Goal: Transaction & Acquisition: Book appointment/travel/reservation

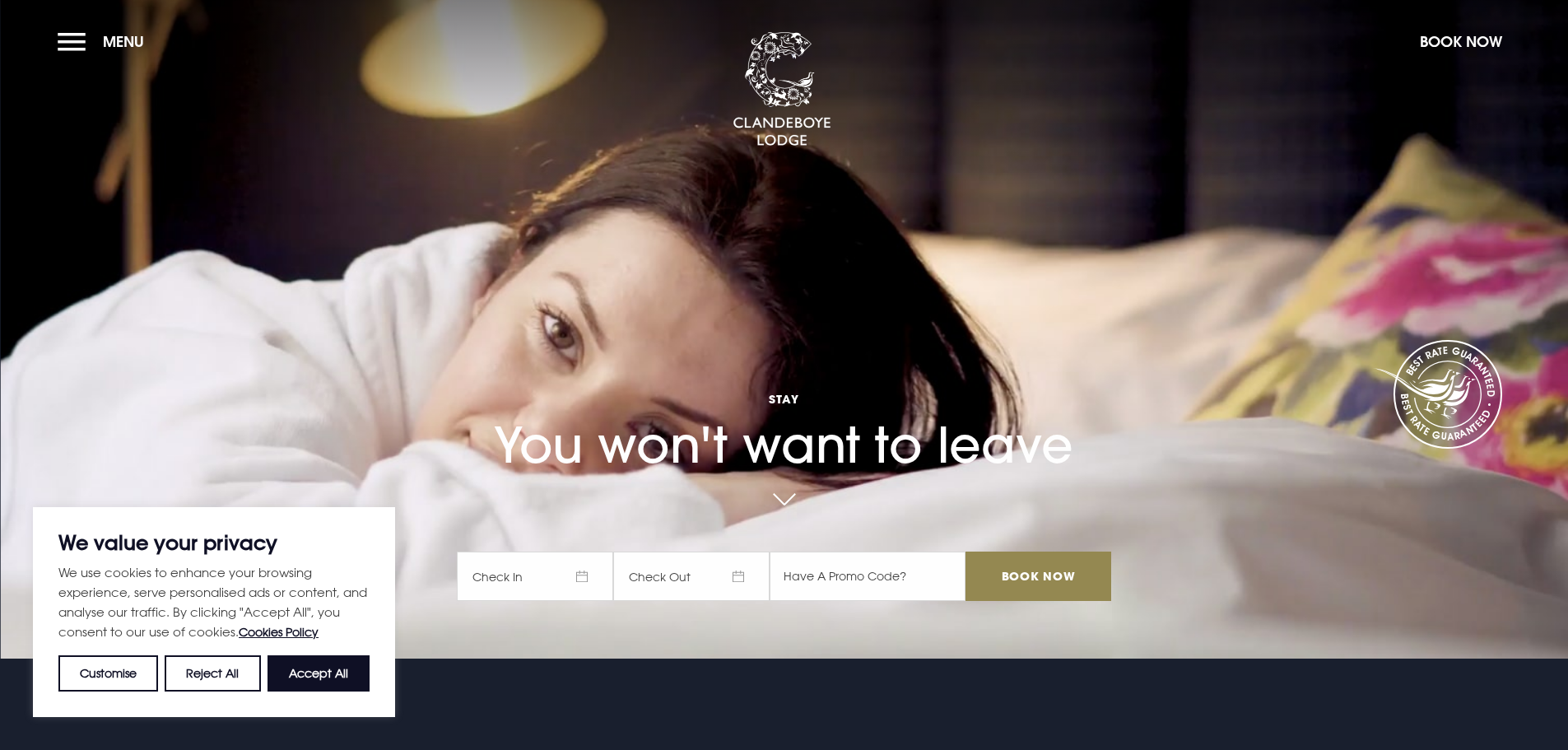
click at [518, 581] on span "Check In" at bounding box center [535, 576] width 156 height 49
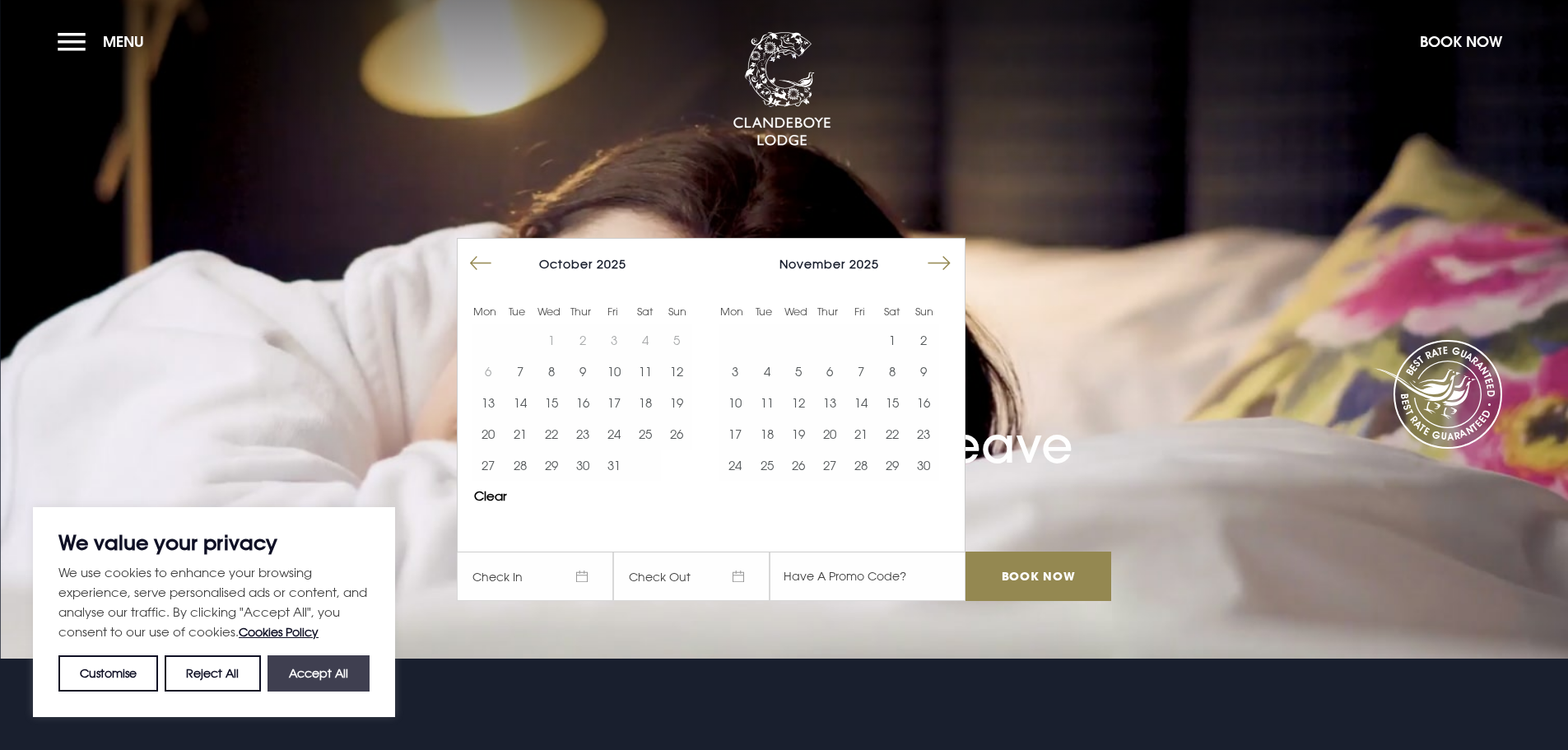
click at [336, 671] on button "Accept All" at bounding box center [319, 673] width 102 height 36
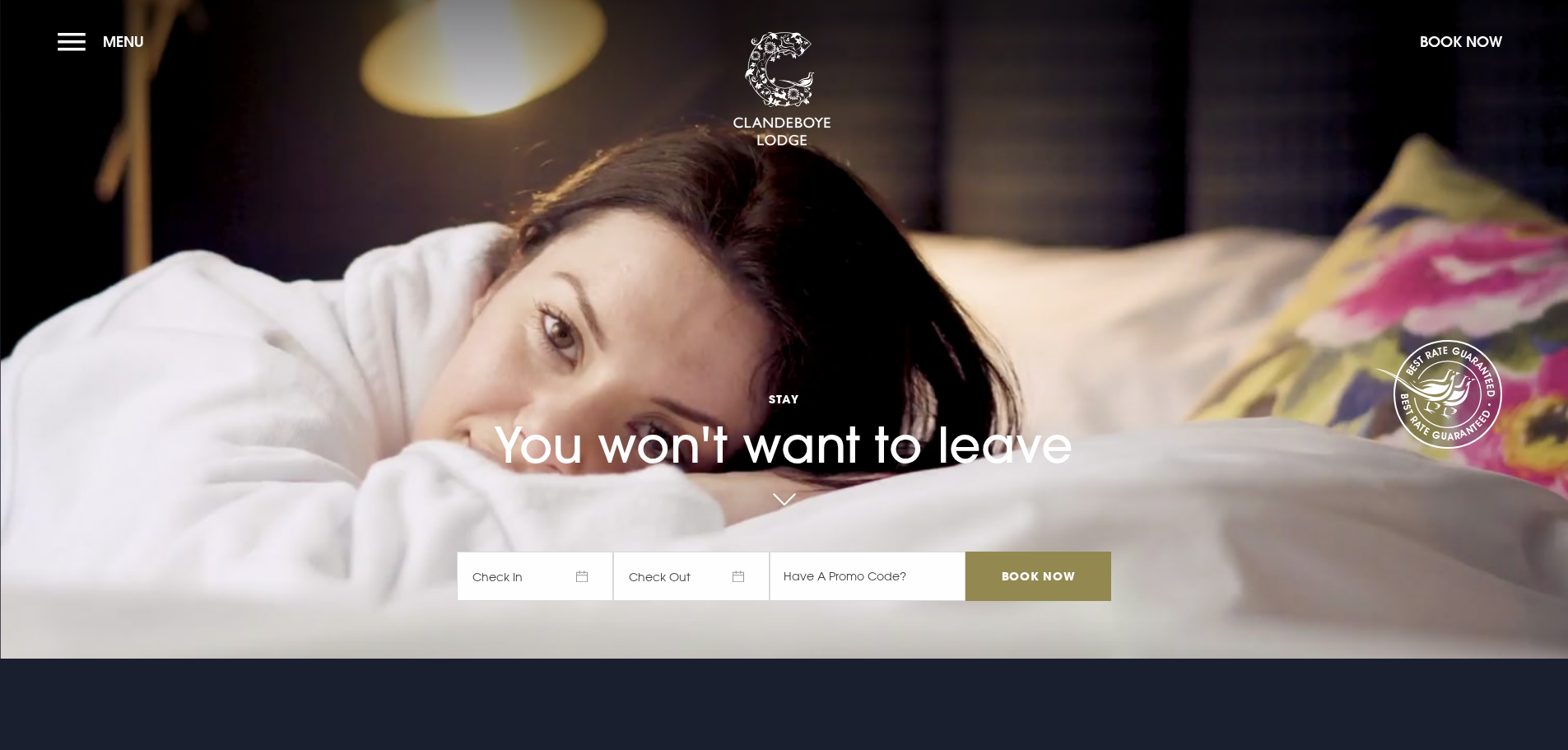
checkbox input "true"
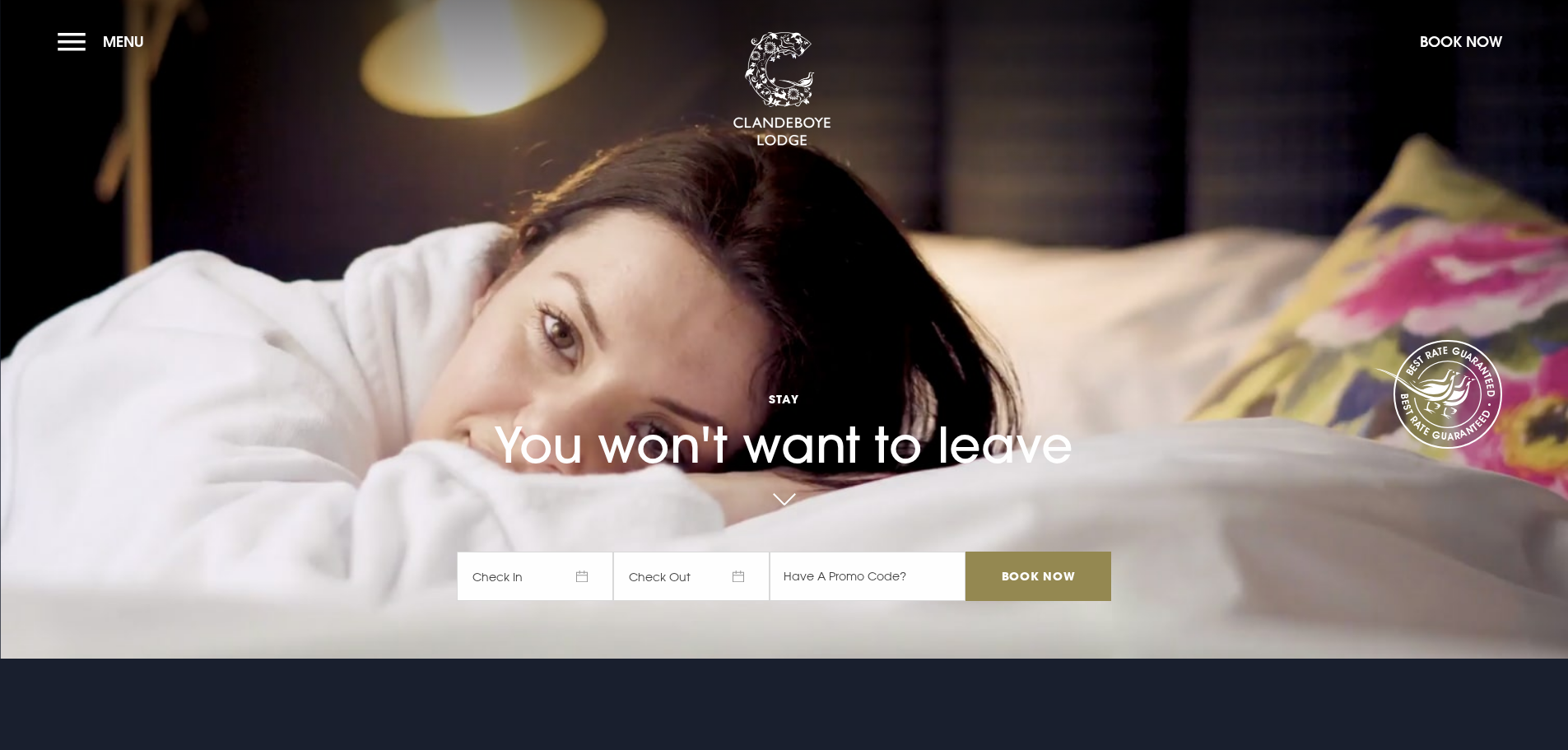
click at [546, 581] on span "Check In" at bounding box center [535, 576] width 156 height 49
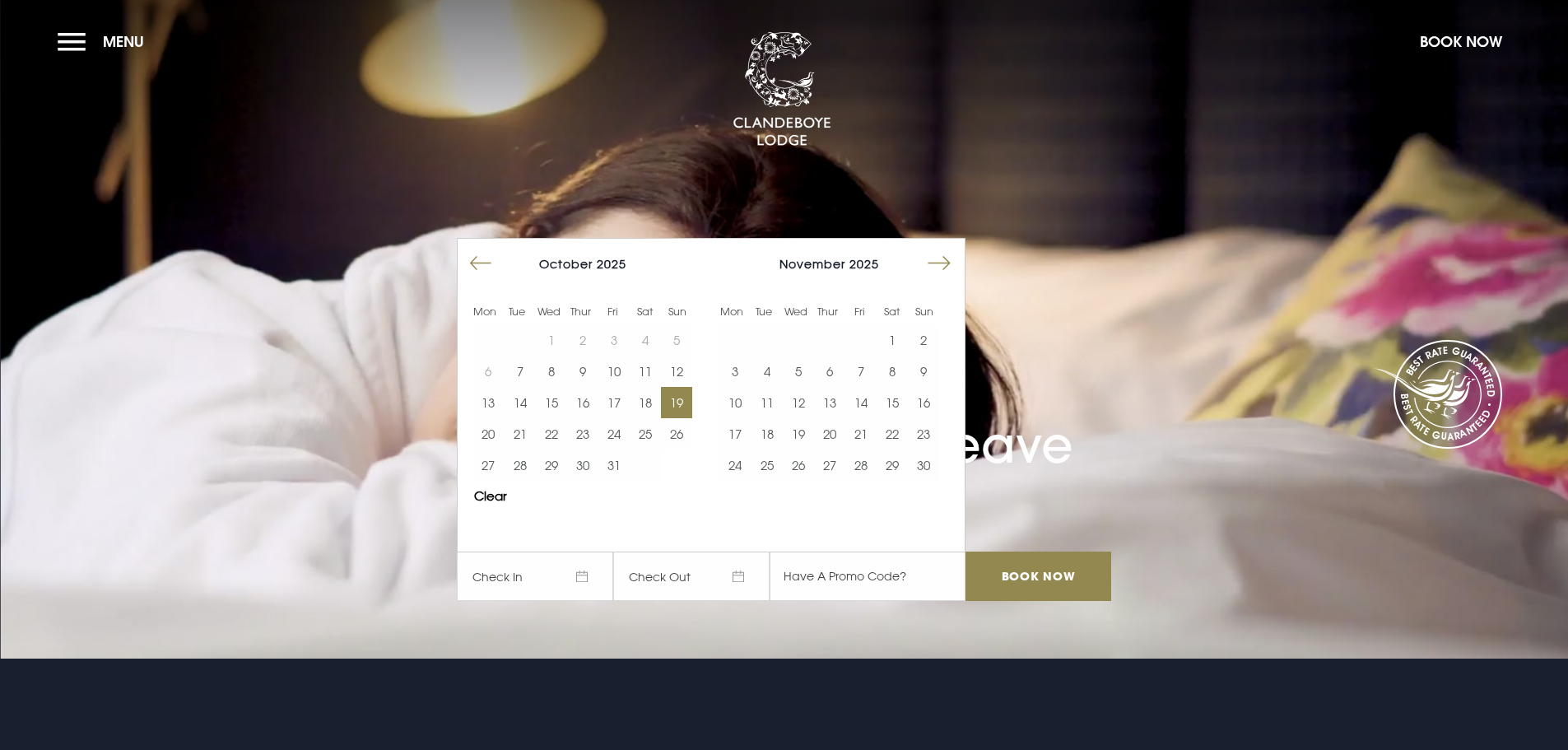
click at [674, 400] on button "19" at bounding box center [676, 402] width 32 height 32
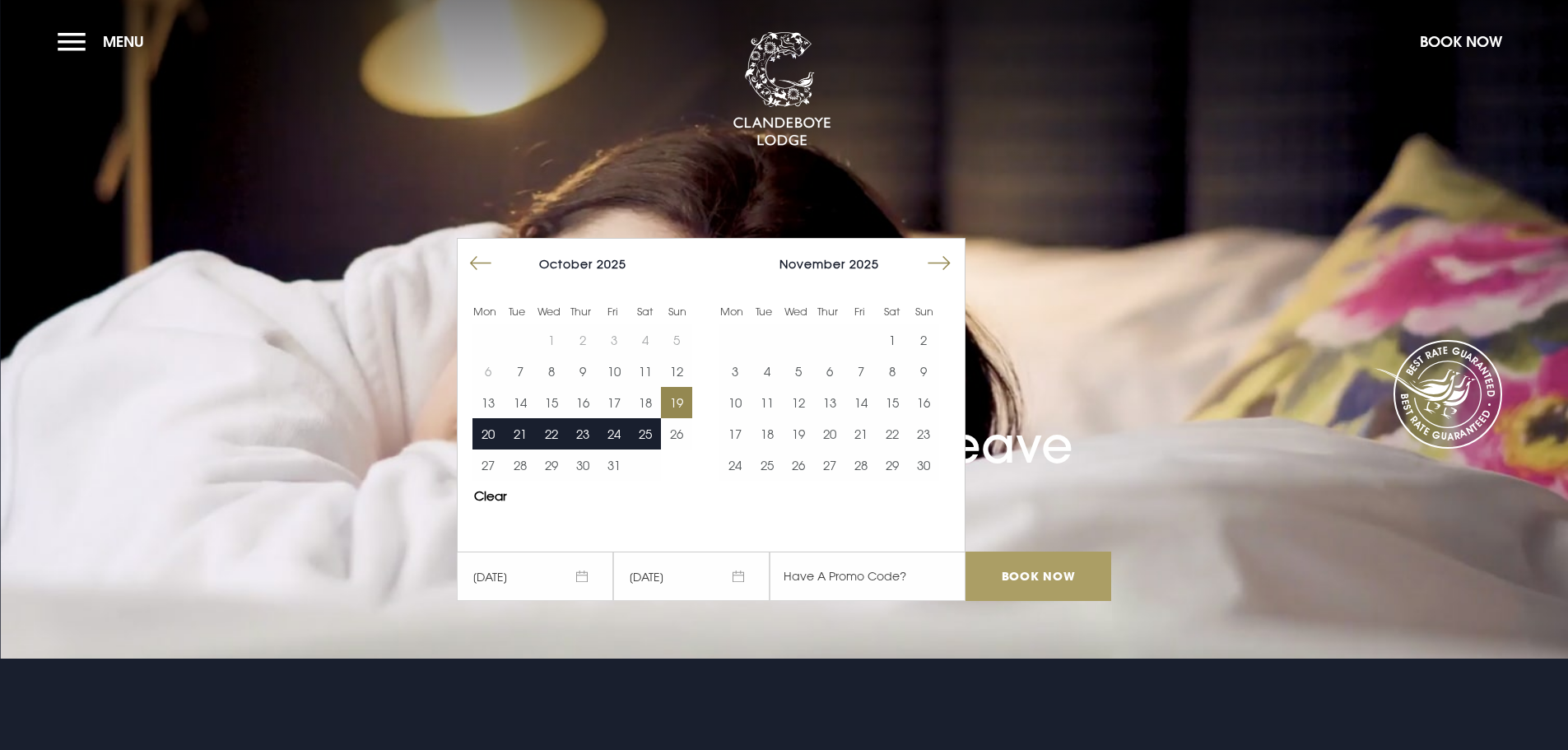
click at [1056, 569] on input "Book Now" at bounding box center [1037, 576] width 145 height 49
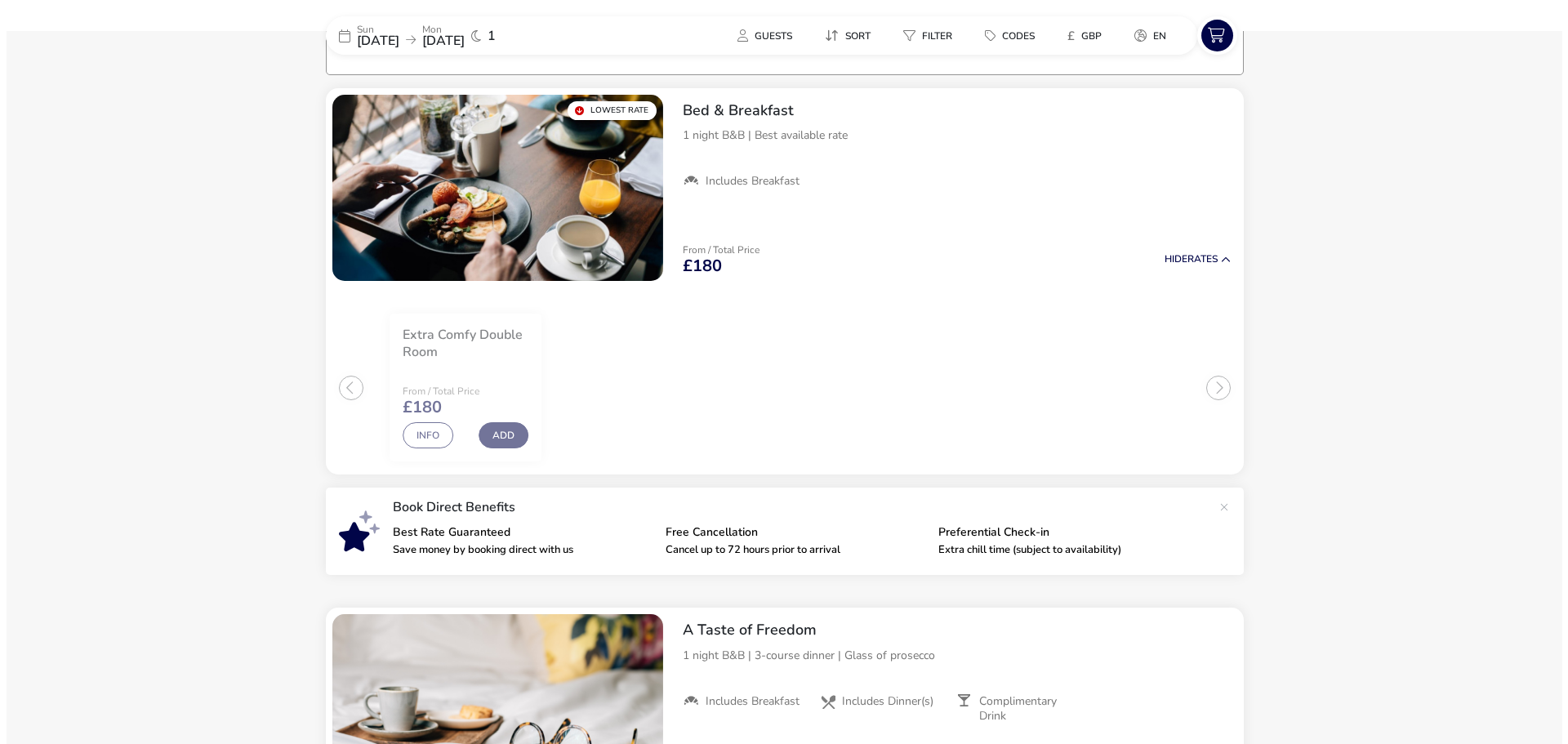
scroll to position [131, 0]
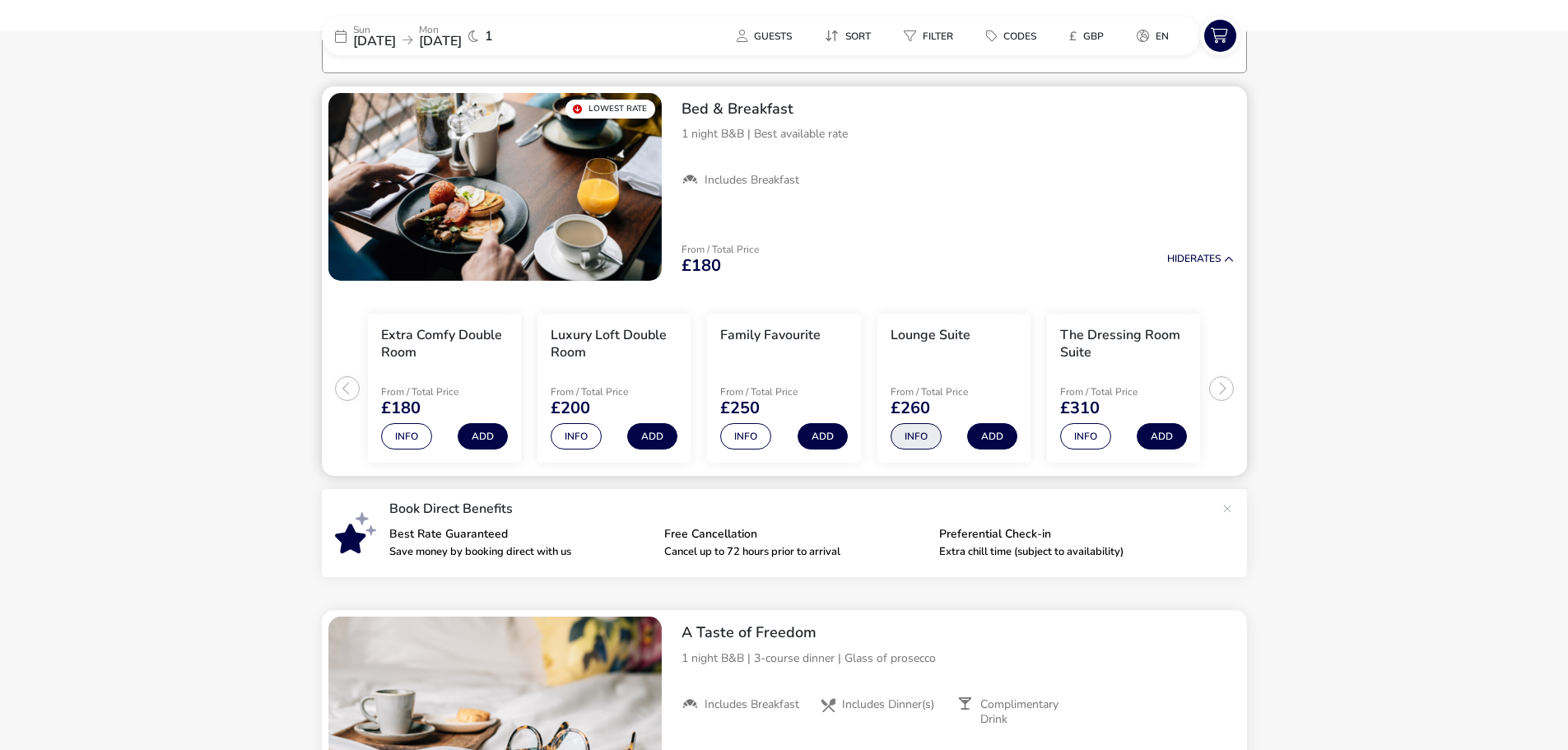
click at [923, 440] on button "Info" at bounding box center [916, 436] width 51 height 26
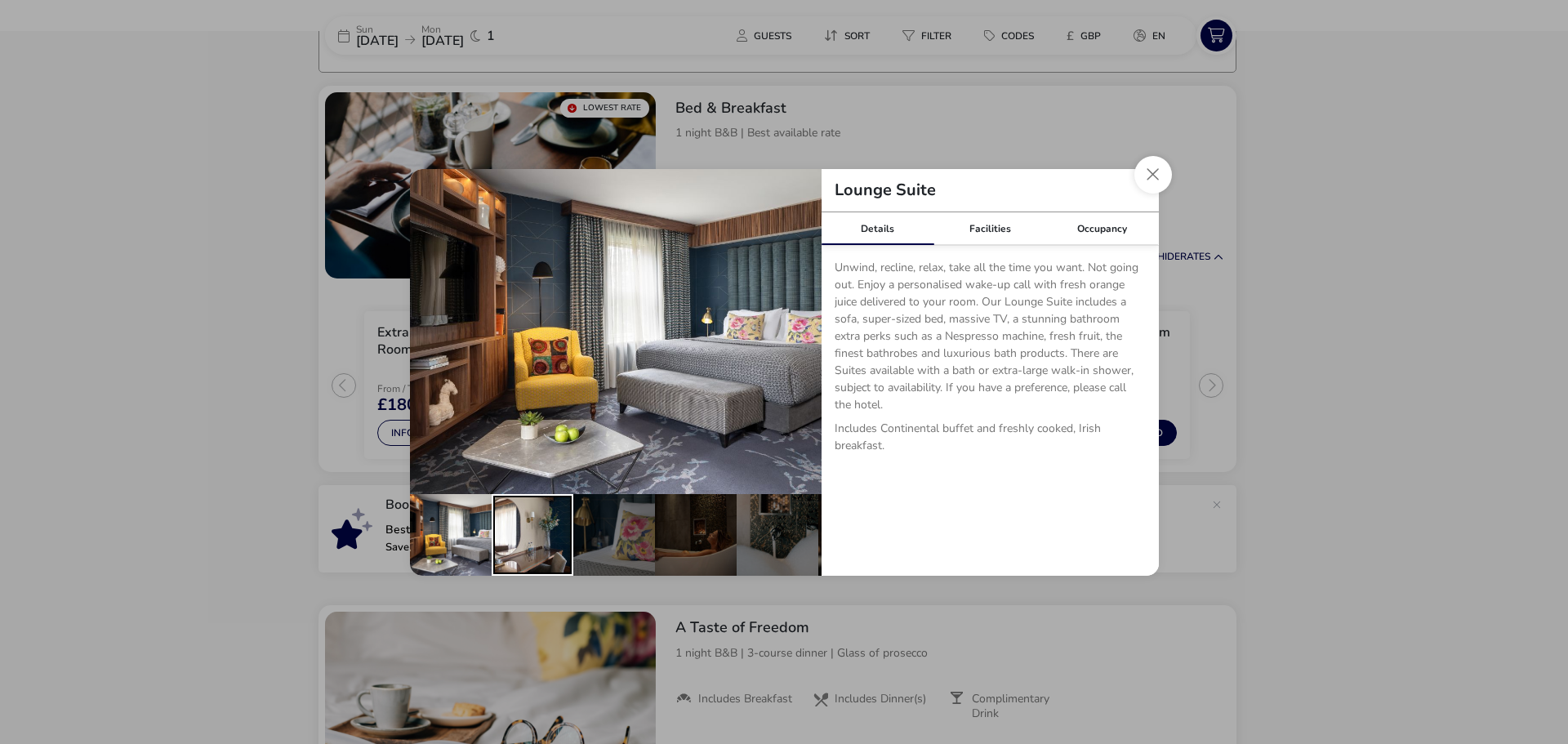
click at [555, 538] on div "details" at bounding box center [533, 535] width 82 height 82
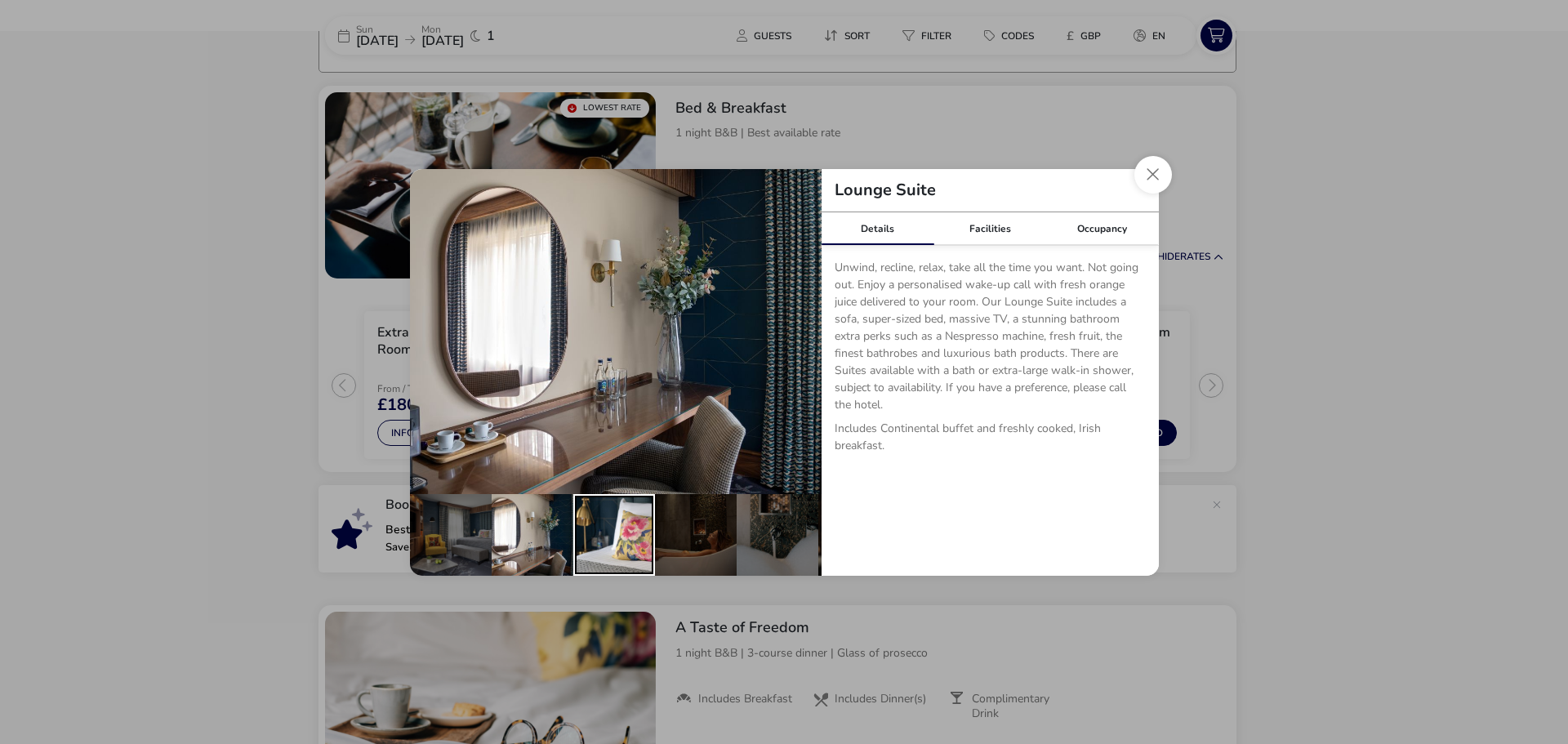
click at [609, 537] on div "details" at bounding box center [614, 535] width 82 height 82
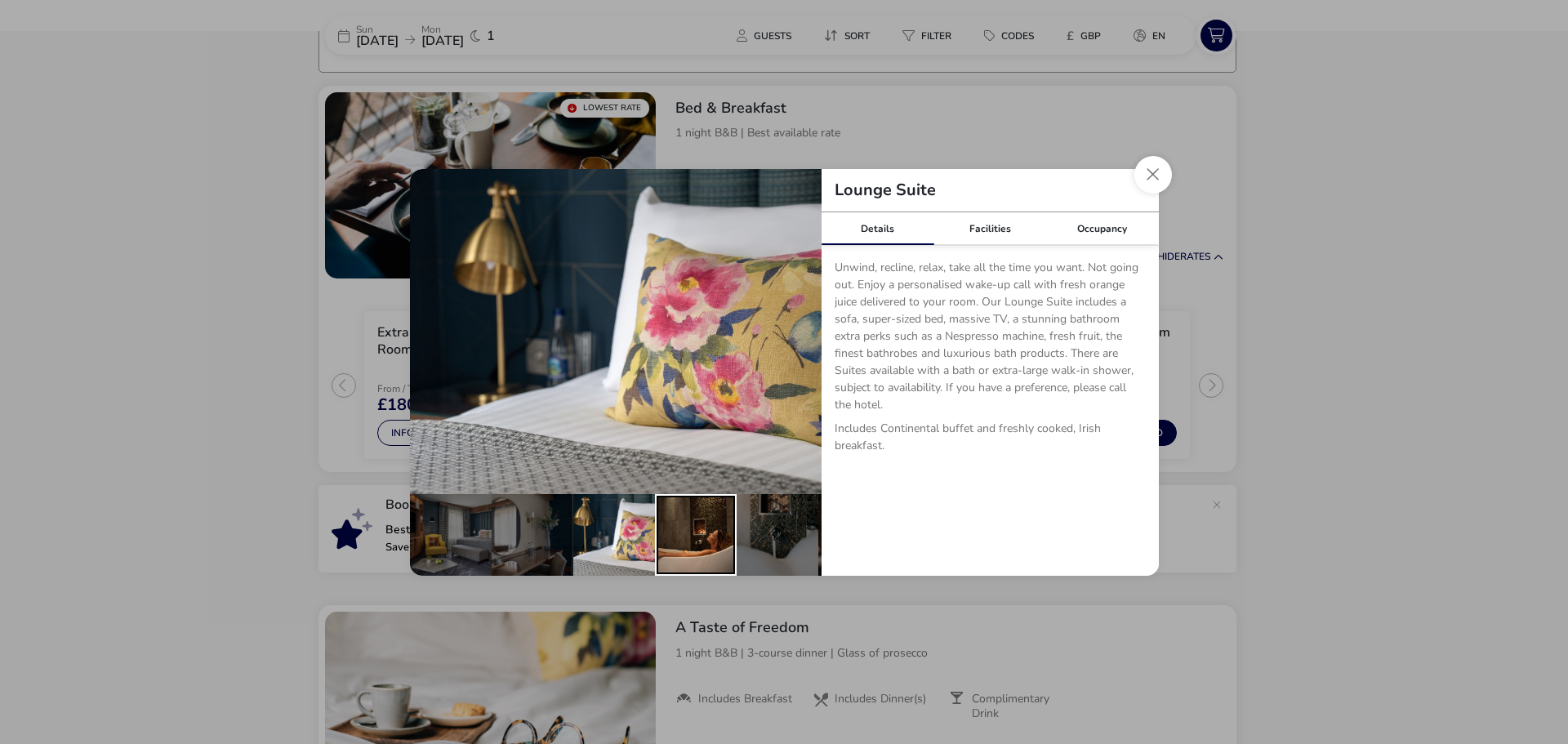
click at [681, 524] on div "details" at bounding box center [696, 535] width 82 height 82
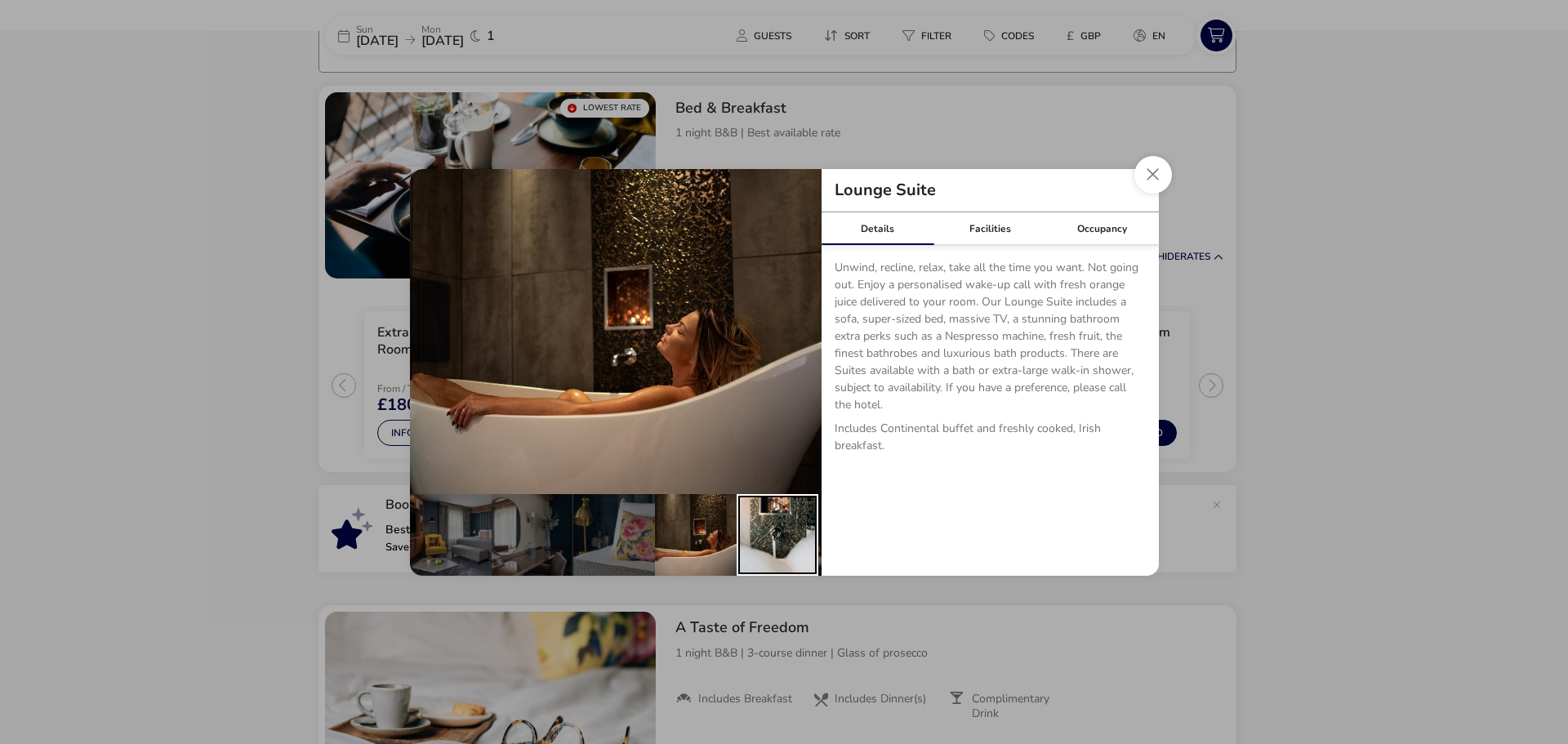
click at [777, 539] on div "details" at bounding box center [777, 535] width 82 height 82
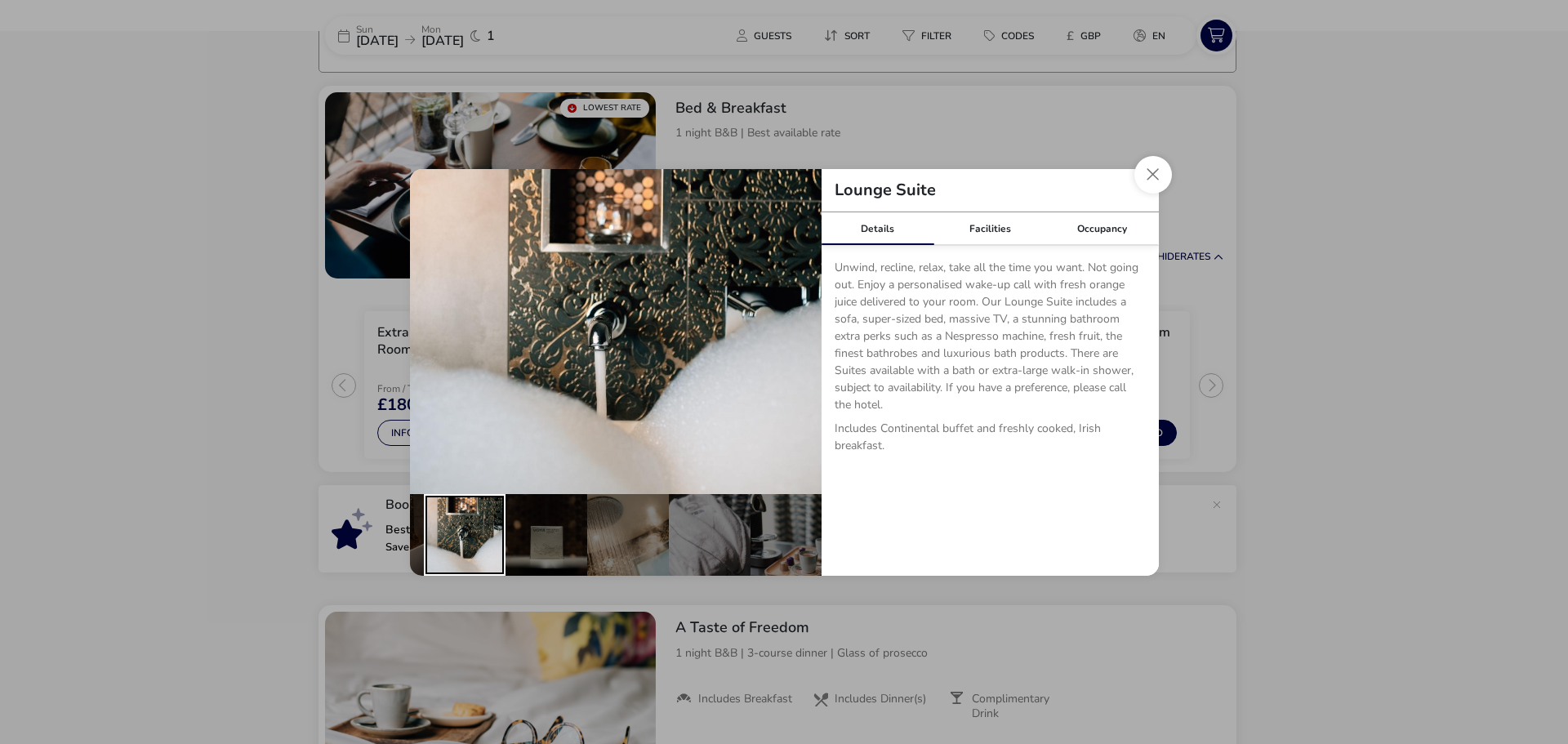
scroll to position [0, 315]
click at [549, 552] on div "details" at bounding box center [545, 535] width 82 height 82
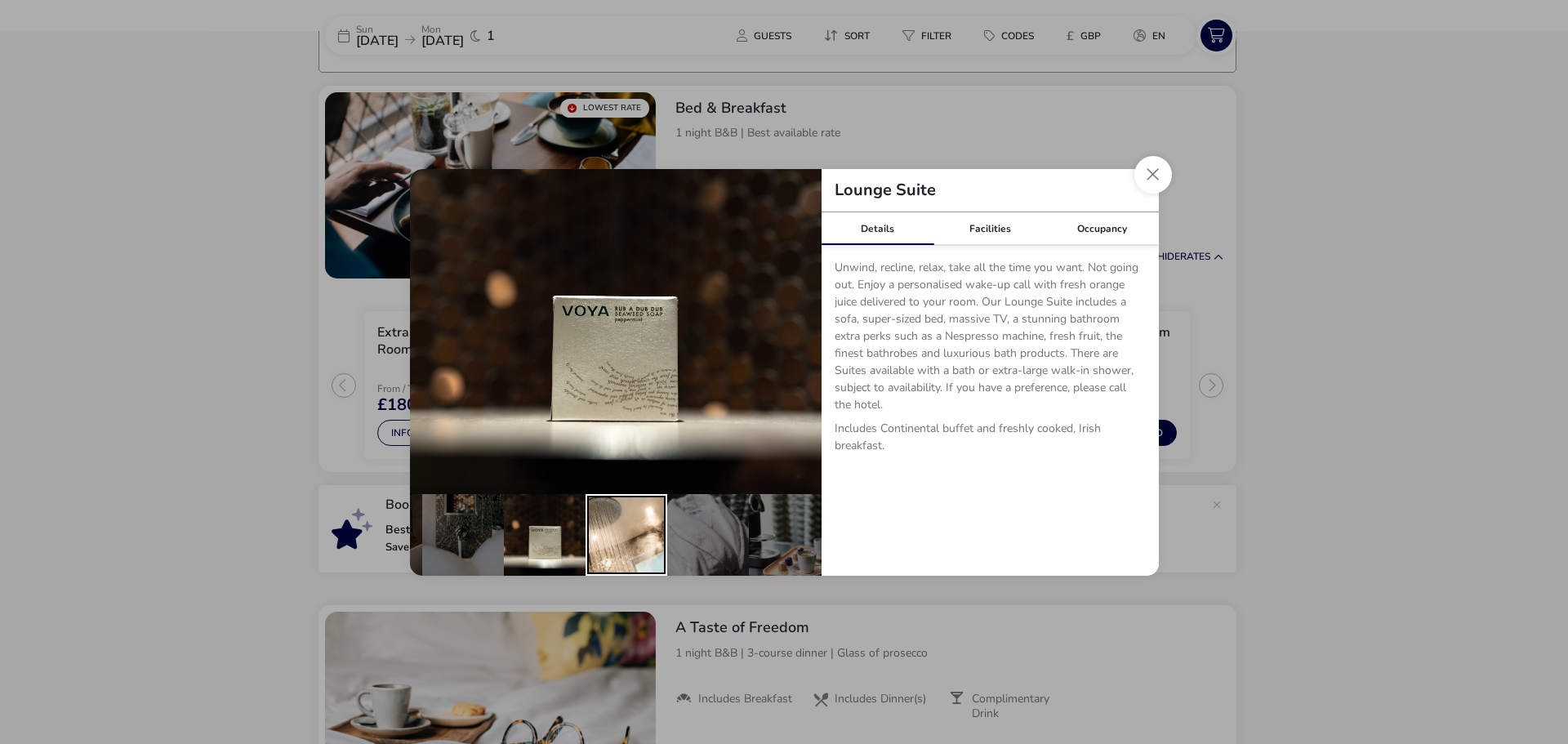
click at [646, 548] on div "details" at bounding box center [627, 535] width 82 height 82
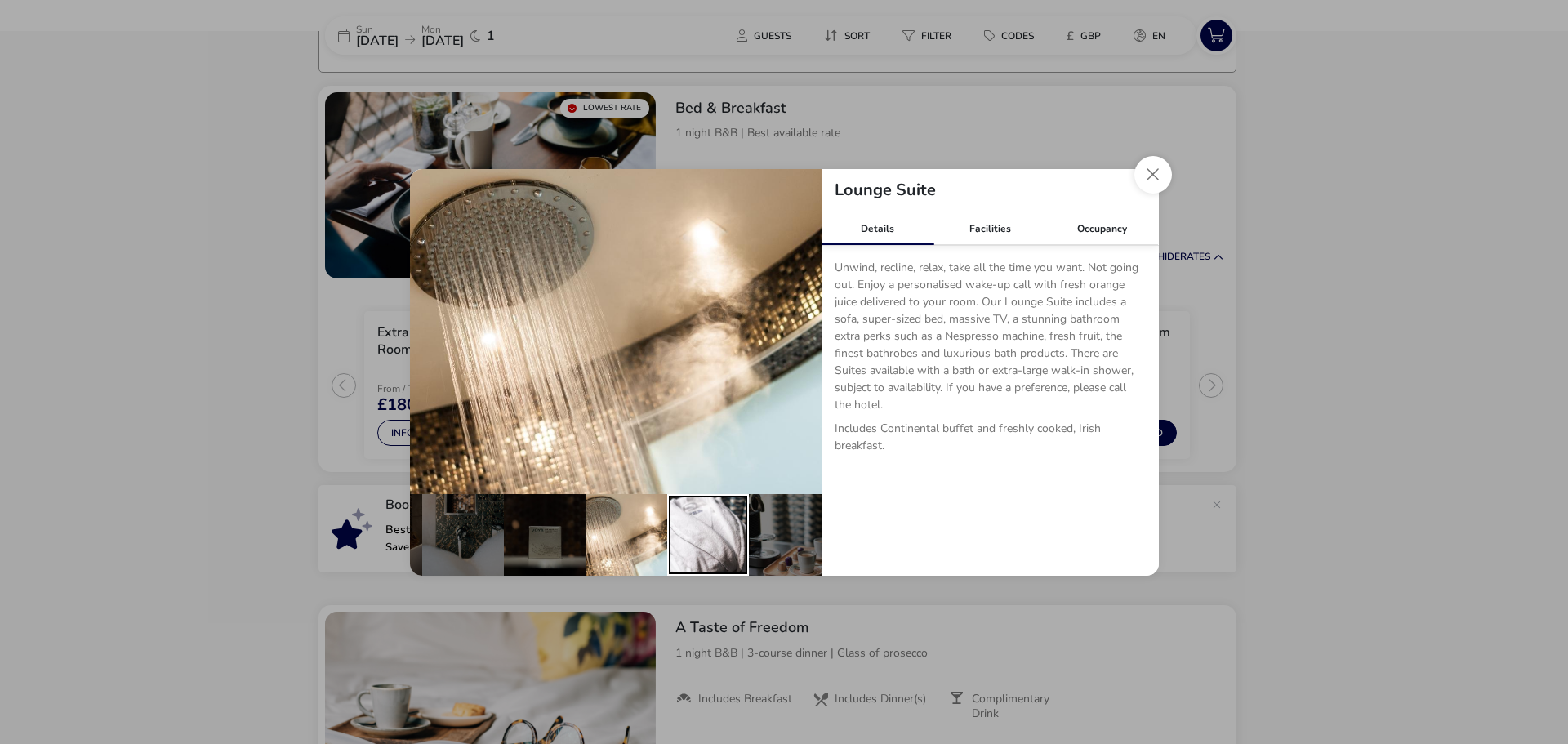
click at [728, 544] on div "details" at bounding box center [709, 535] width 82 height 82
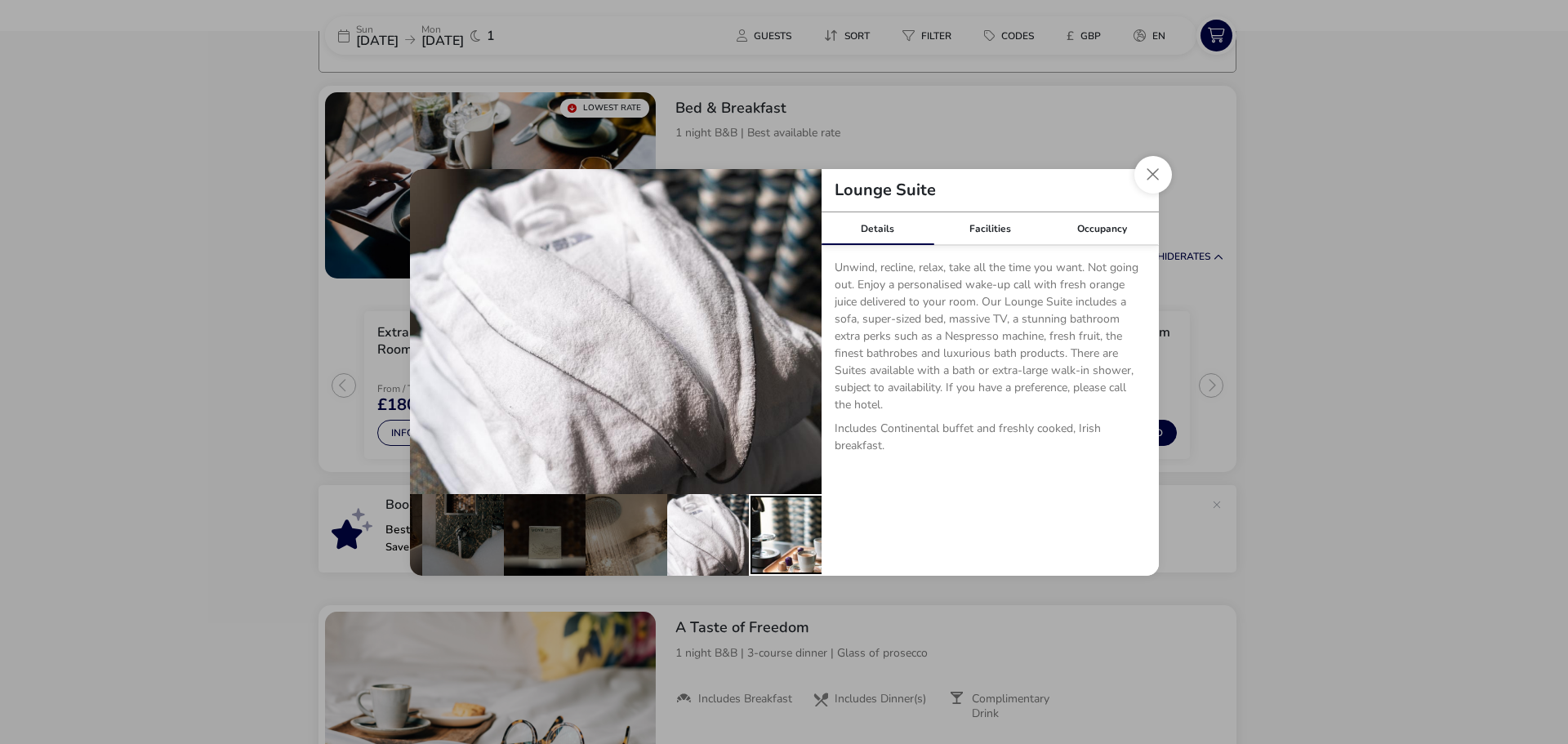
click at [785, 533] on div "details" at bounding box center [790, 535] width 82 height 82
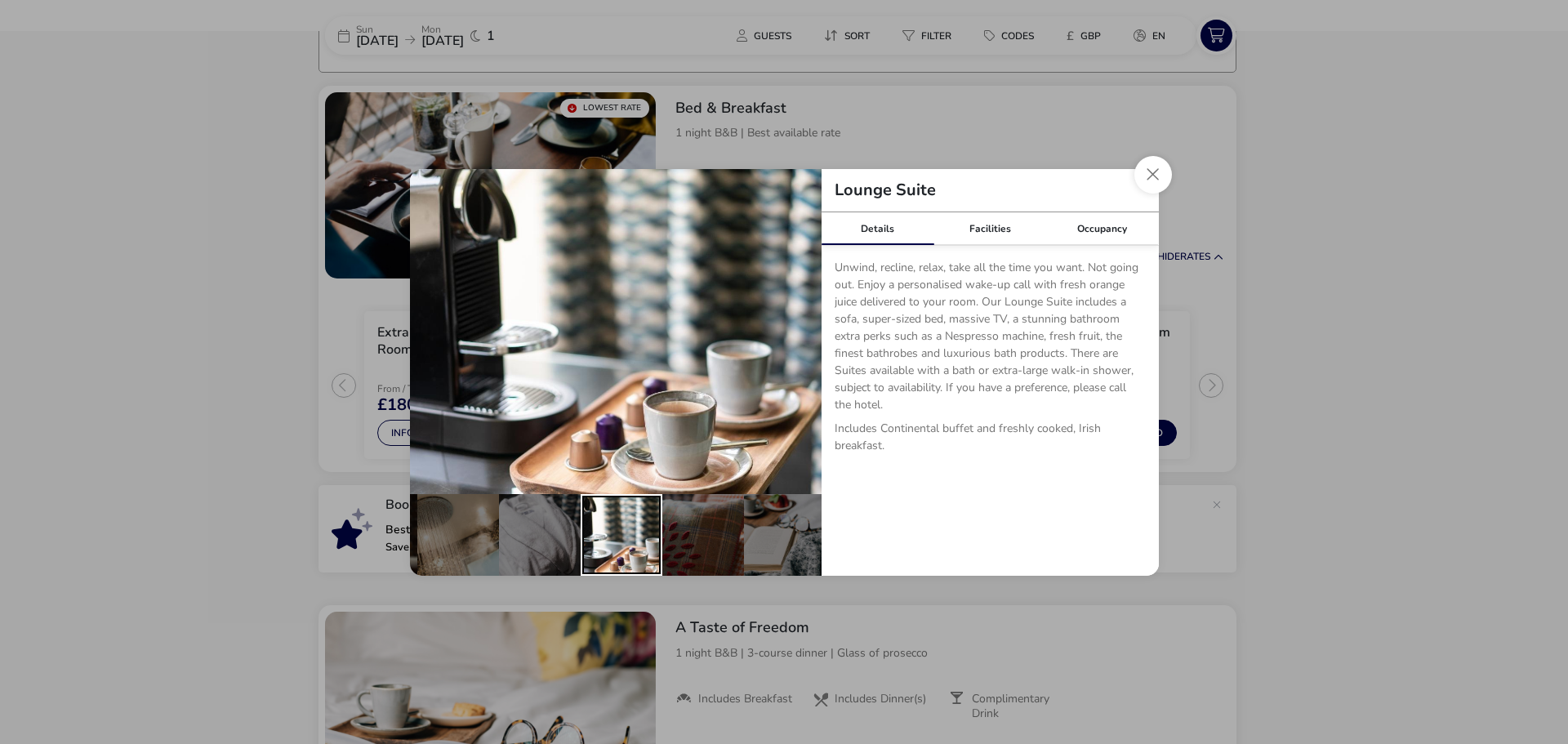
scroll to position [0, 487]
click at [698, 549] on div "details" at bounding box center [699, 535] width 82 height 82
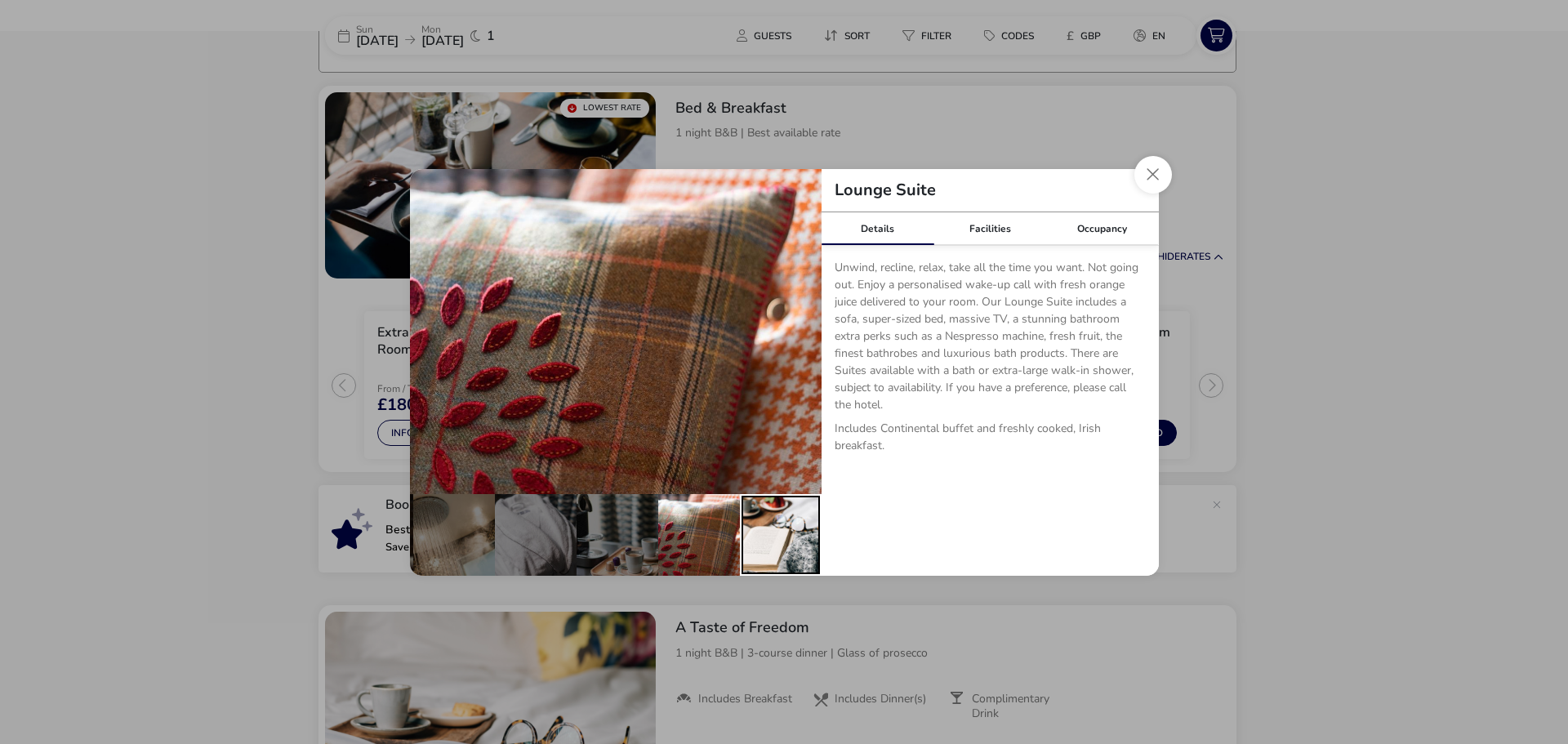
click at [777, 535] on div "details" at bounding box center [781, 535] width 82 height 82
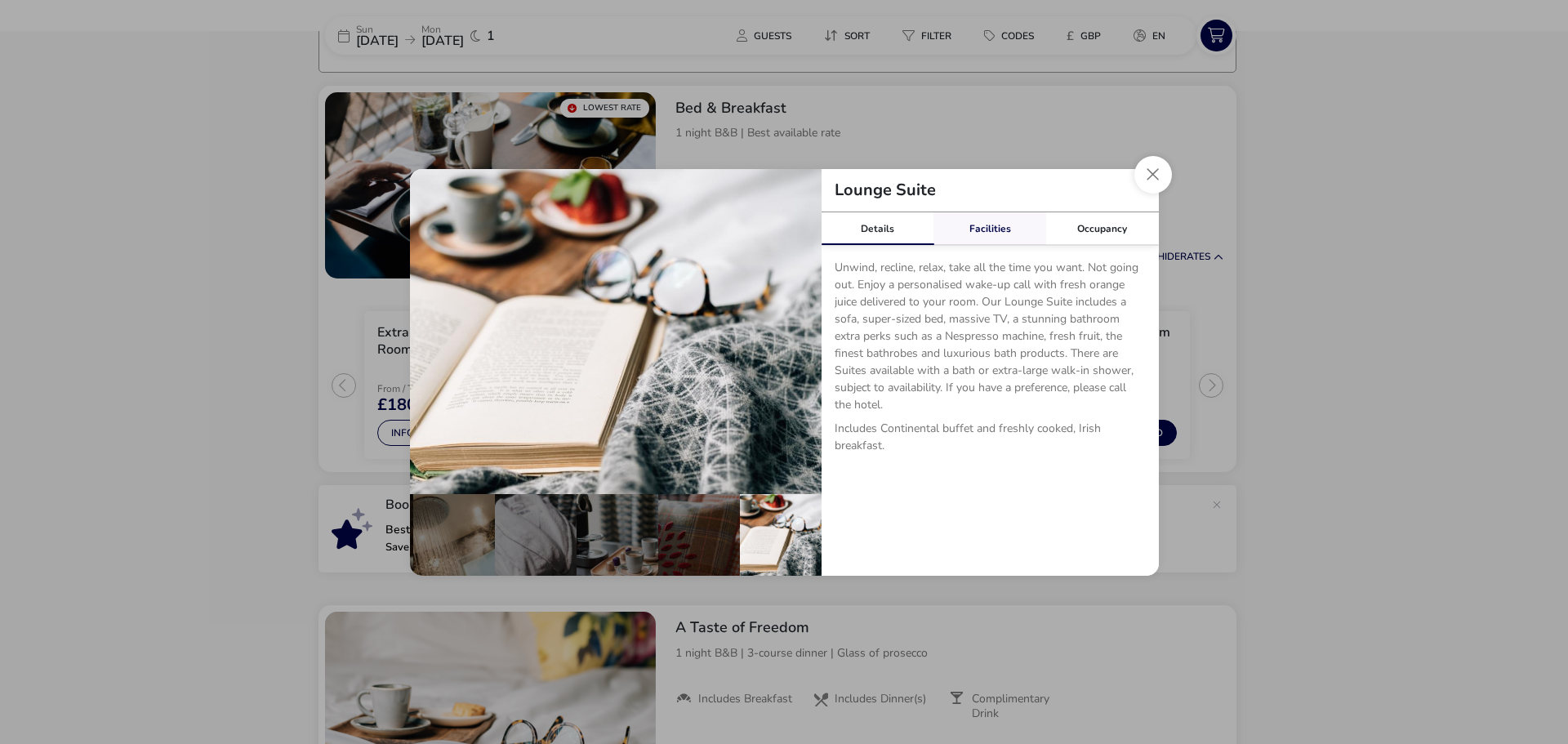
click at [990, 229] on link "Facilities" at bounding box center [989, 228] width 112 height 32
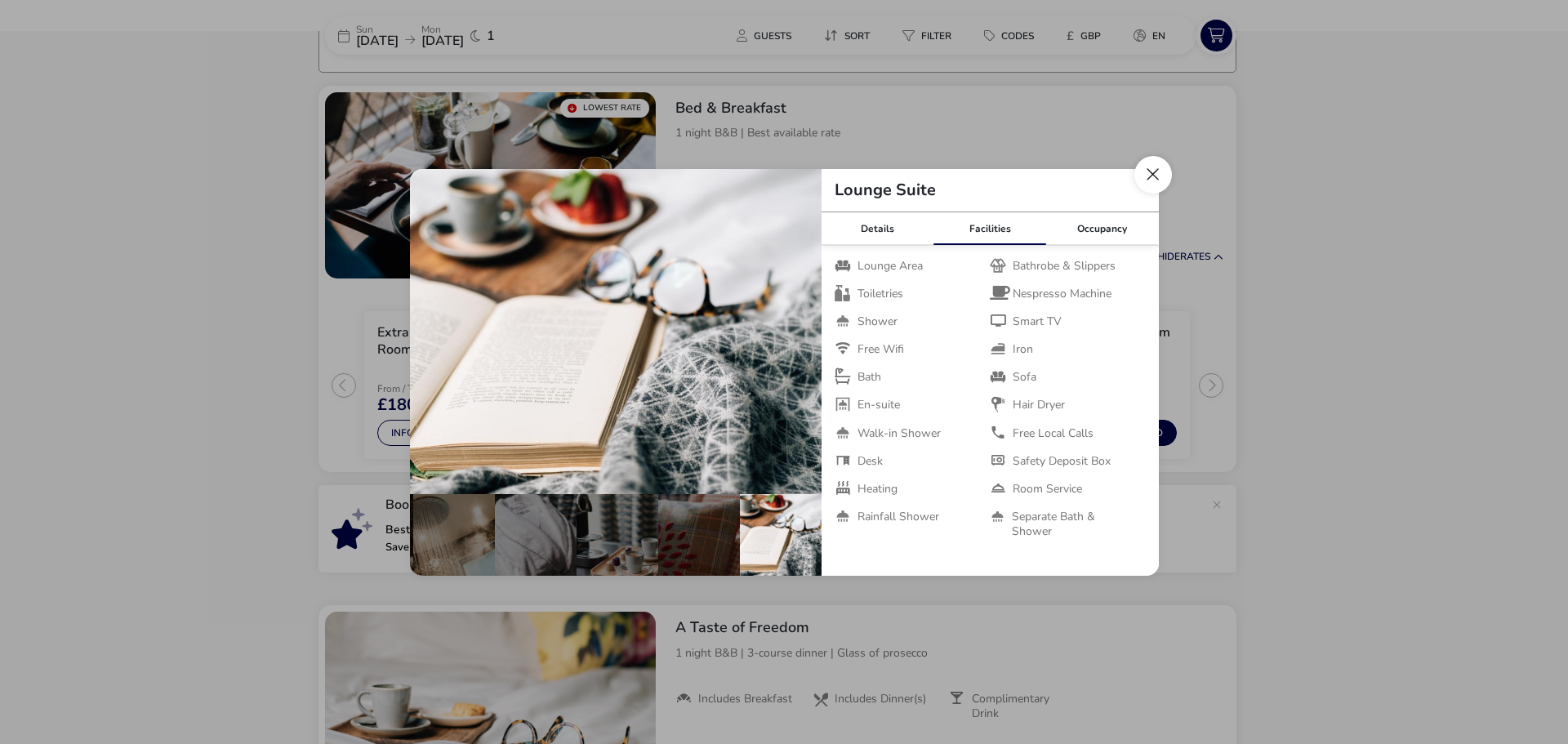
click at [1143, 178] on button "Close dialog" at bounding box center [1153, 174] width 37 height 37
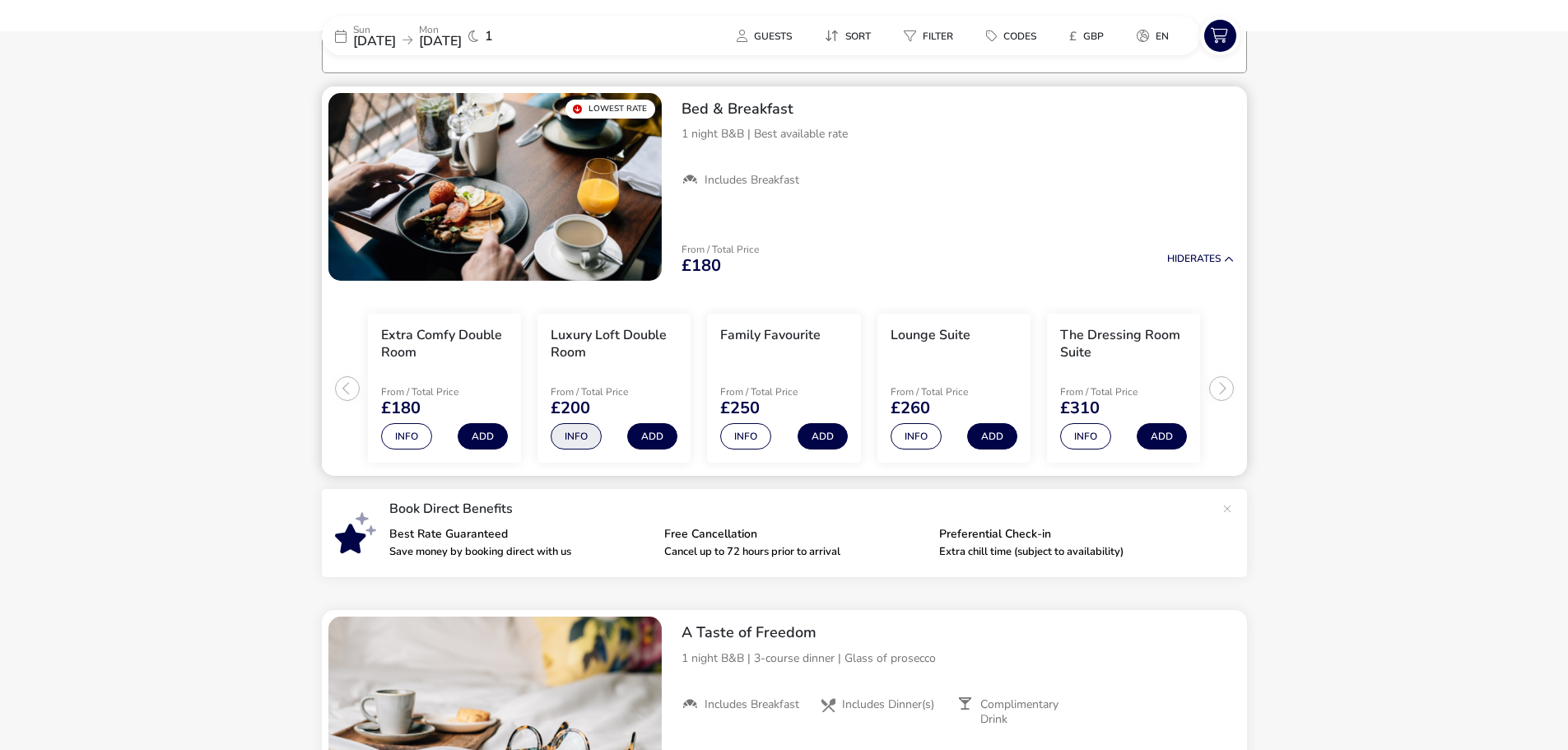
click at [588, 439] on button "Info" at bounding box center [576, 436] width 51 height 26
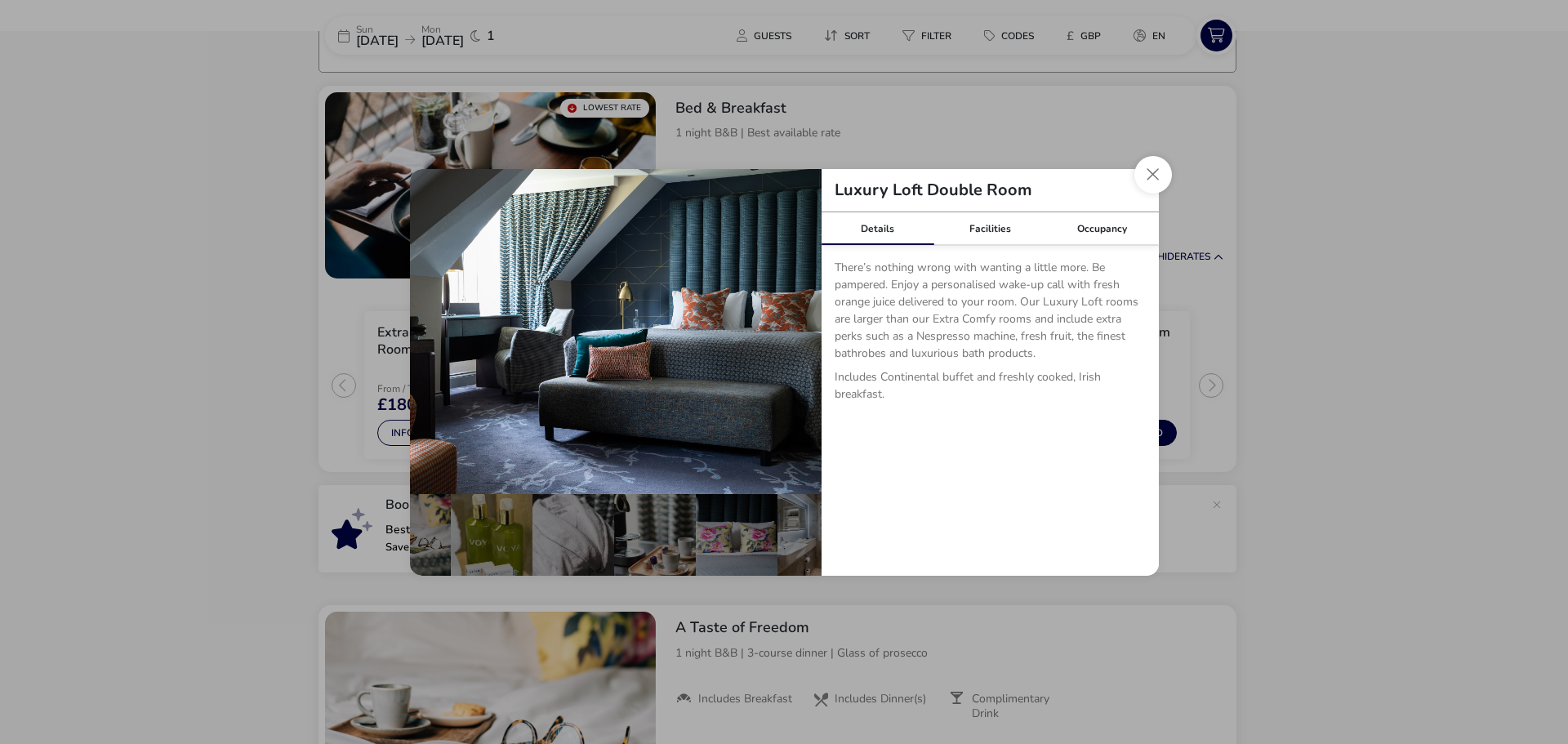
scroll to position [0, 405]
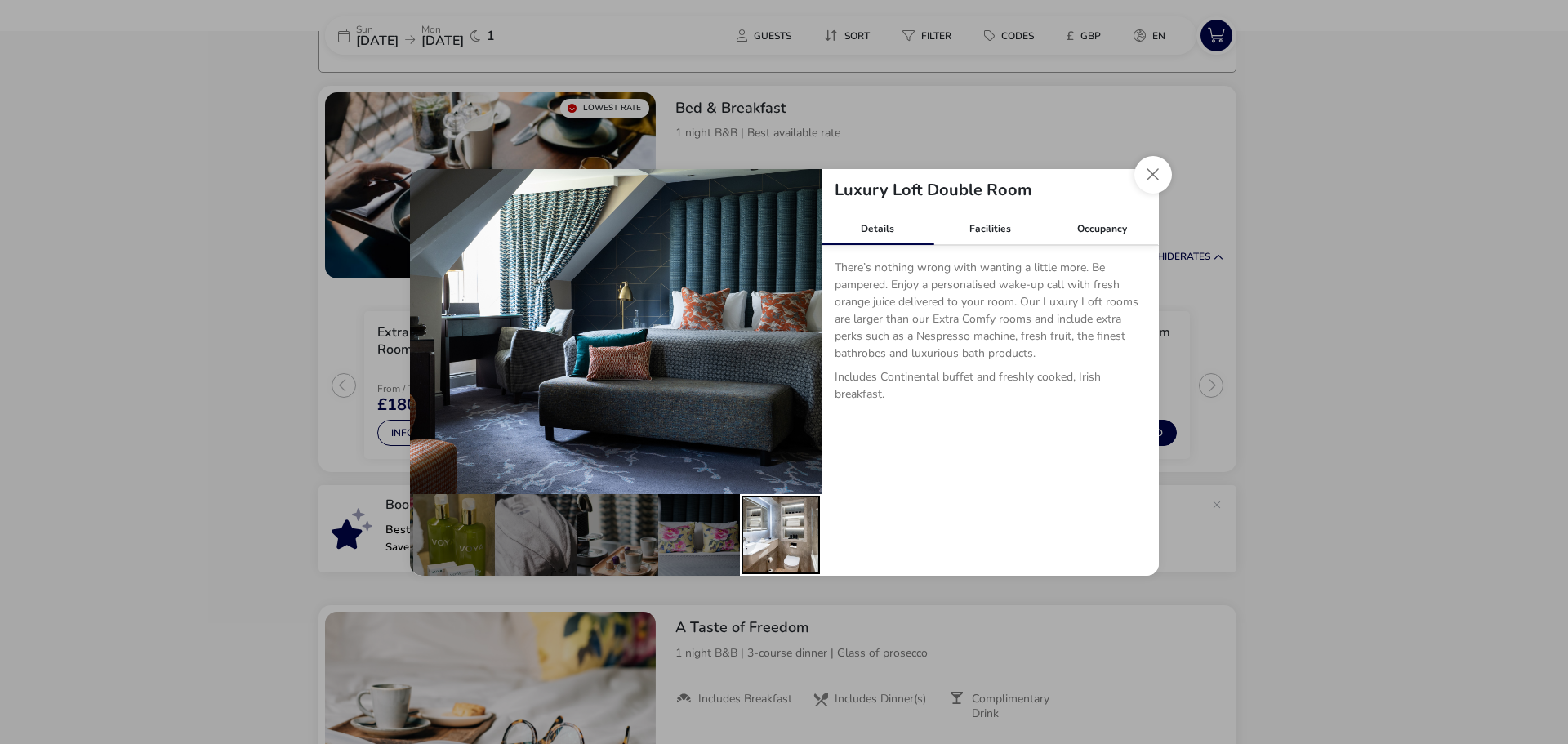
click at [785, 538] on div "details" at bounding box center [781, 535] width 82 height 82
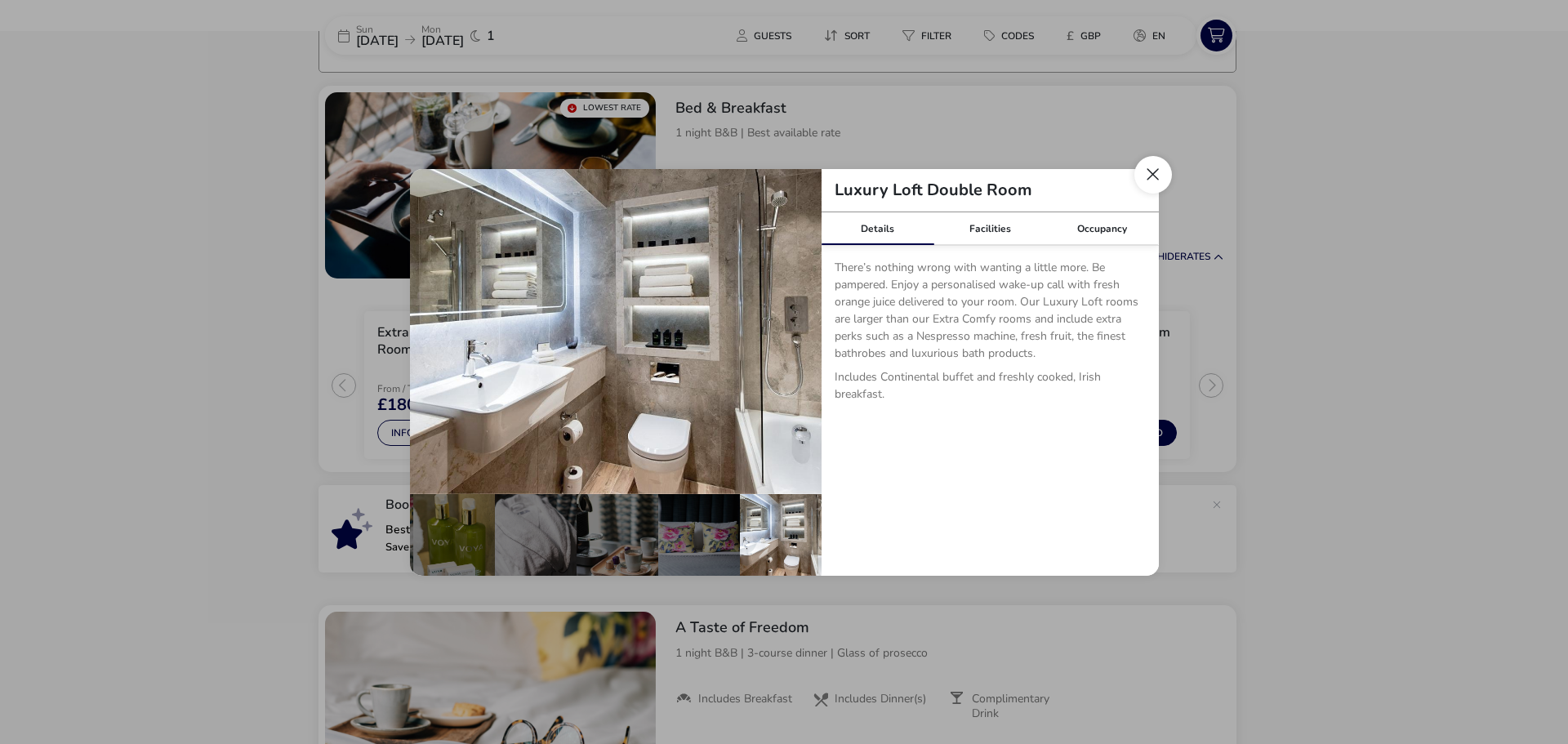
click at [1147, 175] on button "Close dialog" at bounding box center [1153, 174] width 37 height 37
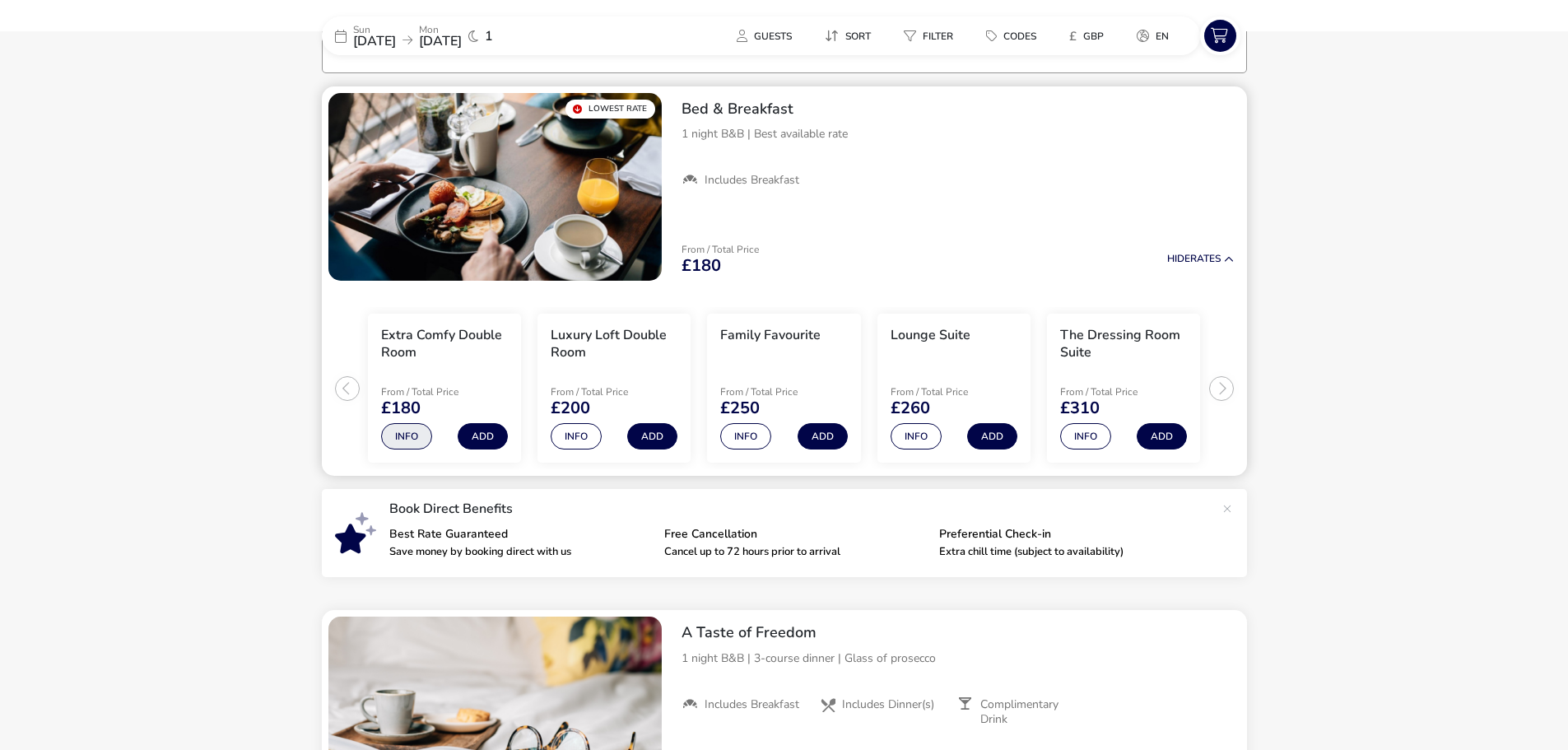
click at [398, 436] on button "Info" at bounding box center [407, 436] width 51 height 26
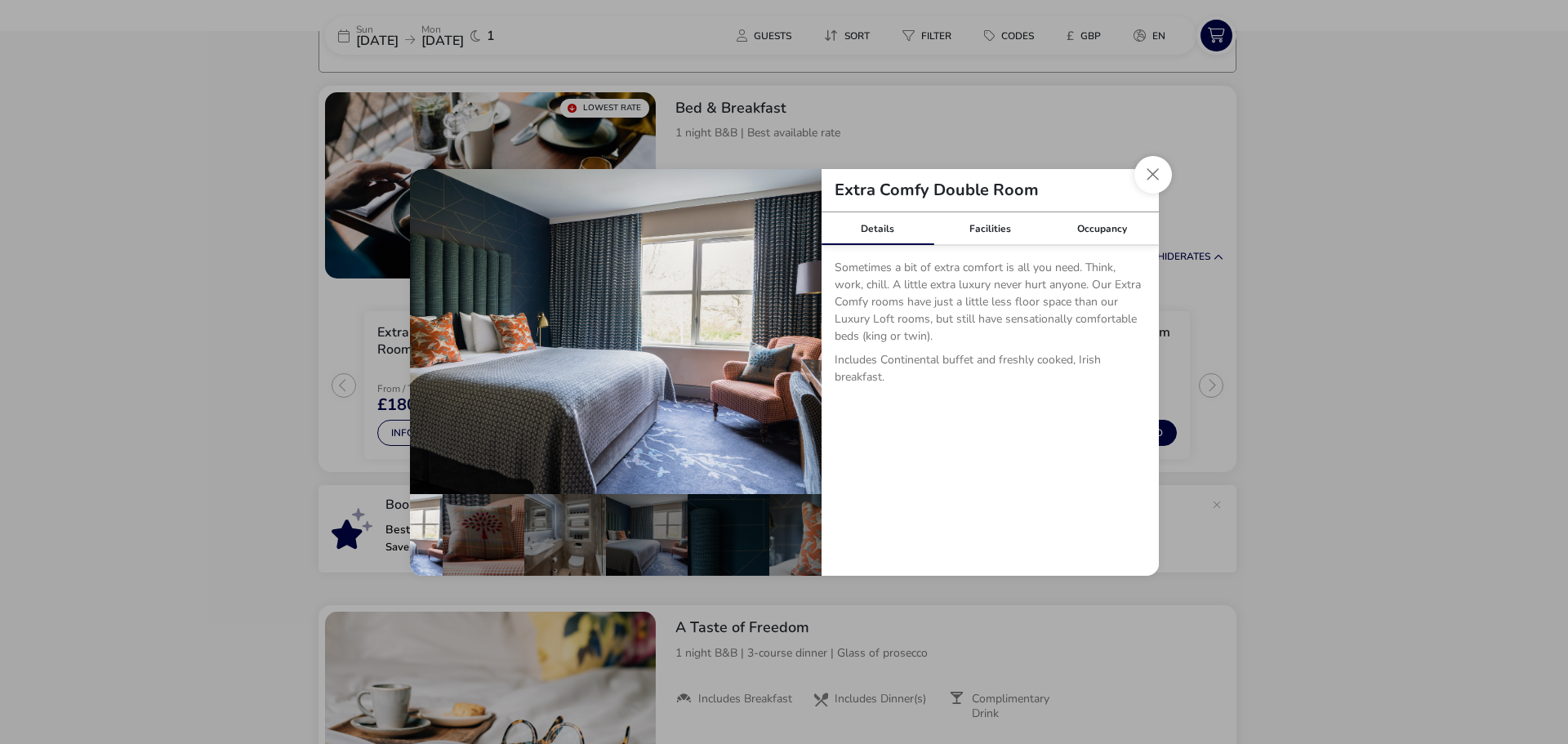
scroll to position [0, 91]
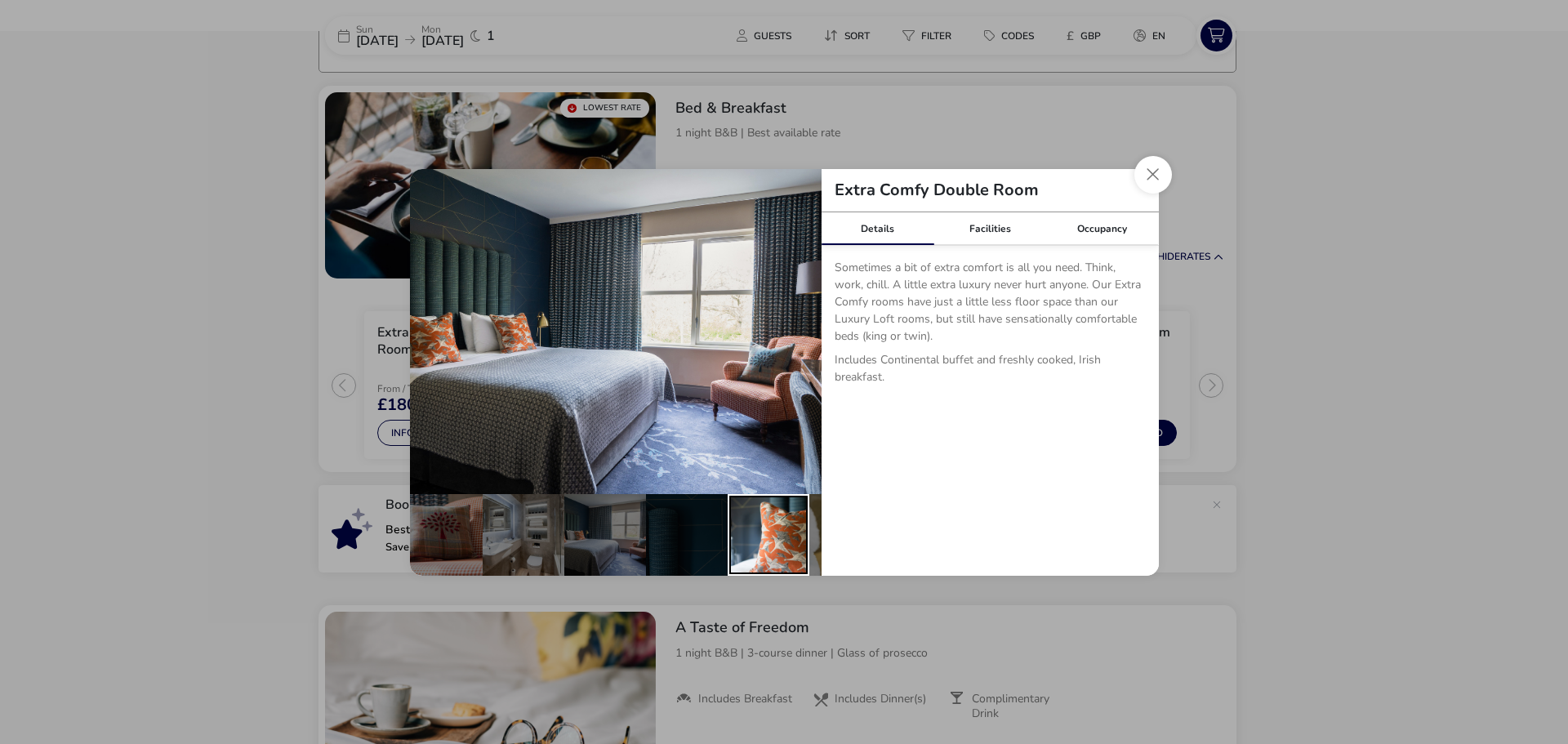
click at [760, 534] on div "details" at bounding box center [769, 535] width 82 height 82
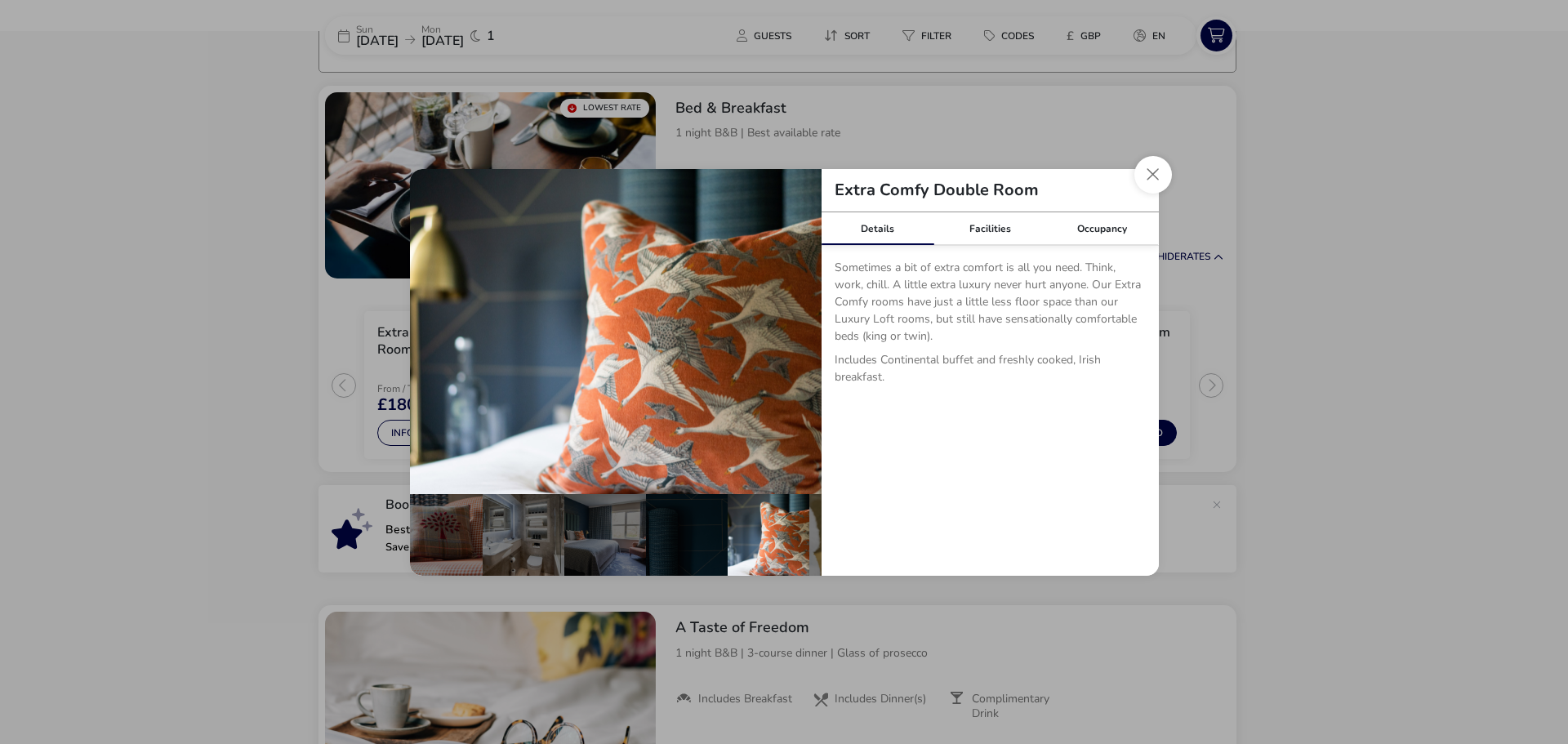
drag, startPoint x: 1142, startPoint y: 180, endPoint x: 1095, endPoint y: 255, distance: 88.5
click at [1143, 181] on button "Close dialog" at bounding box center [1153, 174] width 37 height 37
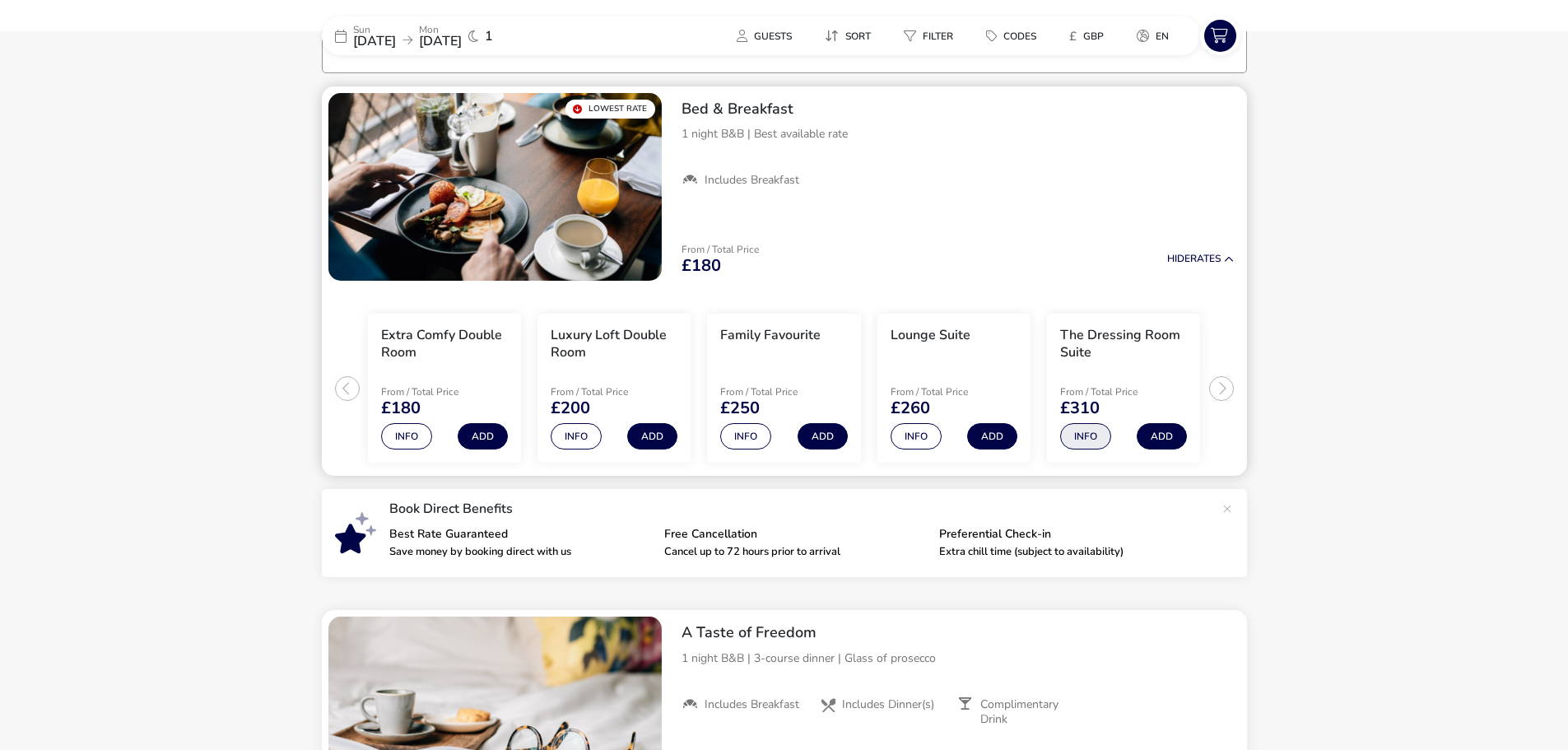
click at [1094, 436] on button "Info" at bounding box center [1086, 436] width 51 height 26
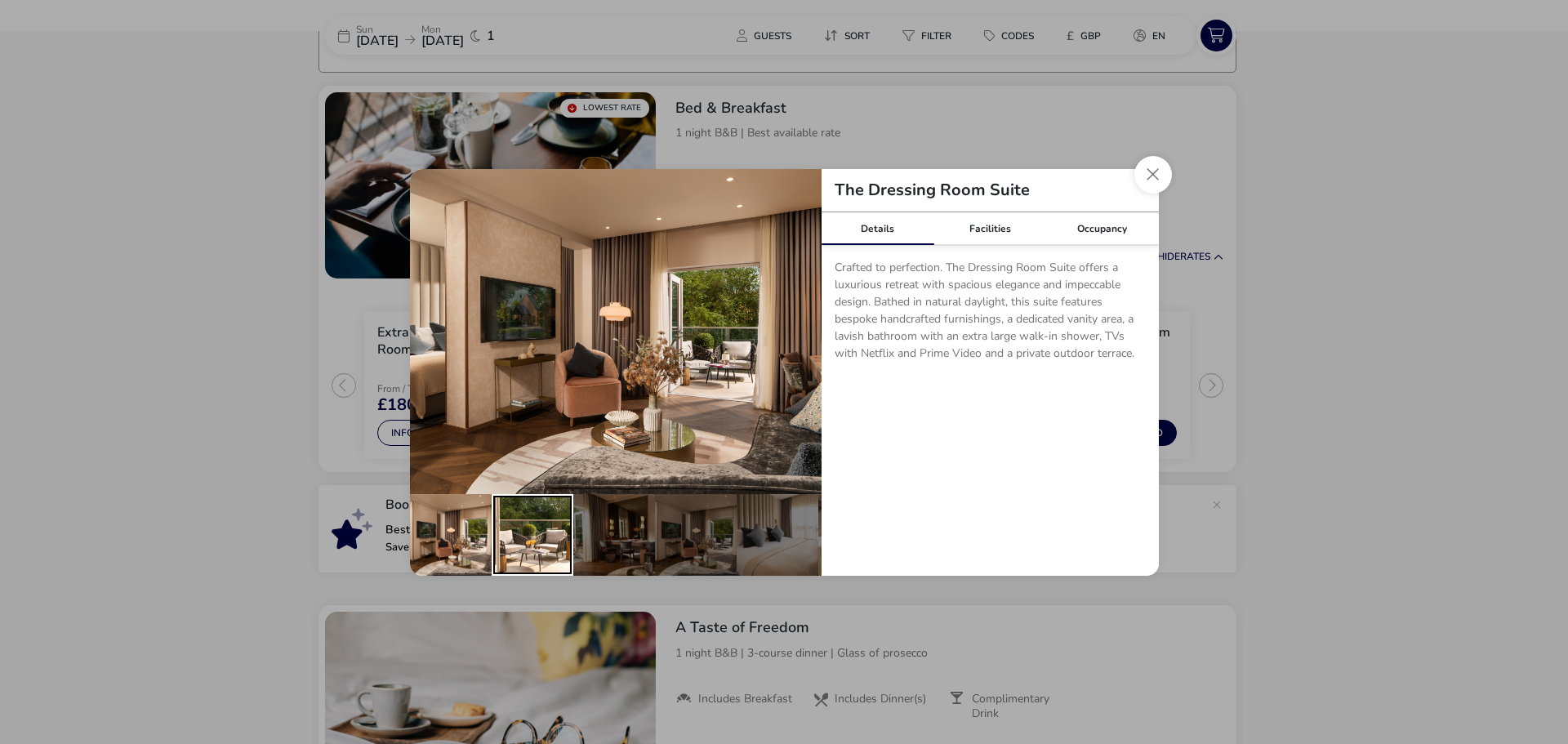
click at [541, 527] on div "details" at bounding box center [533, 535] width 82 height 82
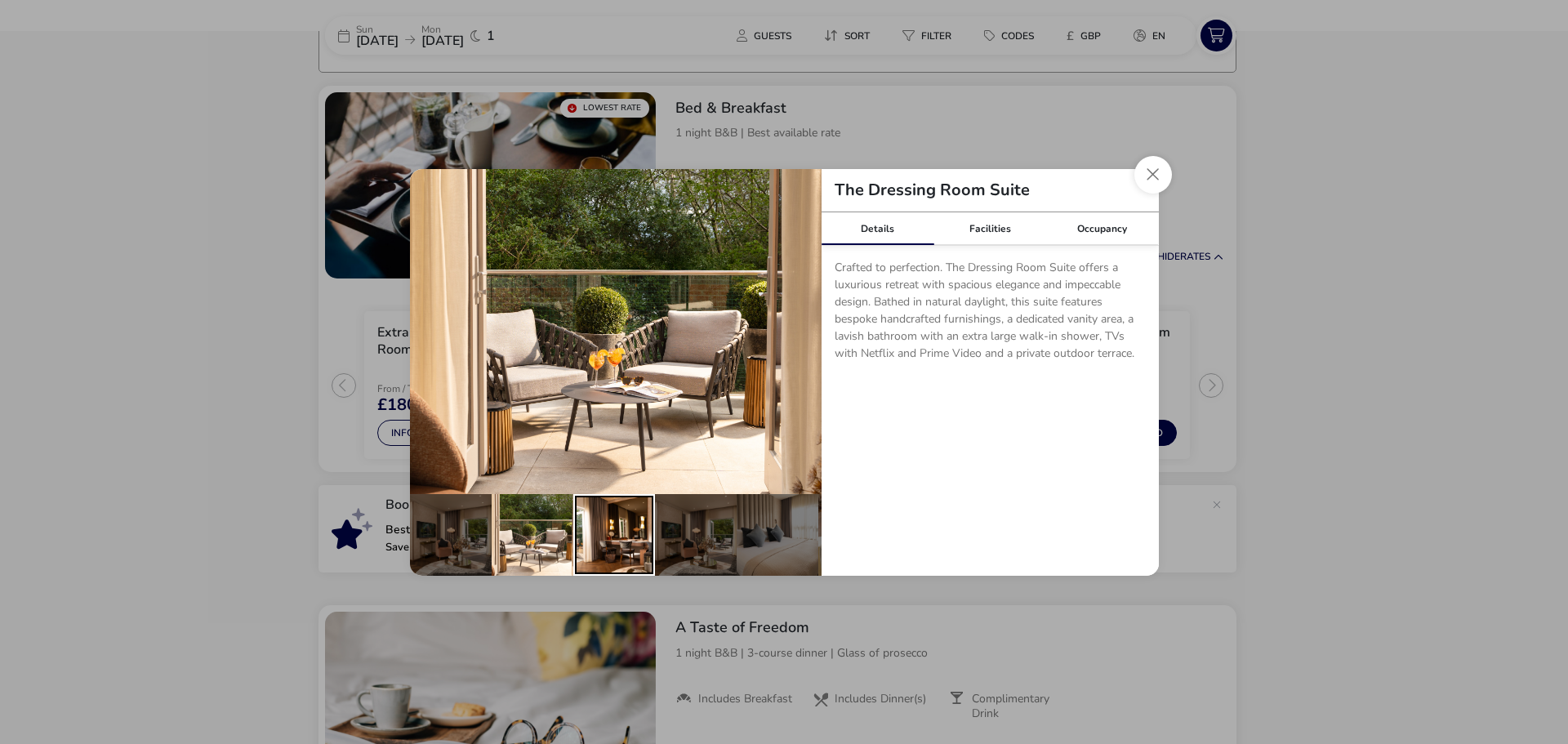
click at [610, 530] on div "details" at bounding box center [614, 535] width 82 height 82
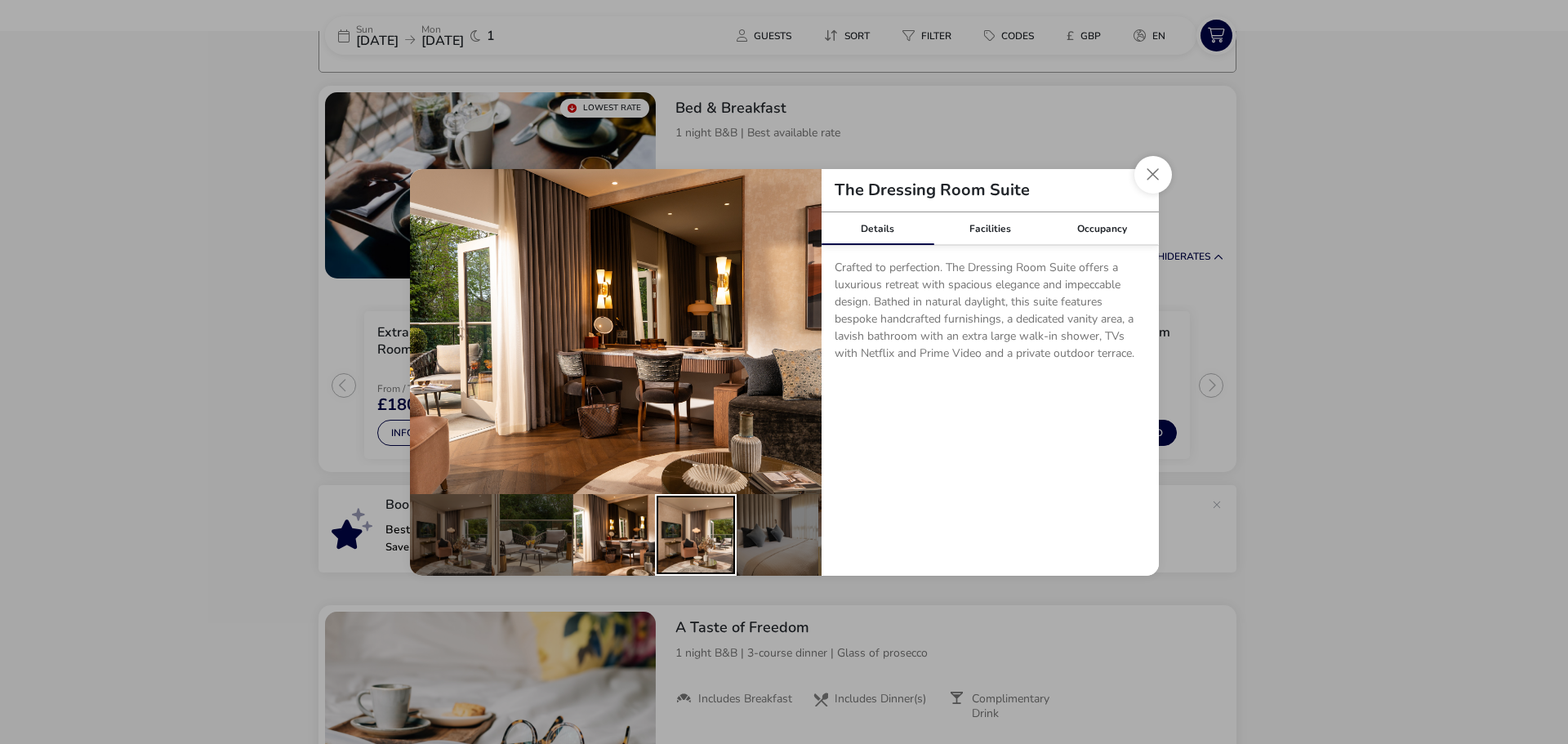
click at [671, 530] on div "details" at bounding box center [696, 535] width 82 height 82
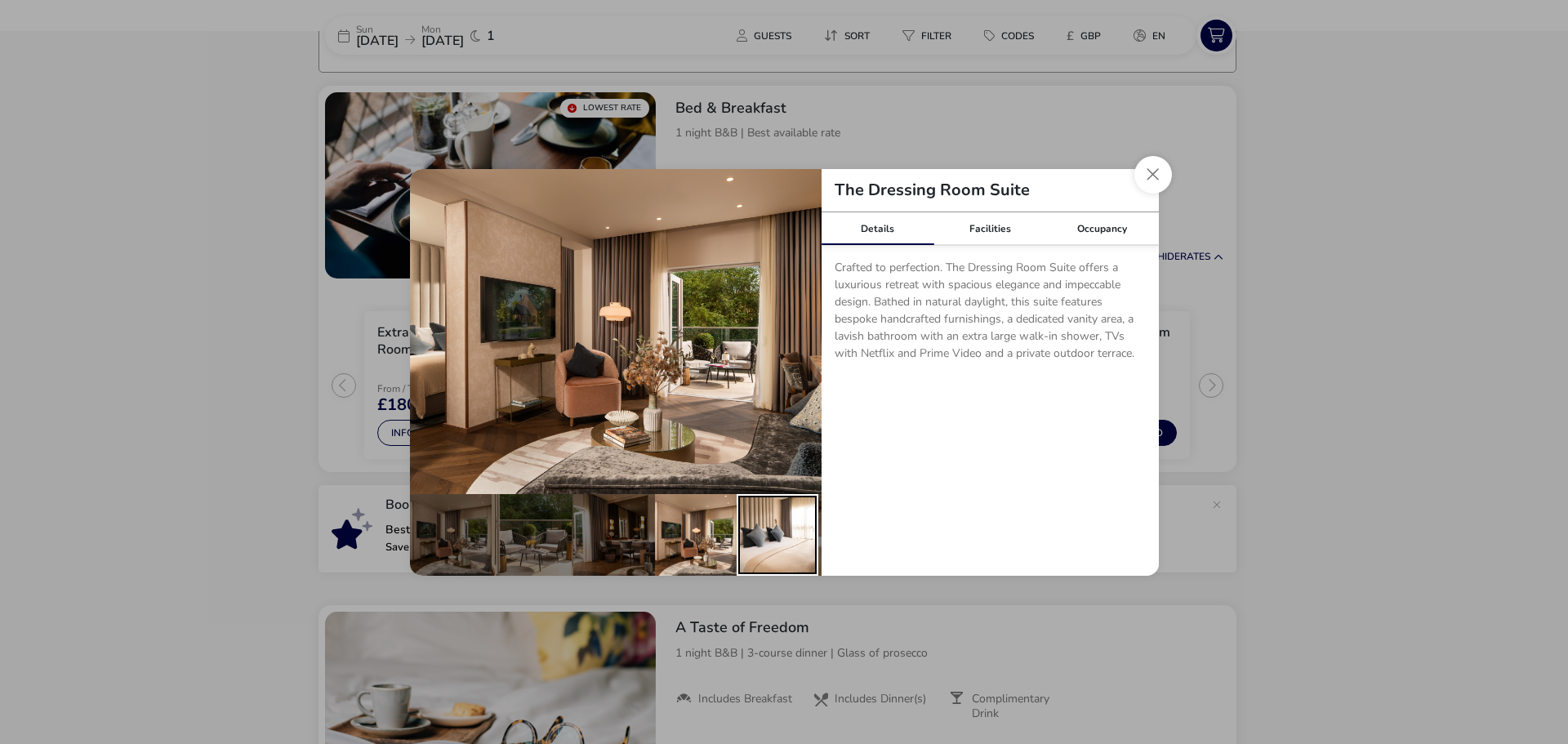
click at [758, 529] on div "details" at bounding box center [777, 535] width 82 height 82
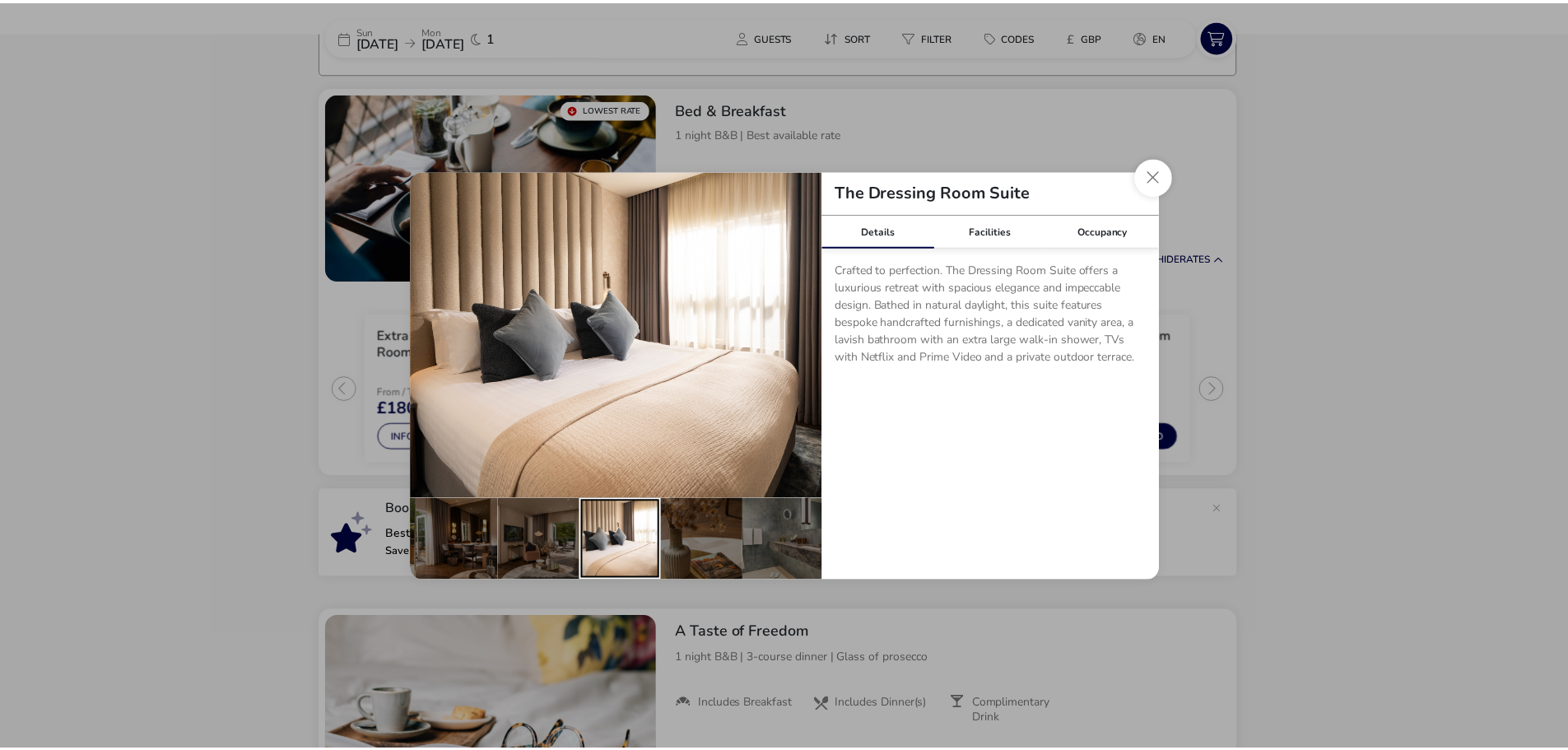
scroll to position [0, 162]
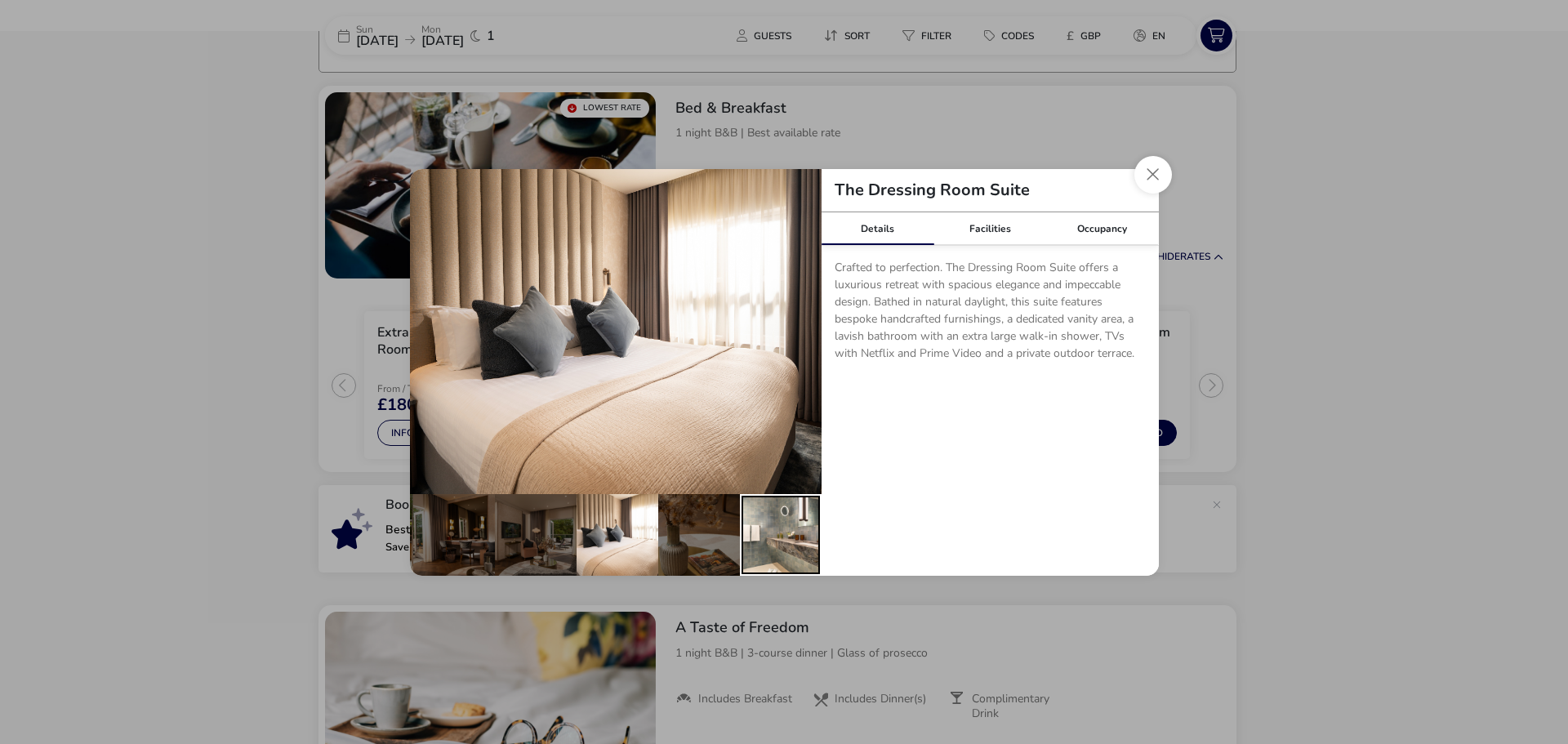
click at [779, 540] on div "details" at bounding box center [781, 535] width 82 height 82
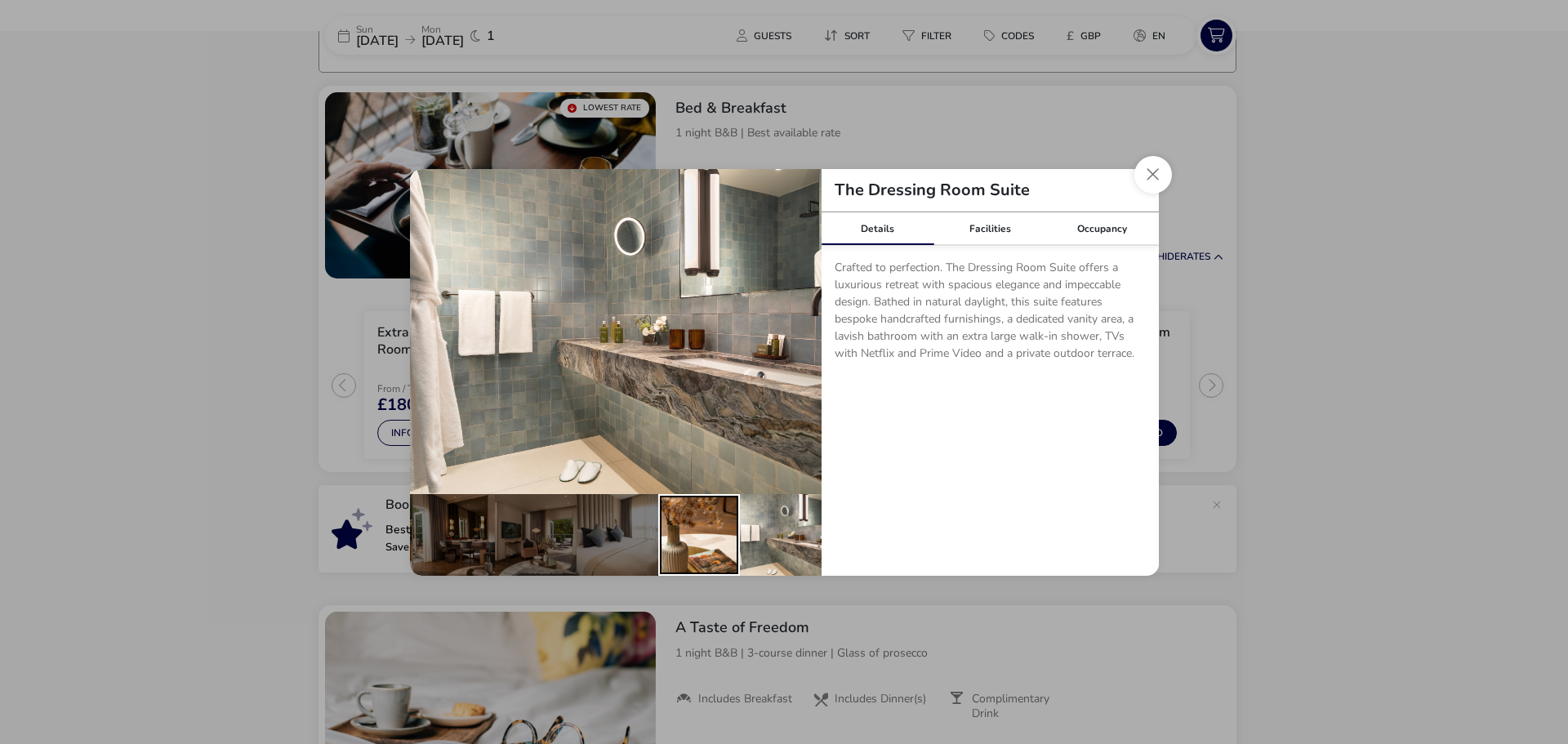
click at [724, 544] on div "details" at bounding box center [699, 535] width 82 height 82
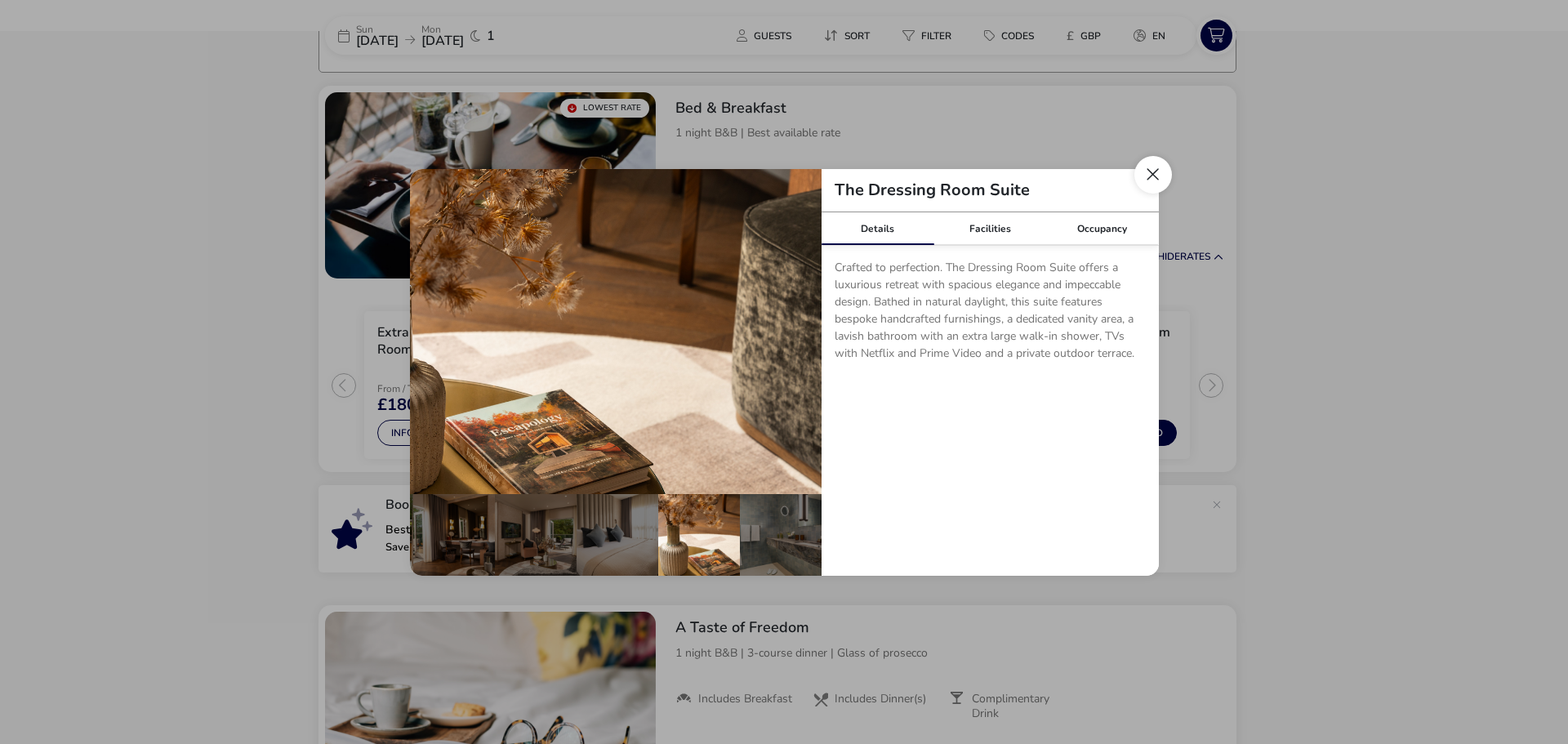
click at [1149, 174] on button "Close dialog" at bounding box center [1153, 174] width 37 height 37
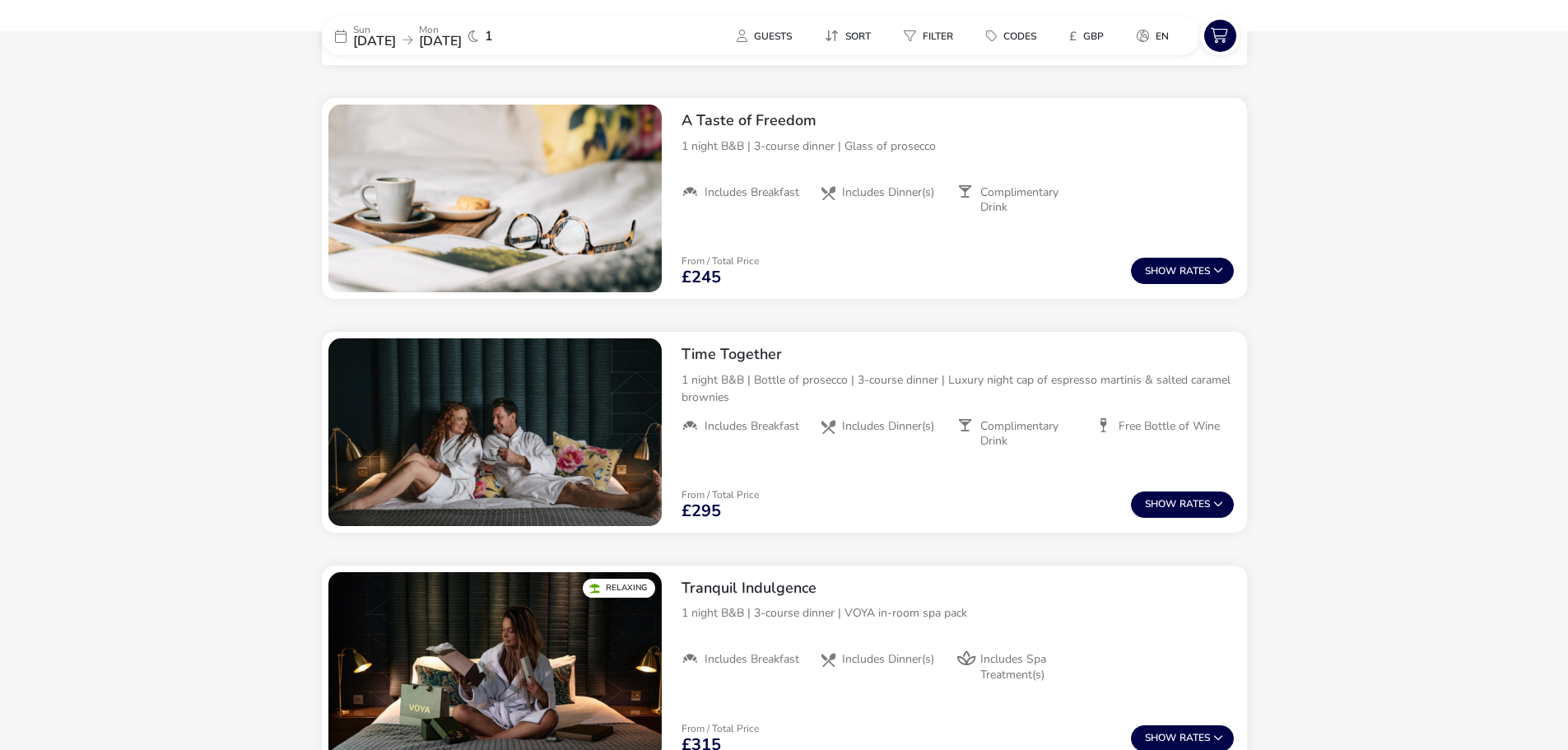
scroll to position [632, 0]
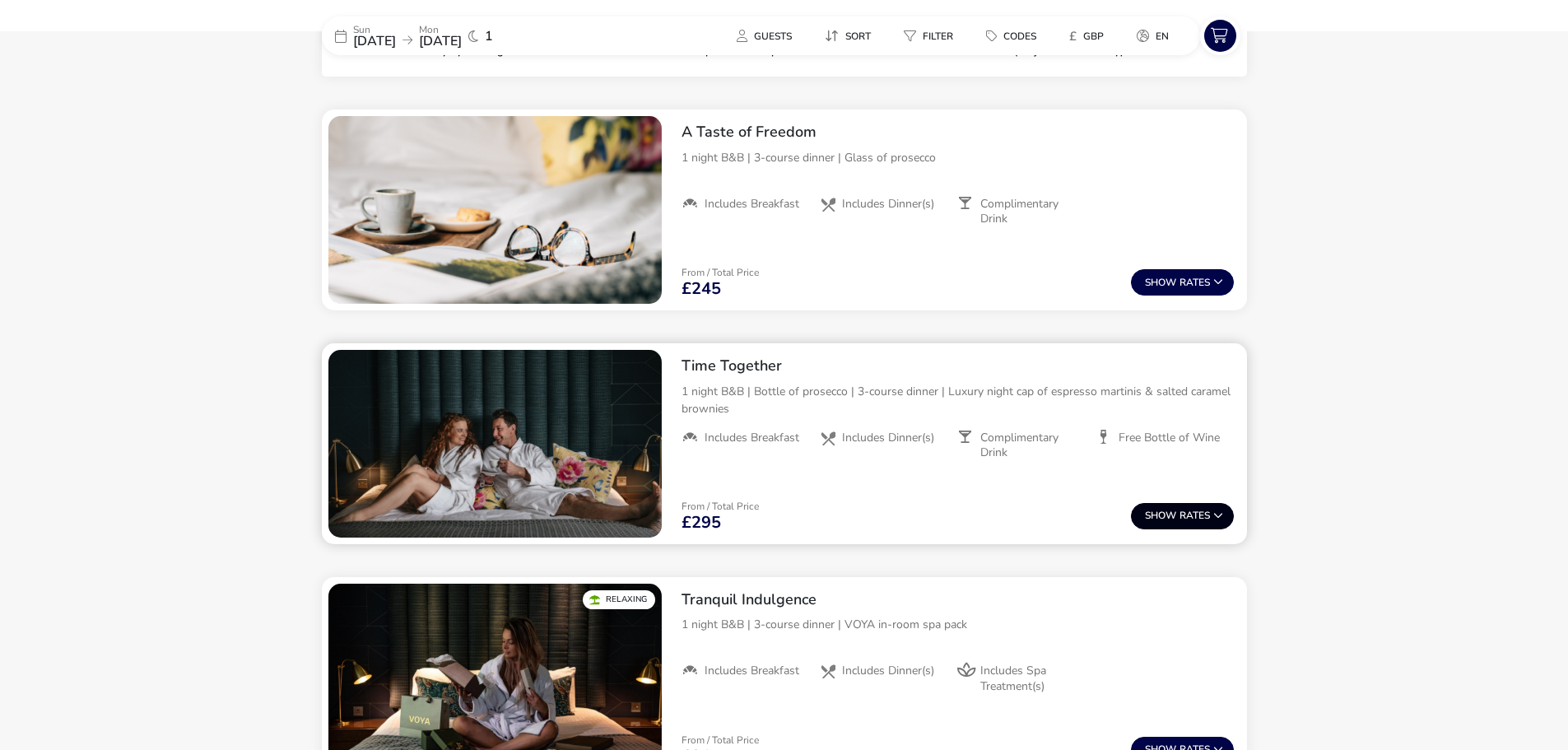
click at [1146, 516] on span "Show" at bounding box center [1161, 516] width 34 height 11
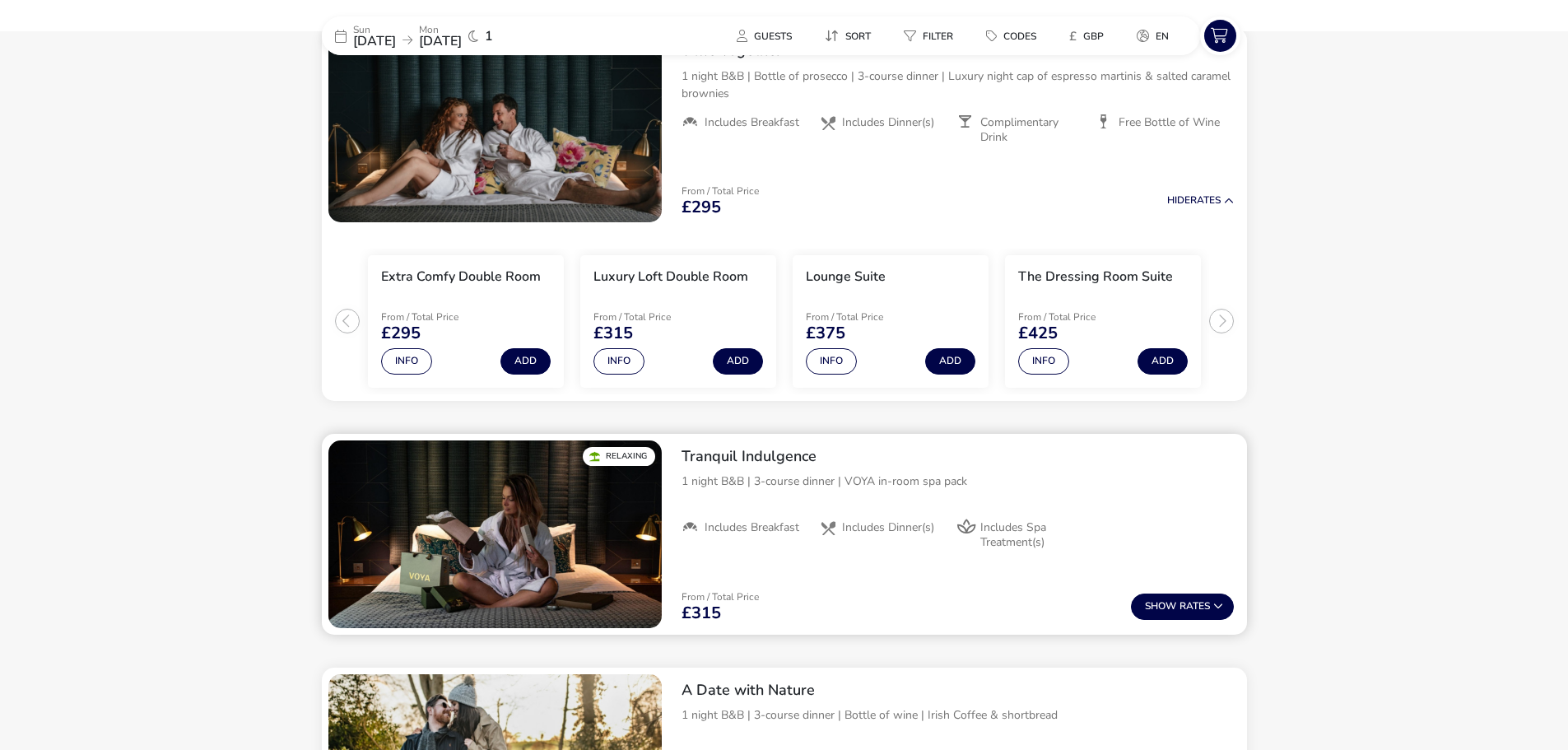
scroll to position [975, 0]
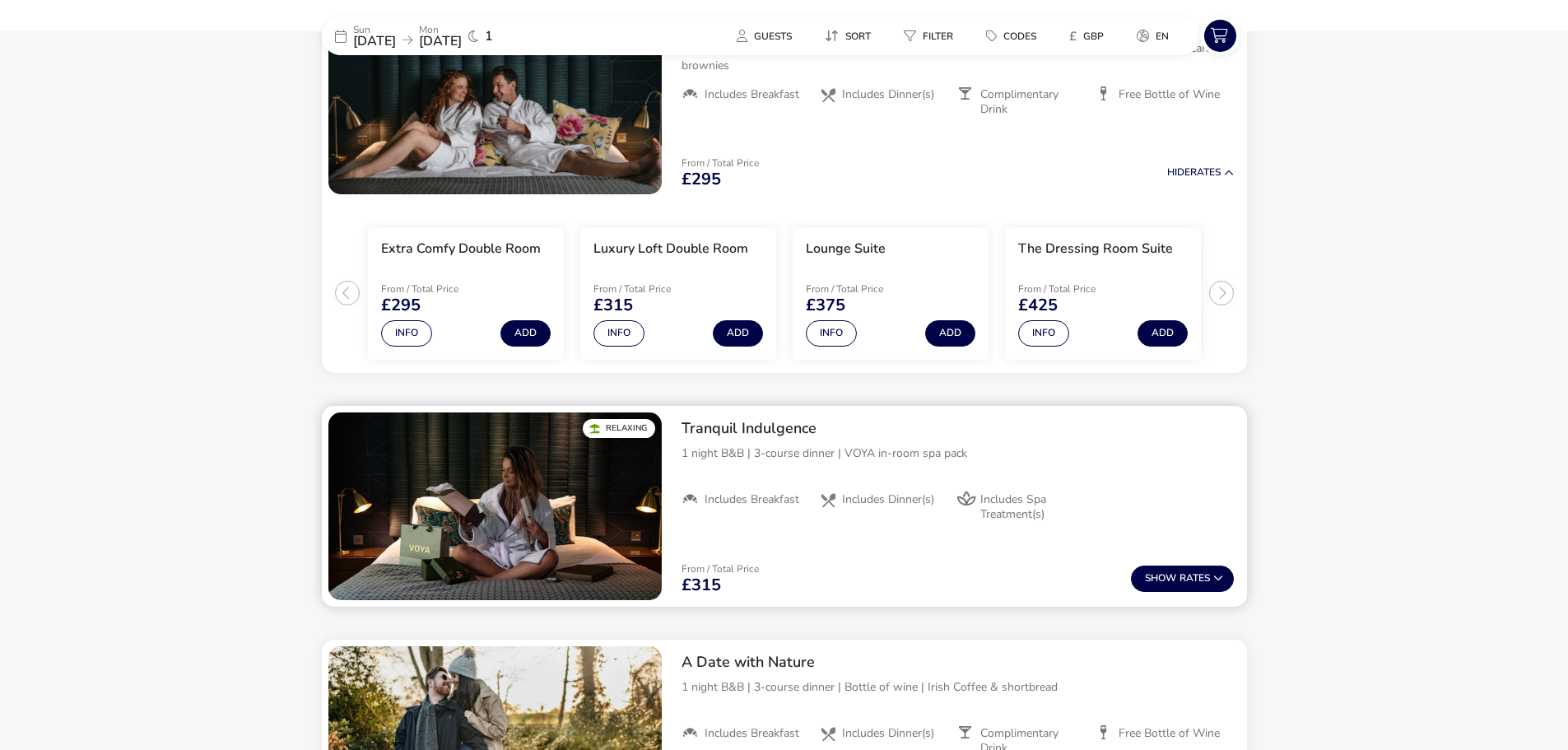
click at [1008, 502] on span "Includes Spa Treatment(s)" at bounding box center [1031, 507] width 102 height 30
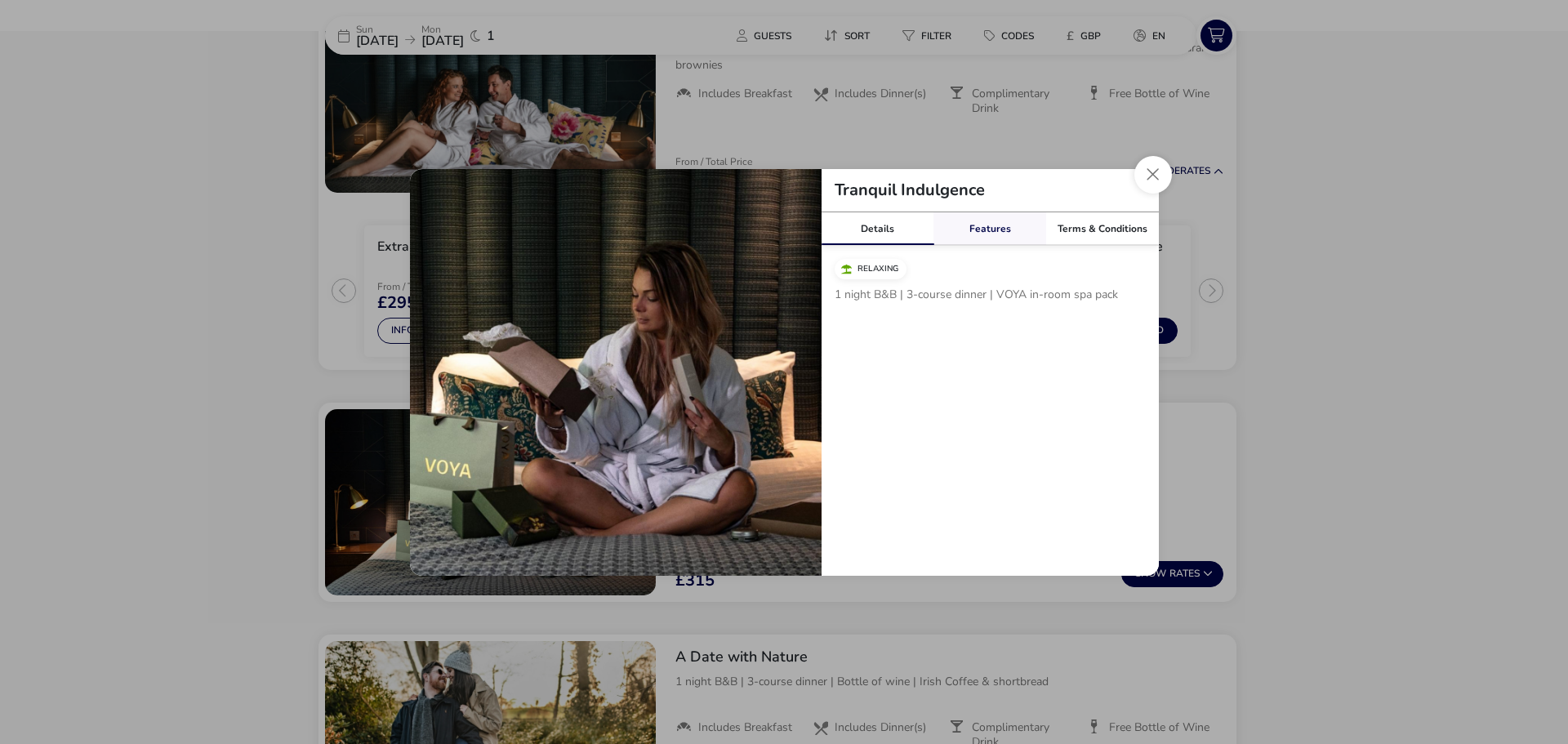
click at [998, 233] on link "Features" at bounding box center [989, 228] width 112 height 32
click at [891, 303] on span "Includes Spa Treatment(s)" at bounding box center [917, 301] width 119 height 30
click at [1152, 175] on button "Close modal" at bounding box center [1153, 174] width 37 height 37
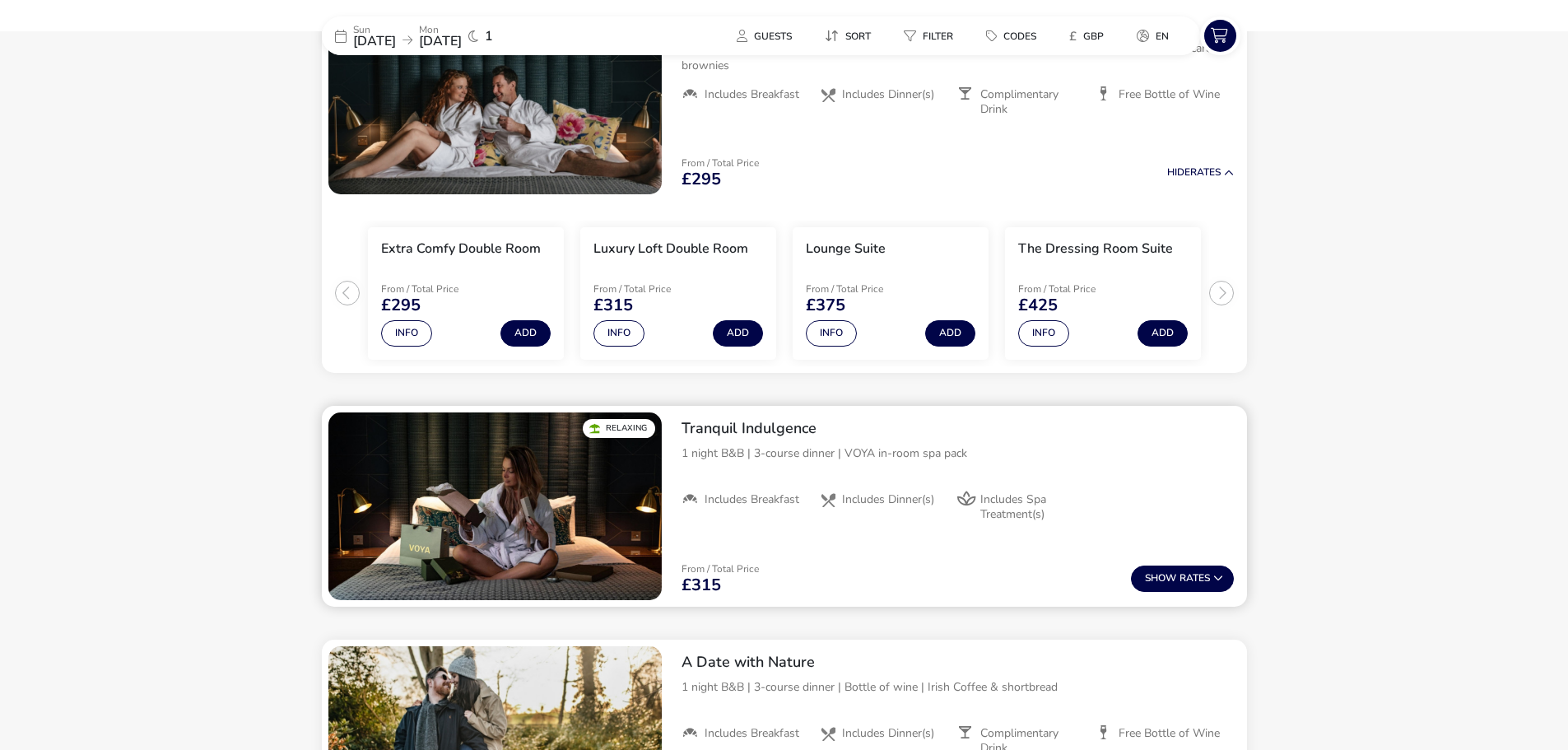
scroll to position [893, 0]
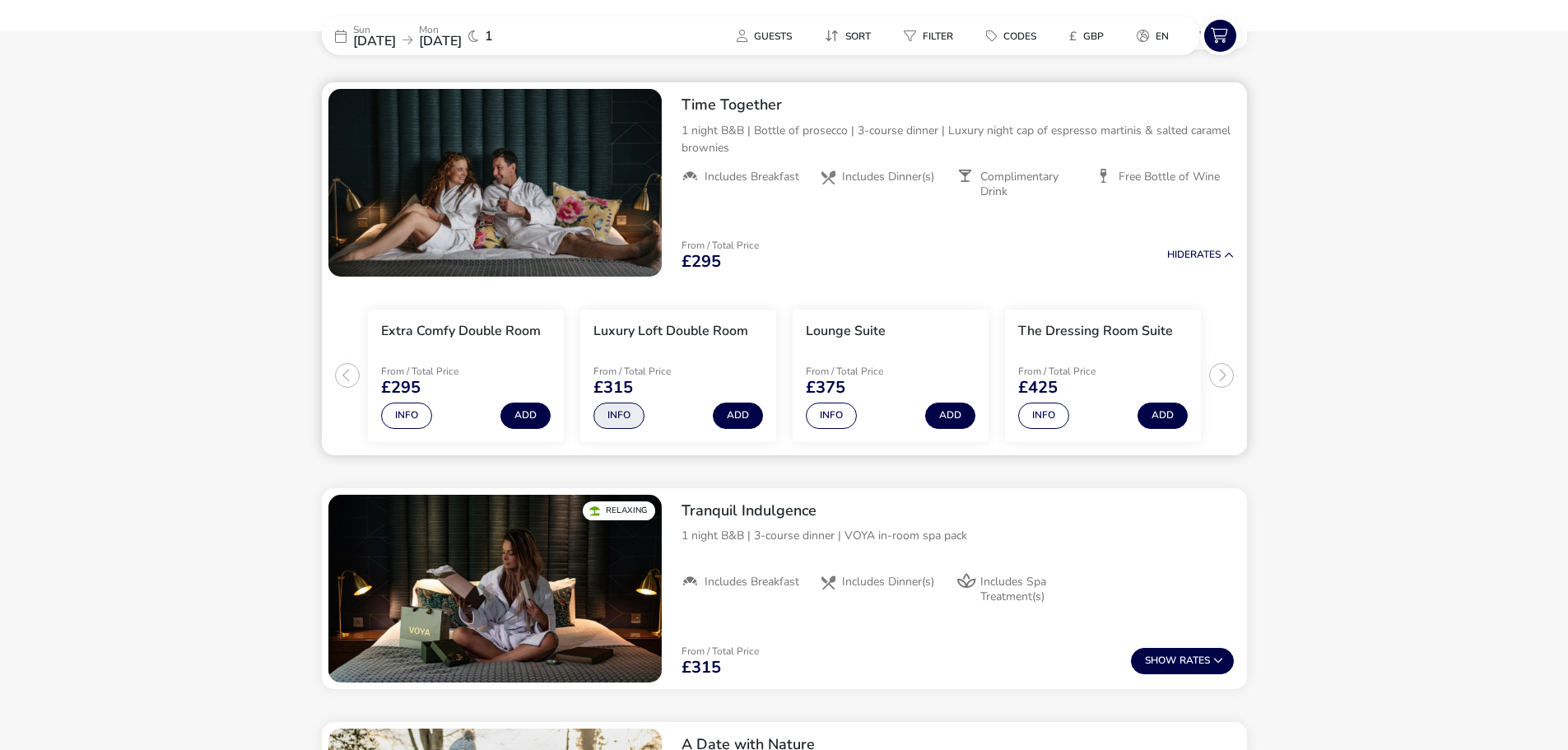
click at [622, 417] on button "Info" at bounding box center [619, 415] width 51 height 26
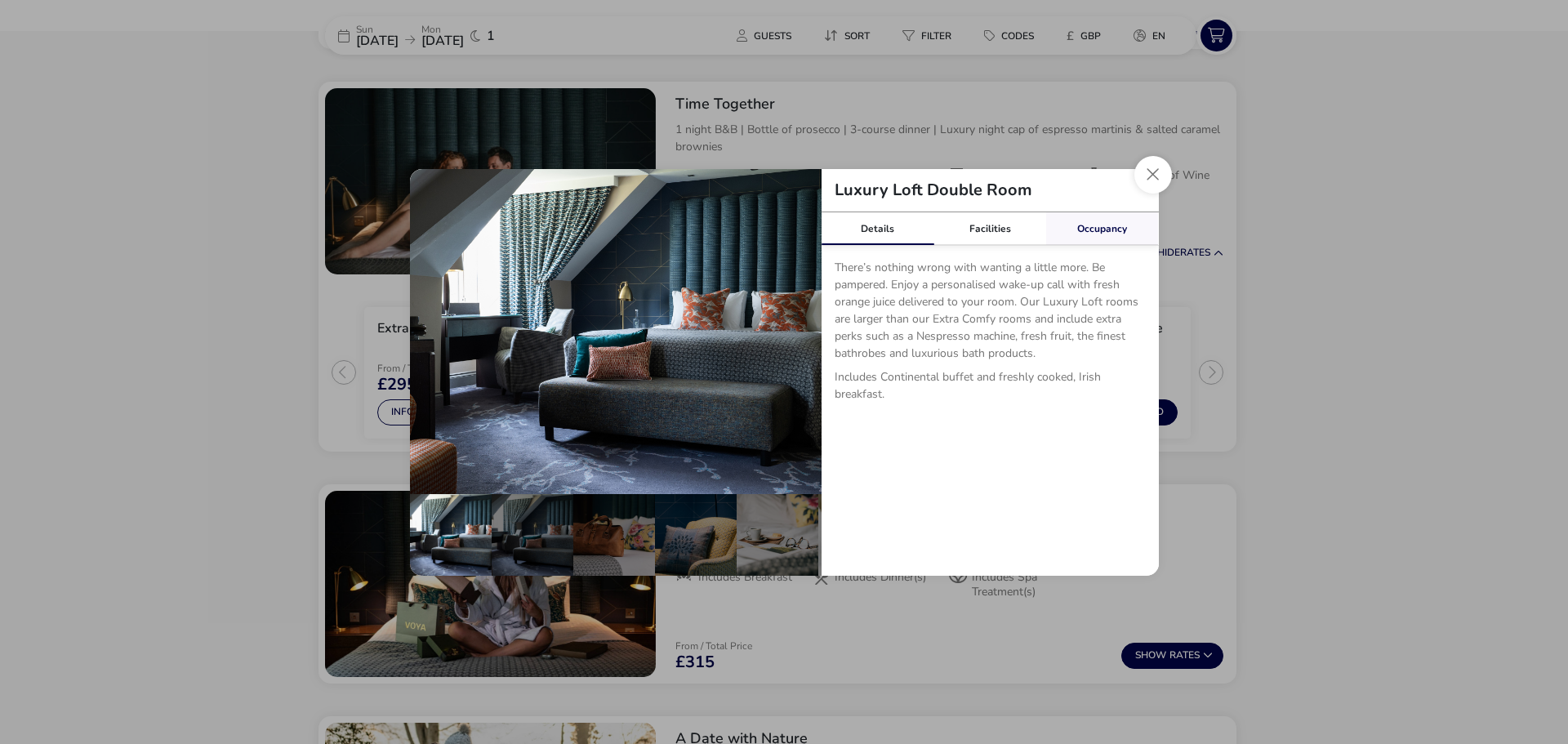
click at [1110, 227] on link "Occupancy" at bounding box center [1102, 228] width 112 height 32
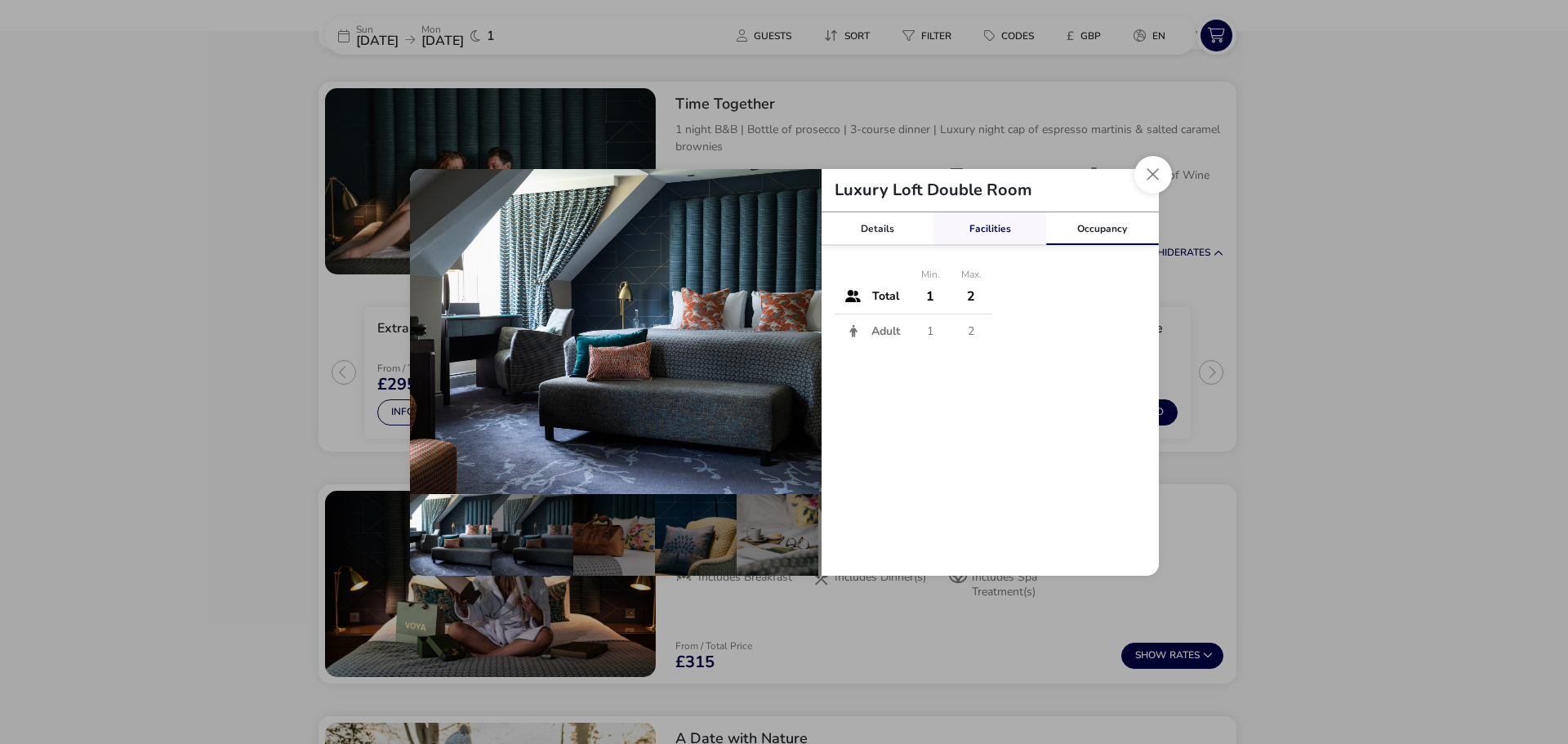
click at [981, 227] on link "Facilities" at bounding box center [989, 228] width 112 height 32
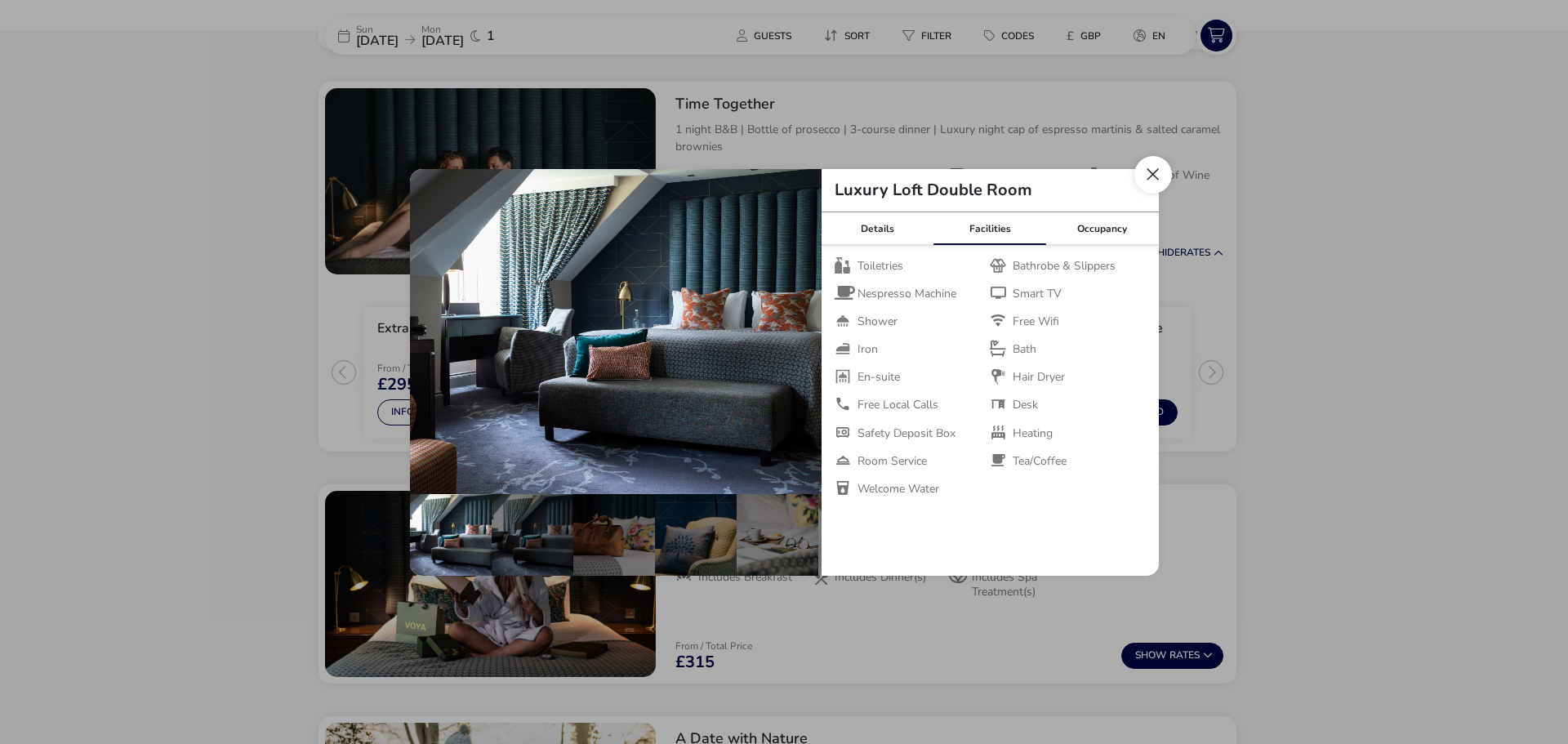
click at [1144, 175] on button "Close dialog" at bounding box center [1153, 174] width 37 height 37
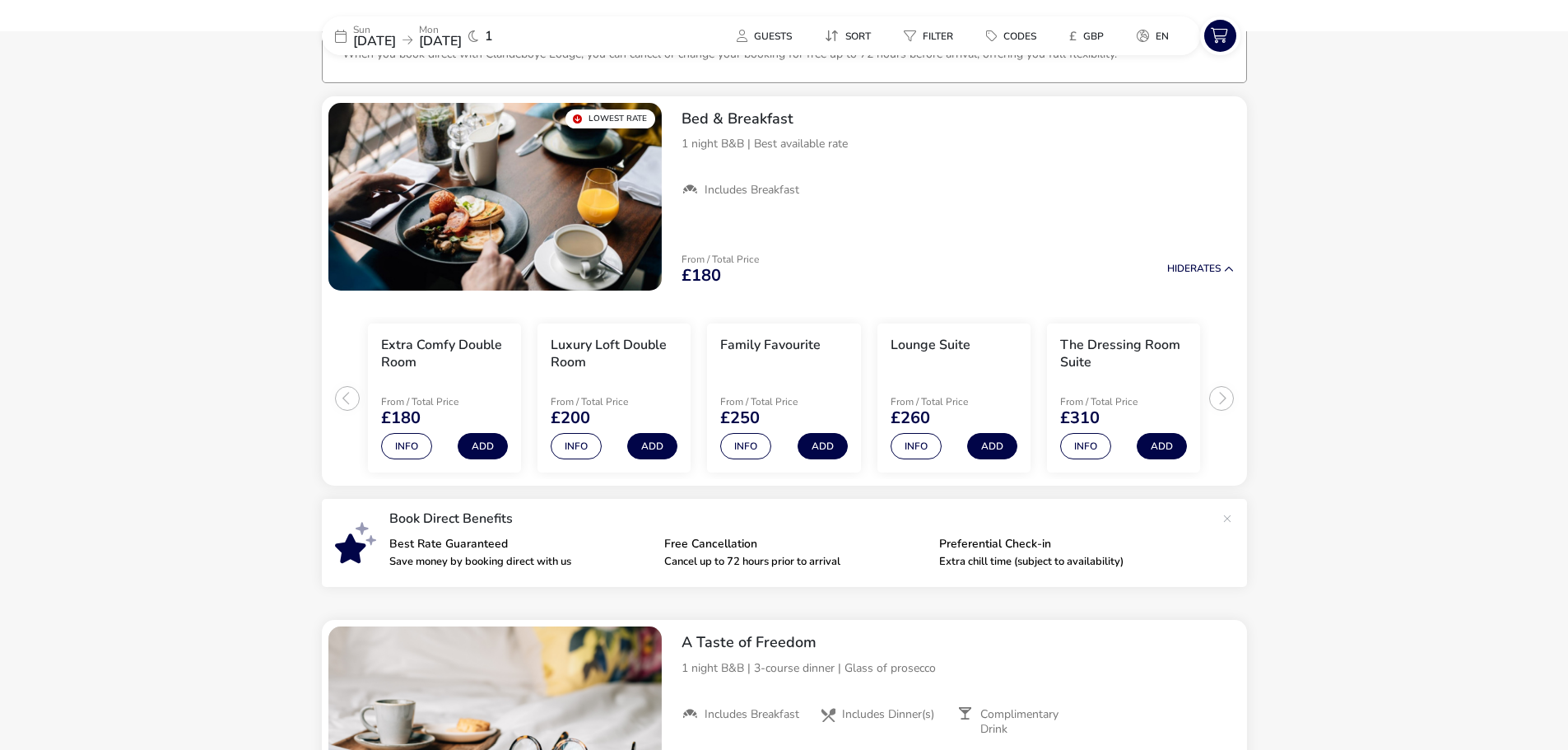
scroll to position [0, 0]
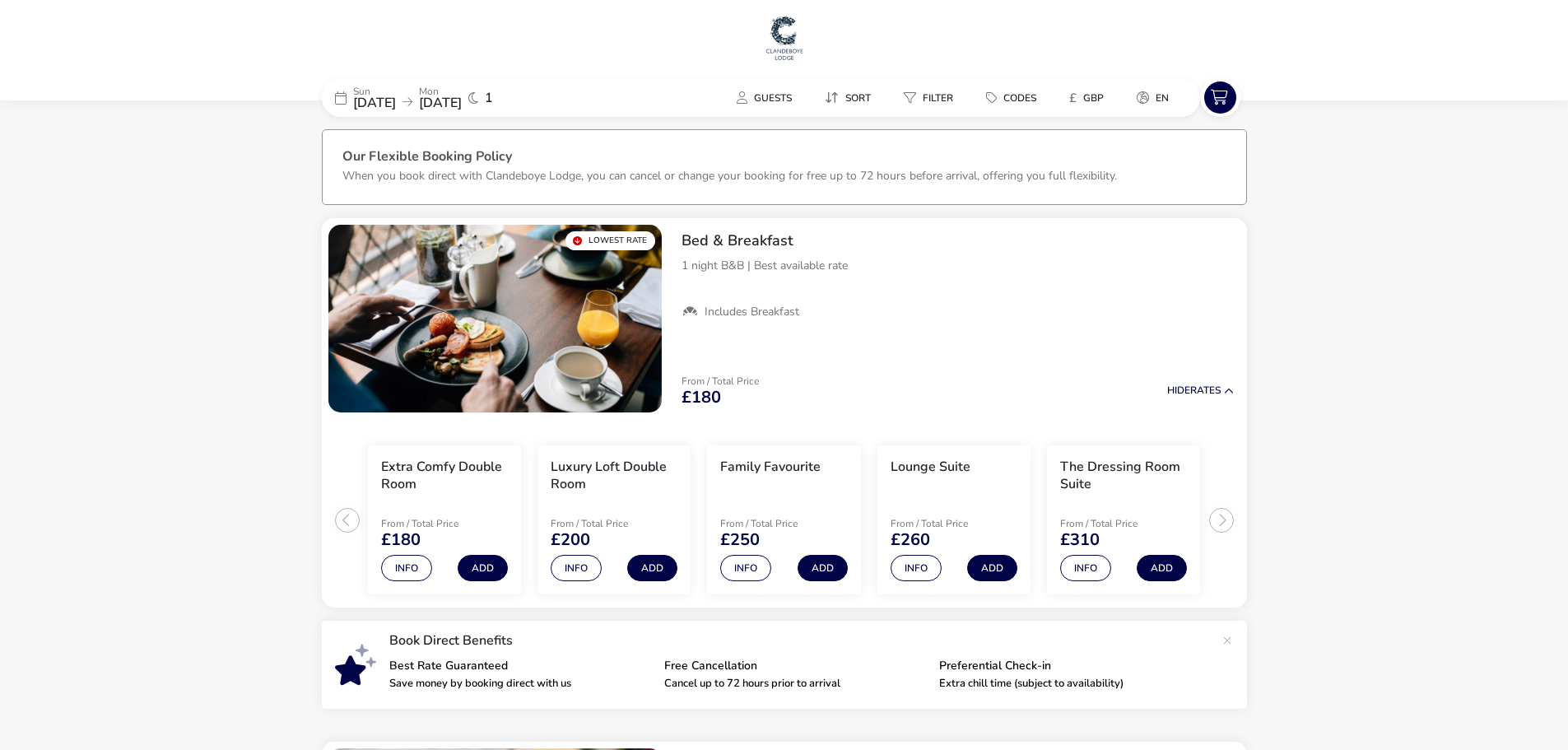
click at [785, 43] on img at bounding box center [784, 38] width 41 height 49
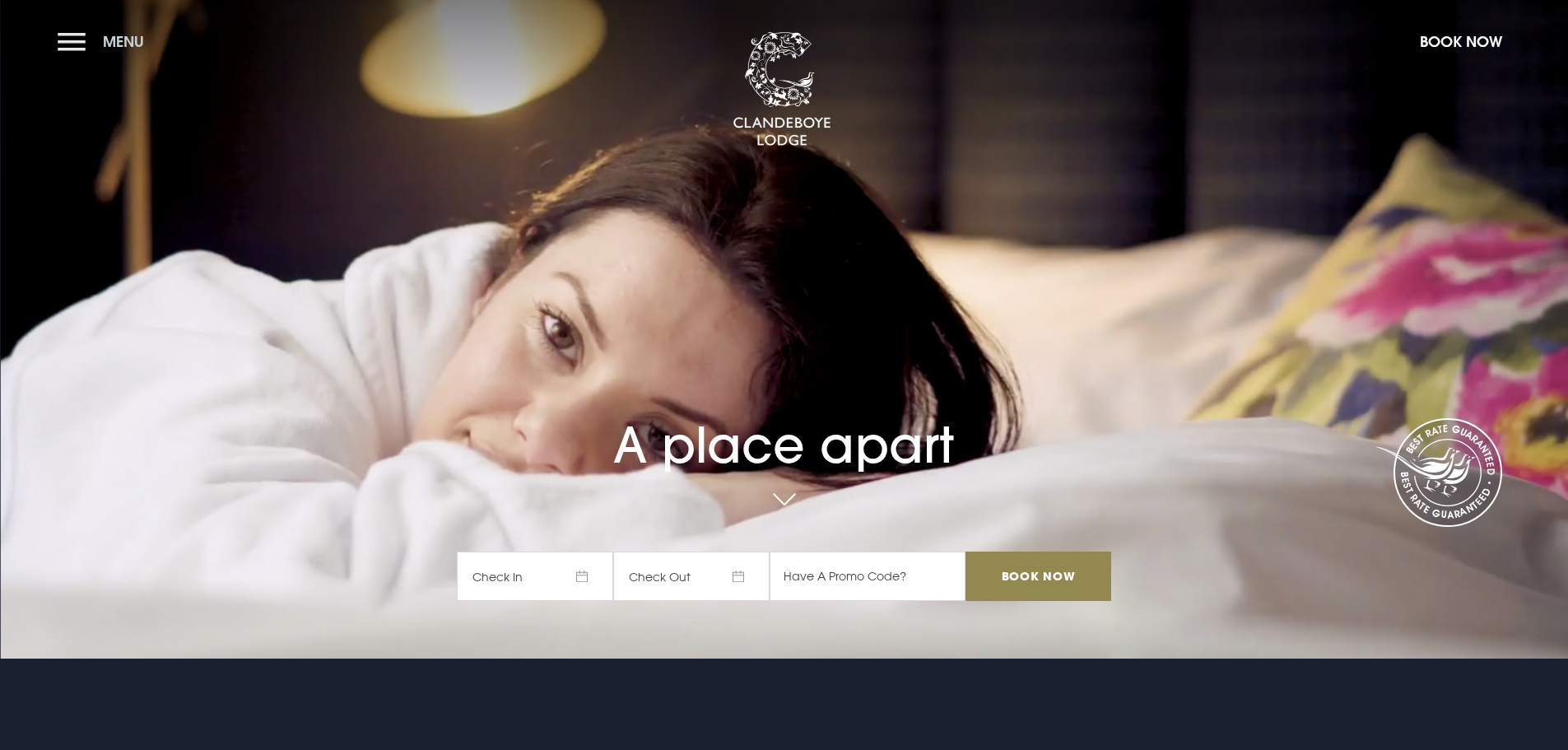
click at [63, 40] on button "Menu" at bounding box center [105, 41] width 95 height 35
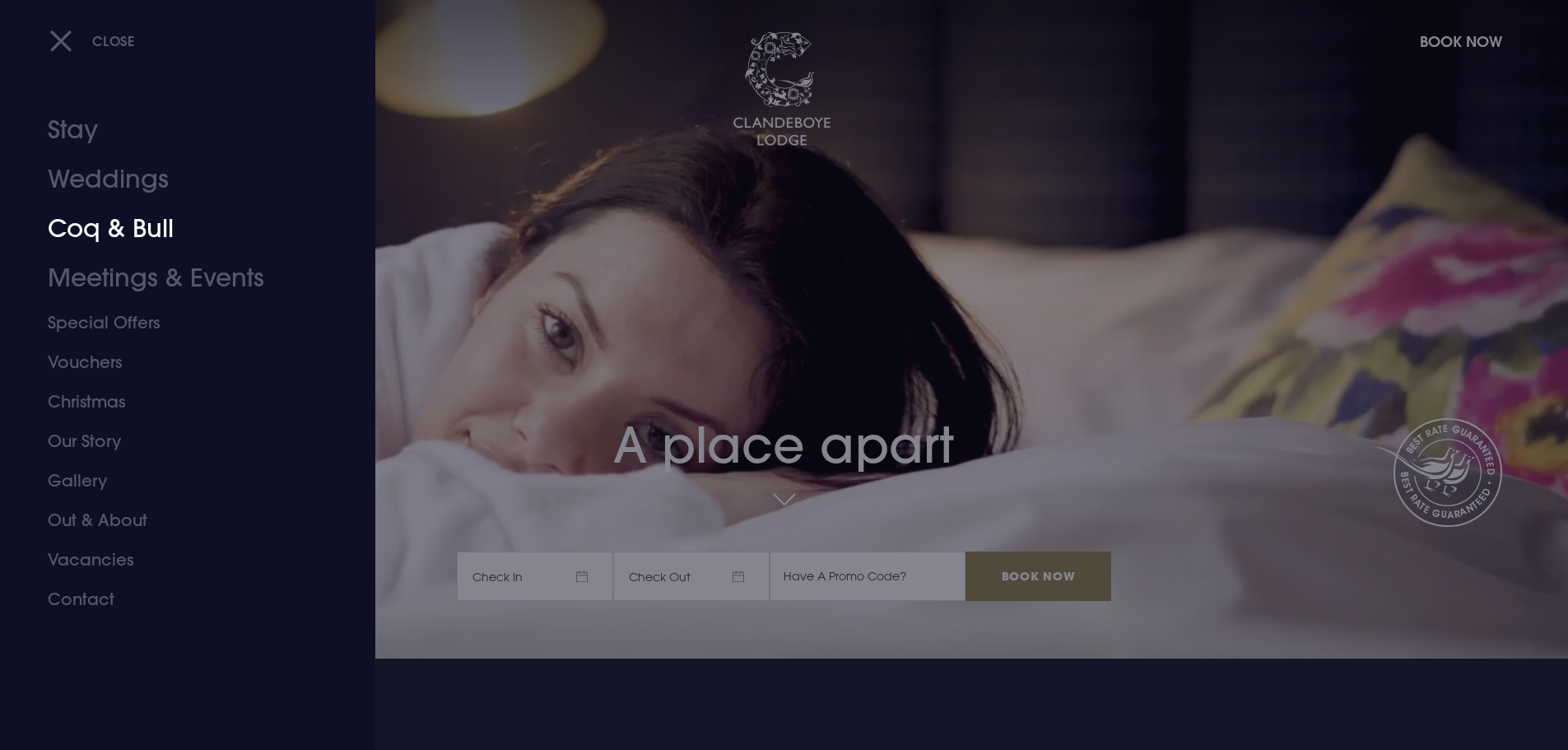
click at [120, 226] on link "Coq & Bull" at bounding box center [177, 228] width 260 height 49
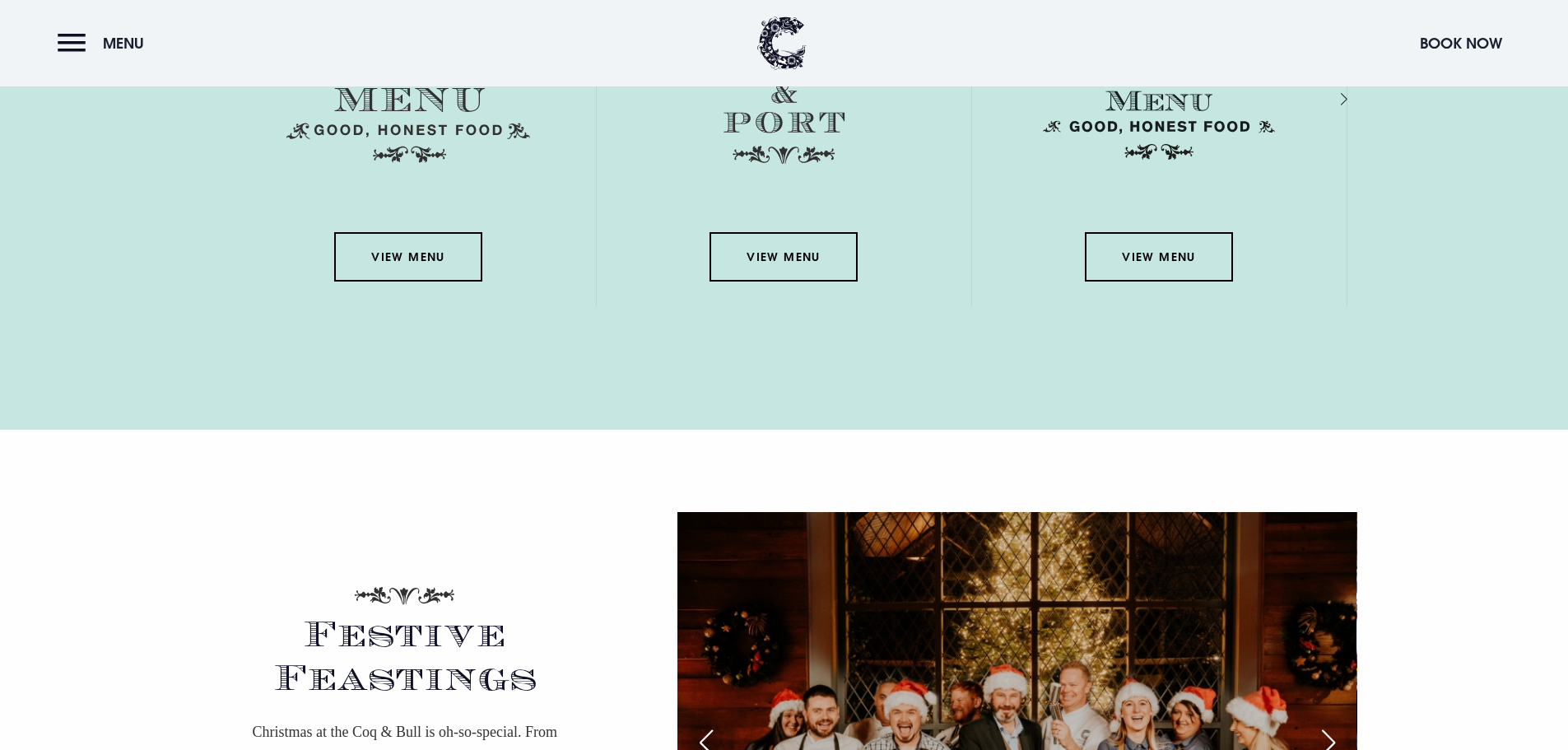
scroll to position [2551, 0]
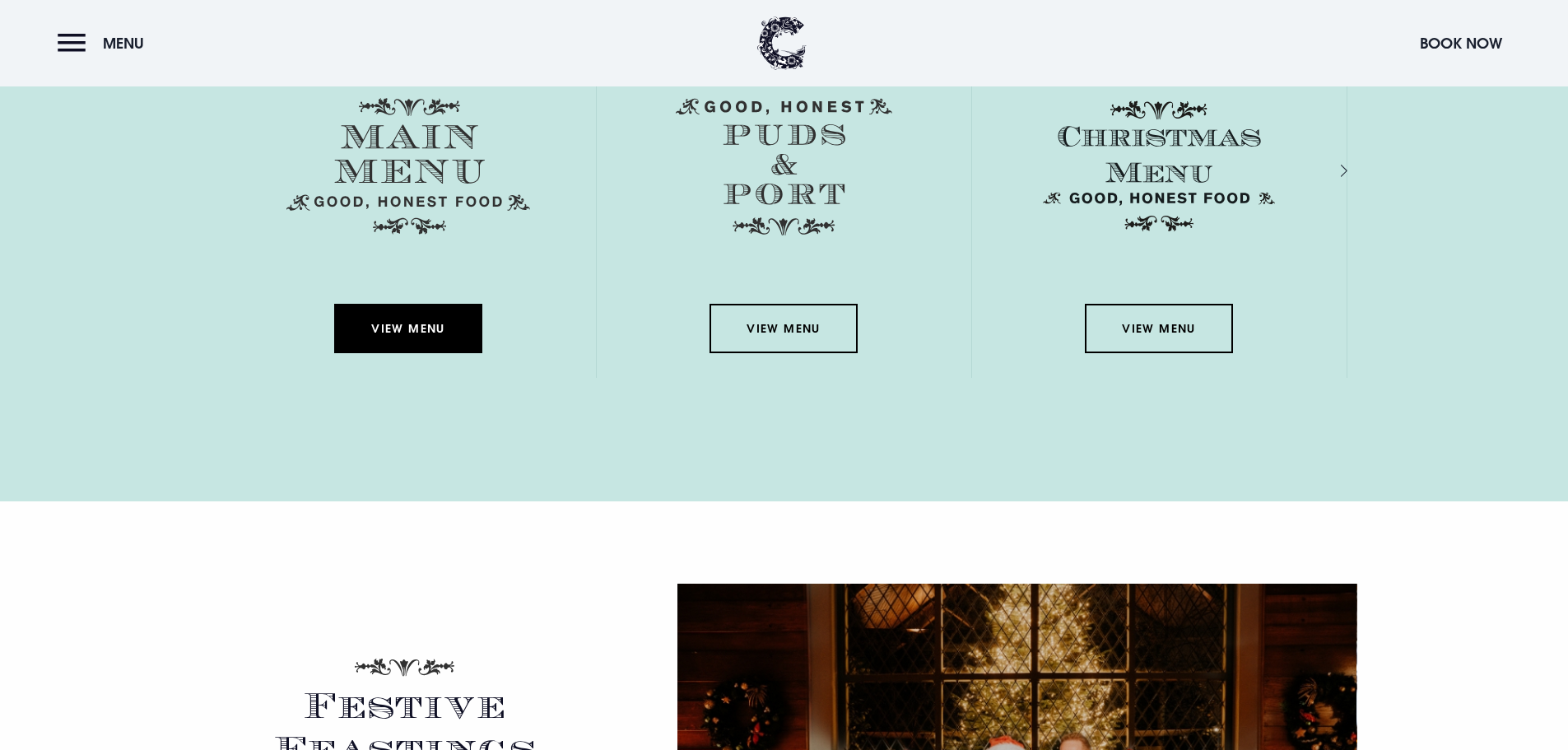
click at [416, 327] on link "View Menu" at bounding box center [408, 328] width 148 height 49
click at [771, 47] on img at bounding box center [782, 43] width 49 height 54
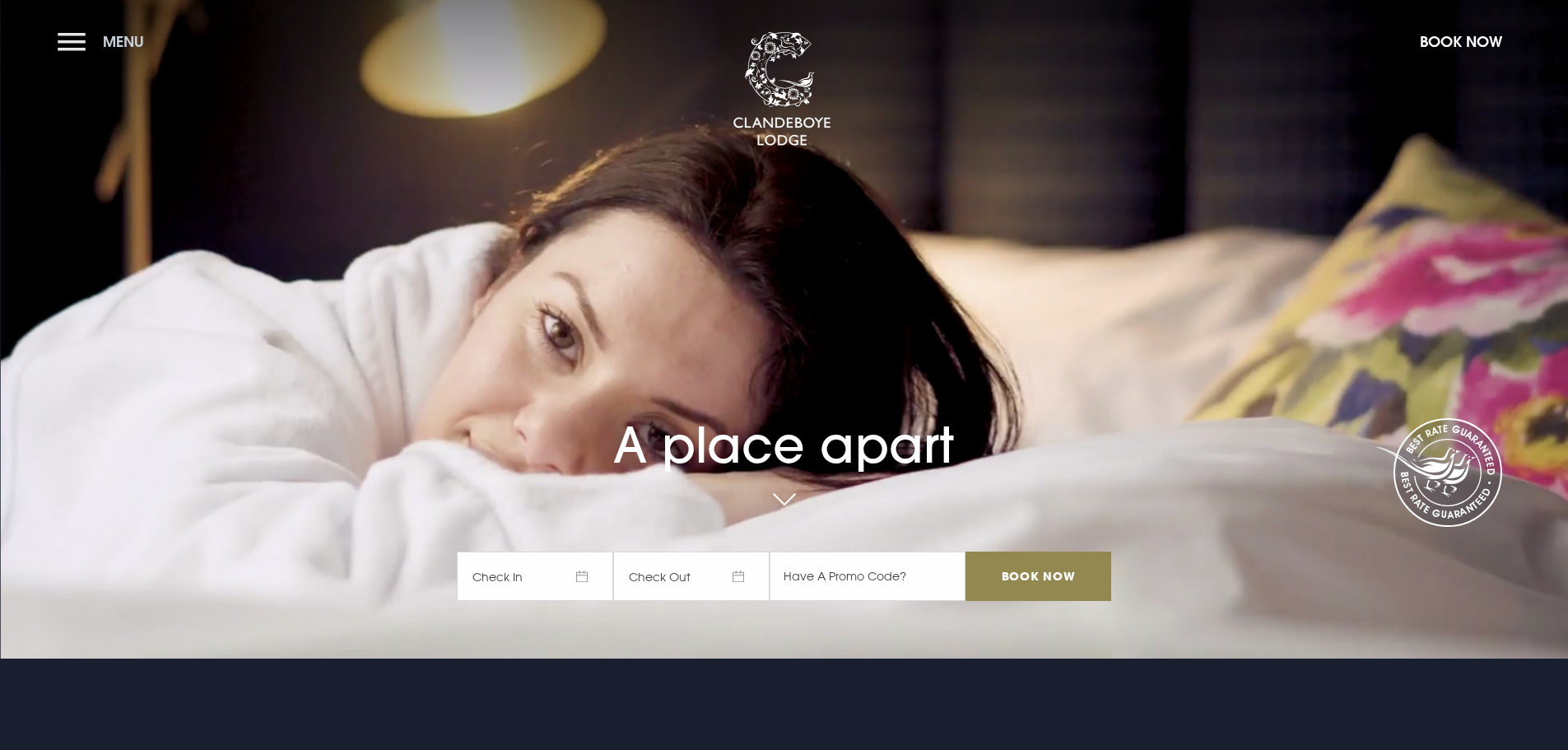
click at [68, 40] on button "Menu" at bounding box center [105, 41] width 95 height 35
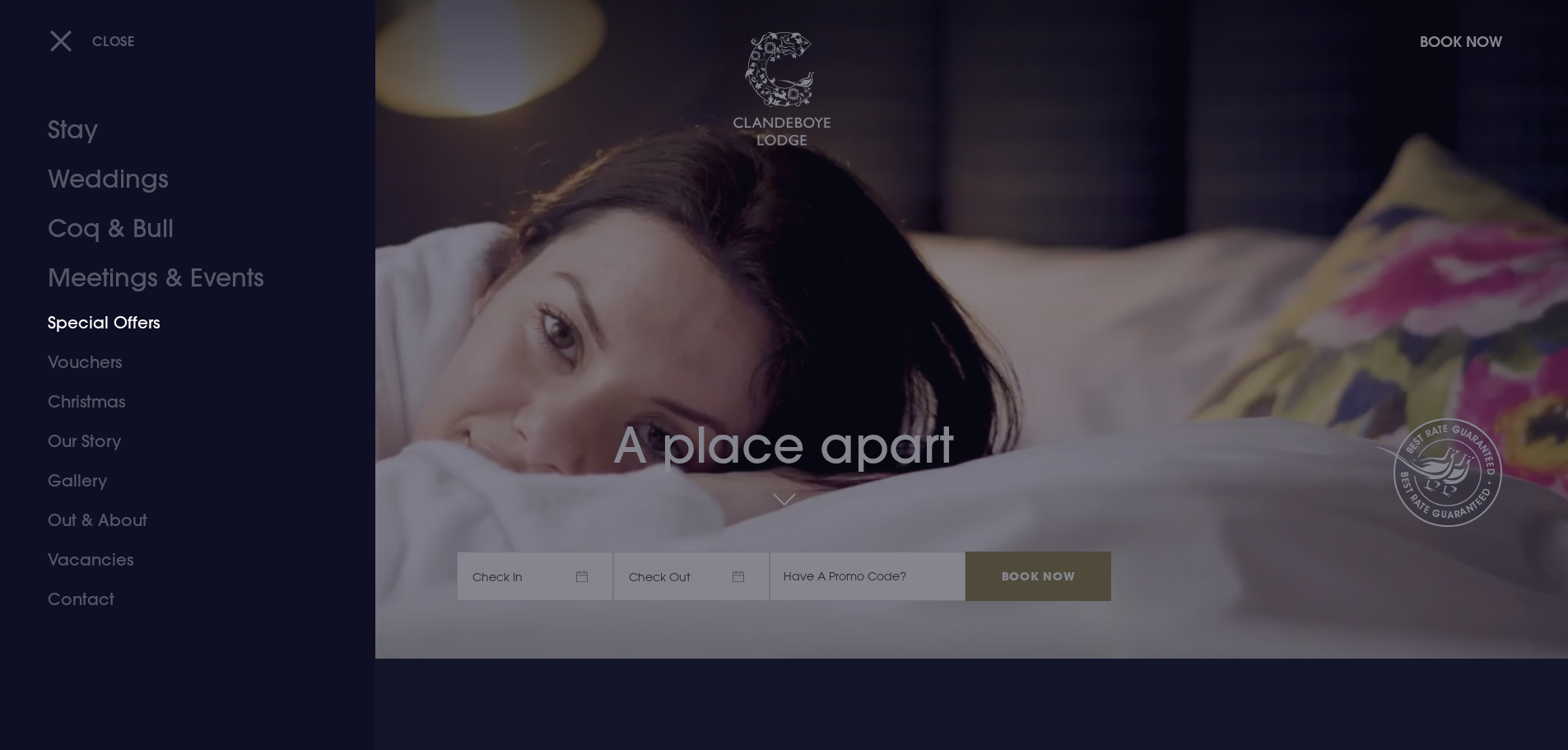
click at [125, 321] on link "Special Offers" at bounding box center [177, 322] width 260 height 40
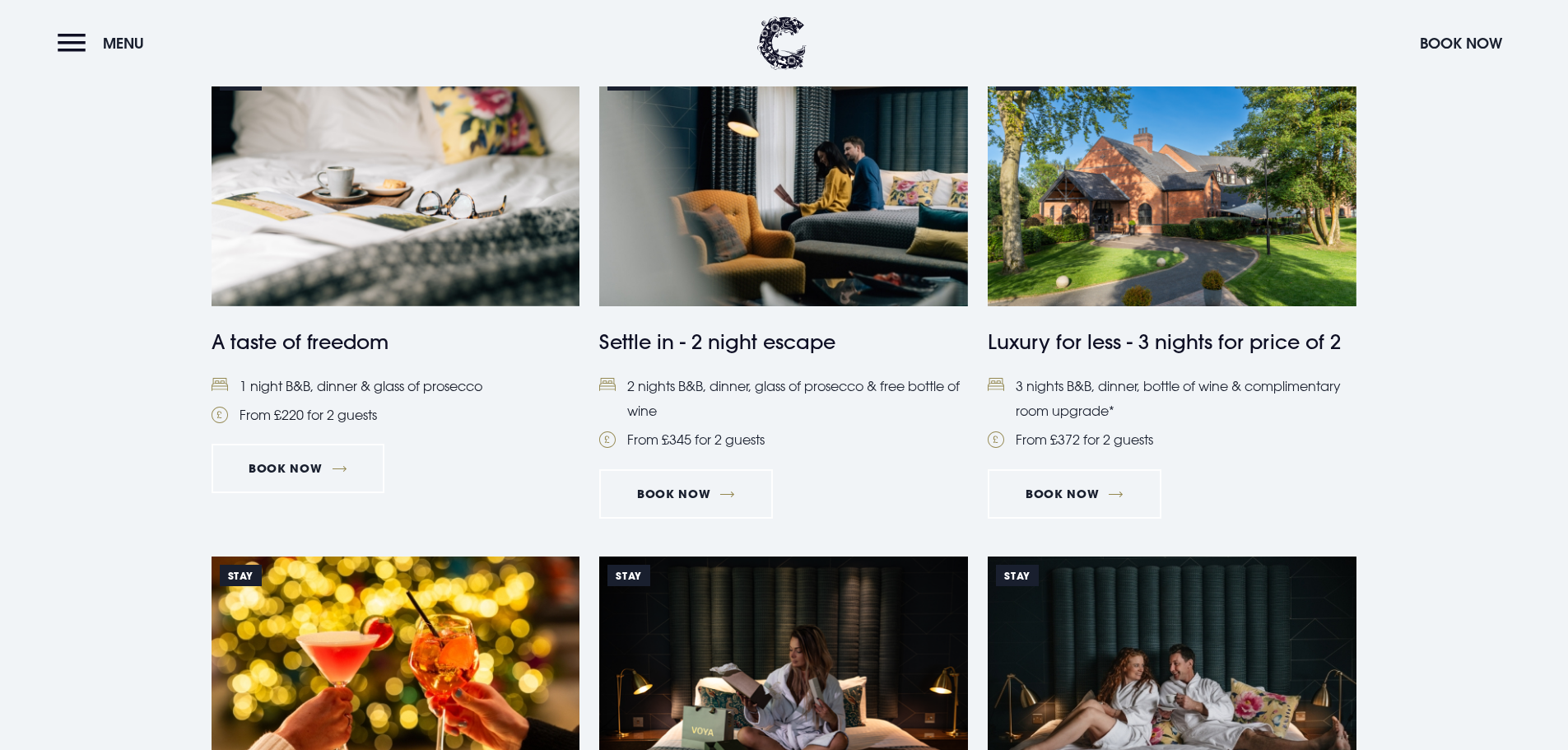
scroll to position [905, 0]
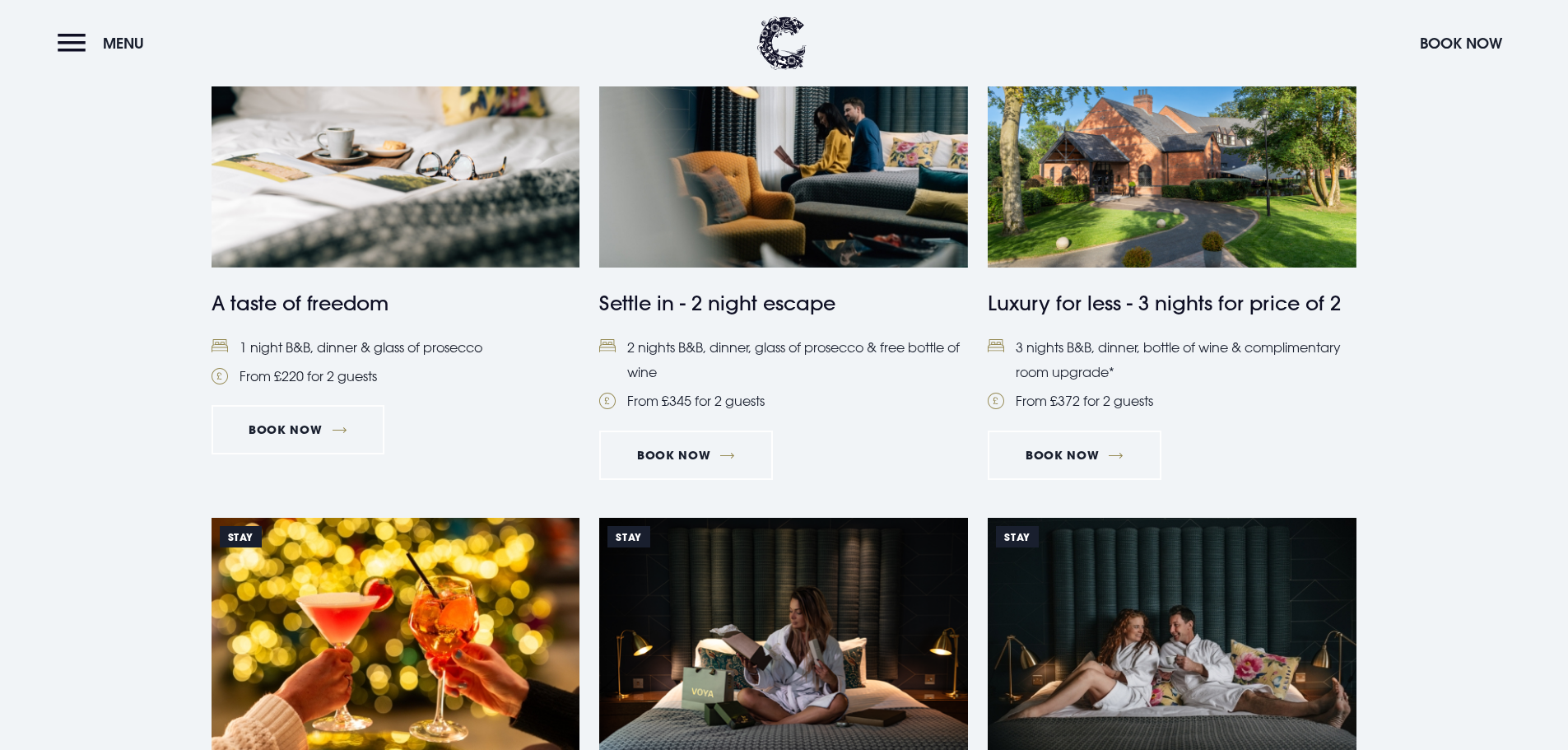
click at [373, 349] on li "1 night B&B, dinner & glass of prosecco" at bounding box center [396, 347] width 369 height 25
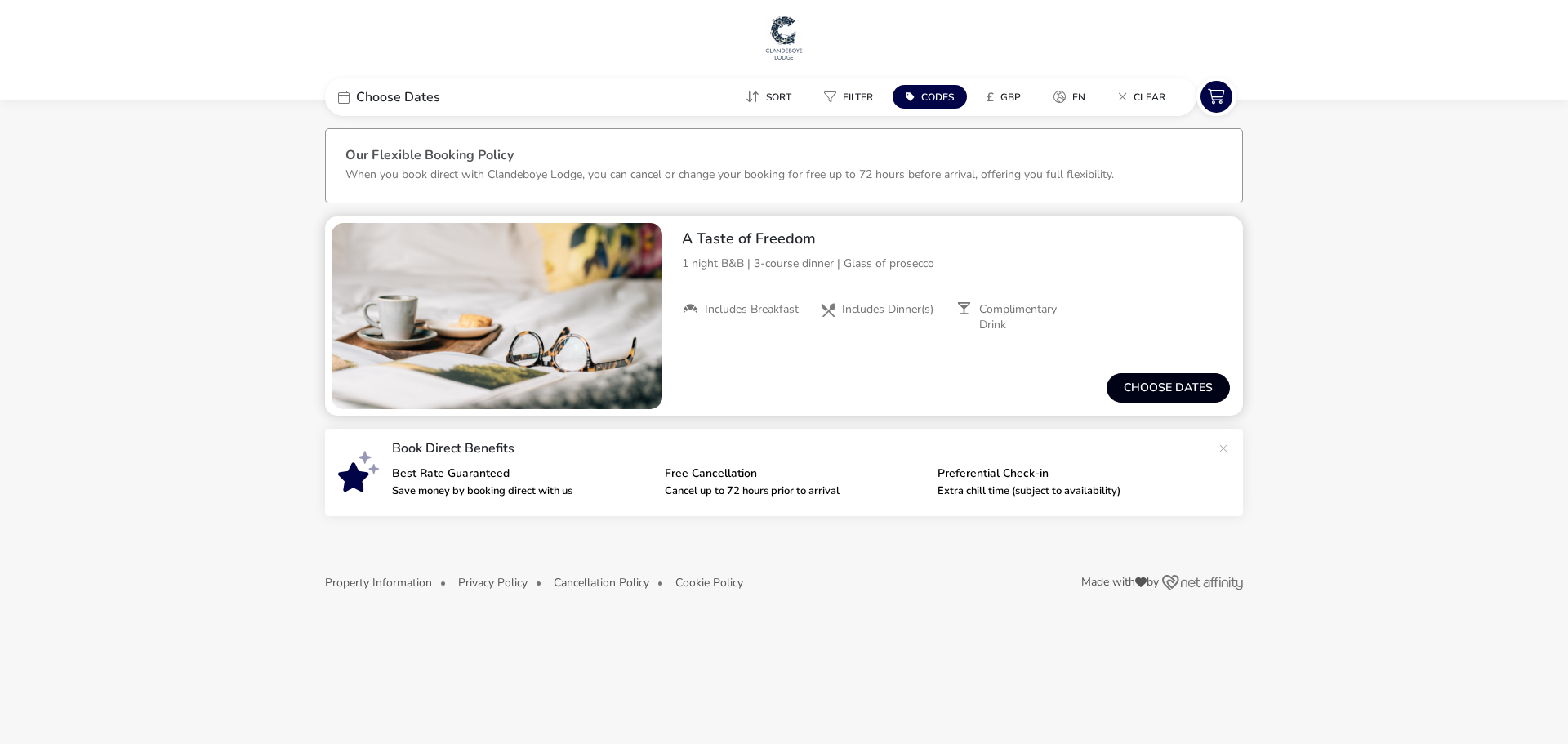
click at [1148, 380] on button "Choose dates" at bounding box center [1169, 388] width 124 height 30
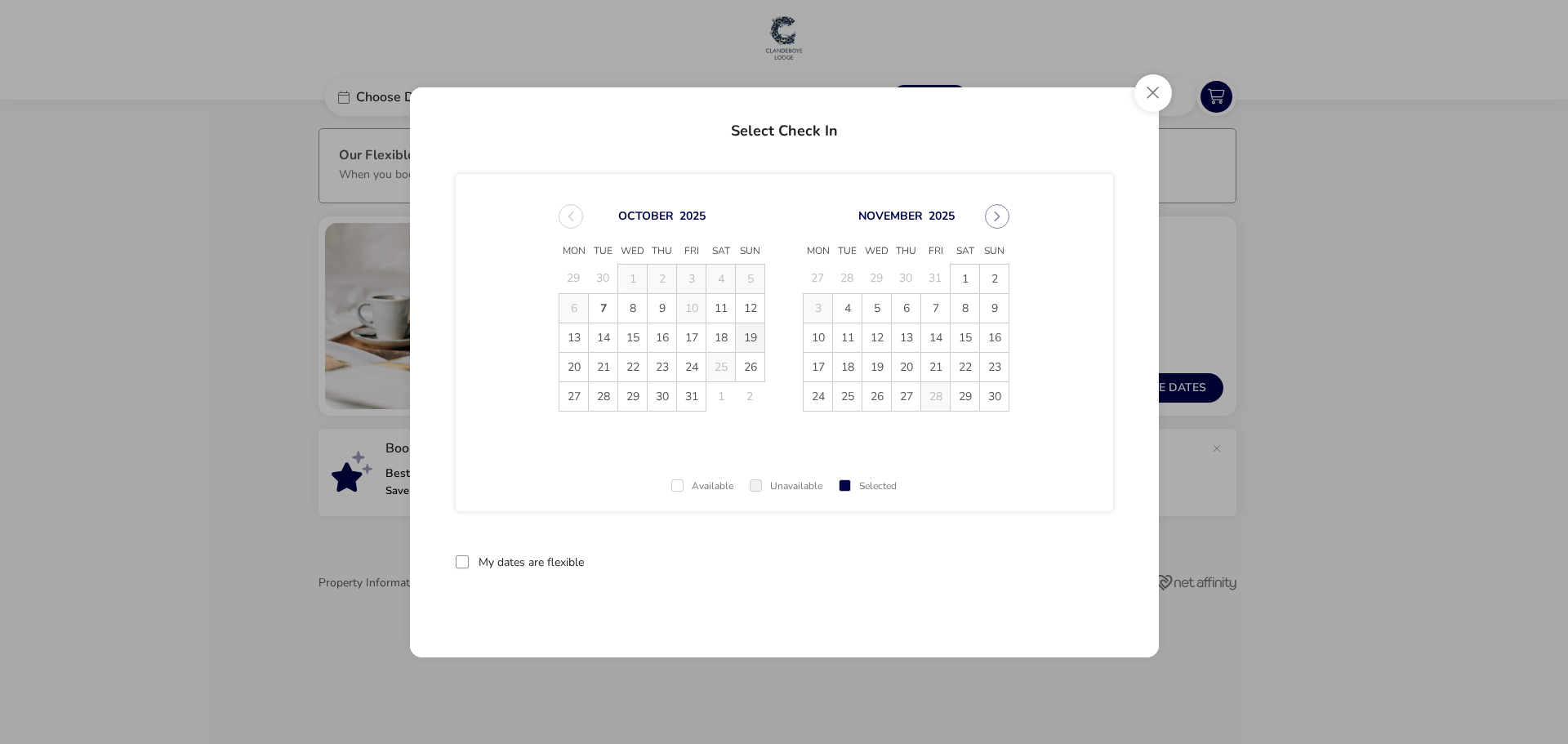
click at [752, 335] on span "19" at bounding box center [750, 337] width 29 height 29
click at [578, 370] on span "20" at bounding box center [574, 367] width 29 height 29
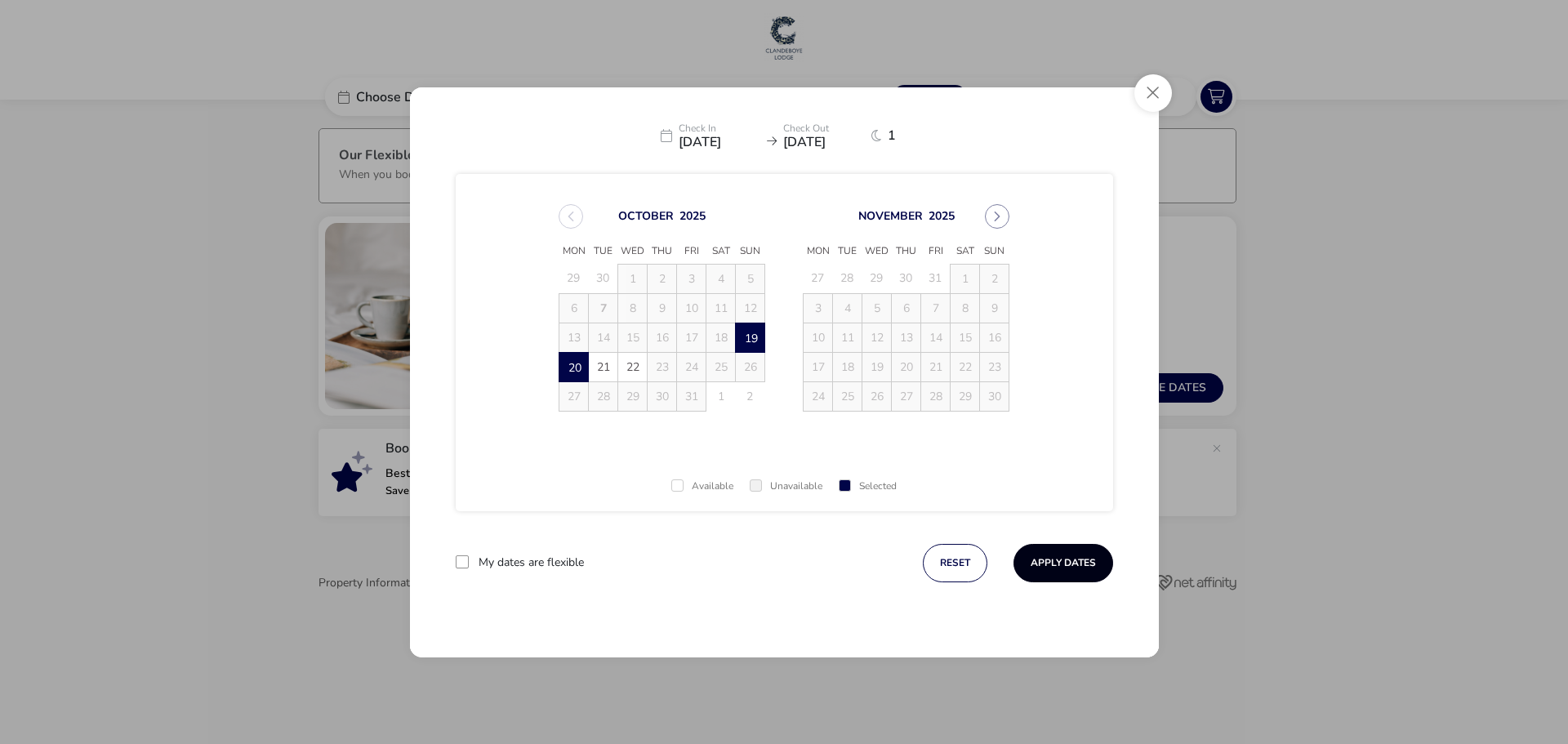
click at [1042, 565] on button "Apply Dates" at bounding box center [1063, 563] width 99 height 38
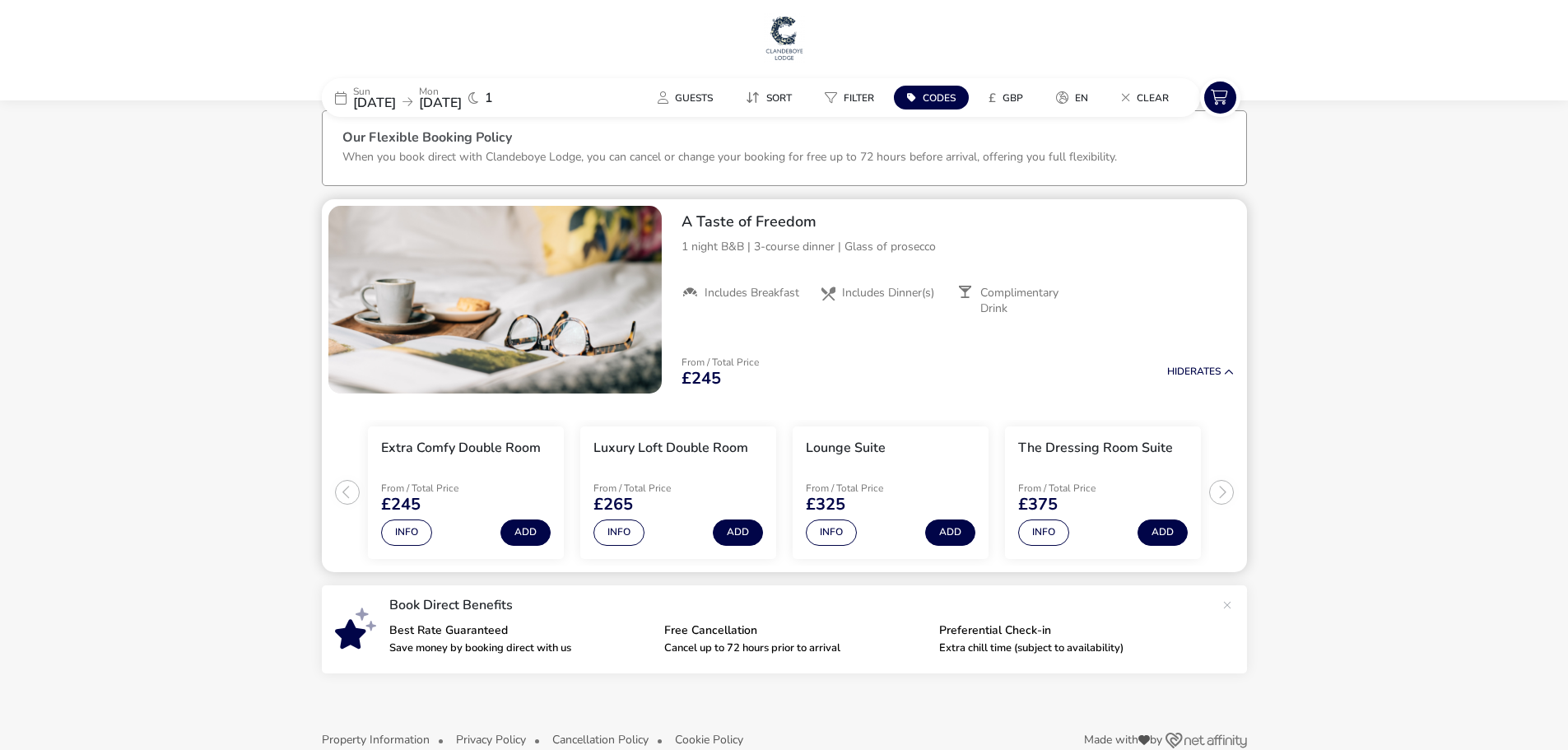
scroll to position [50, 0]
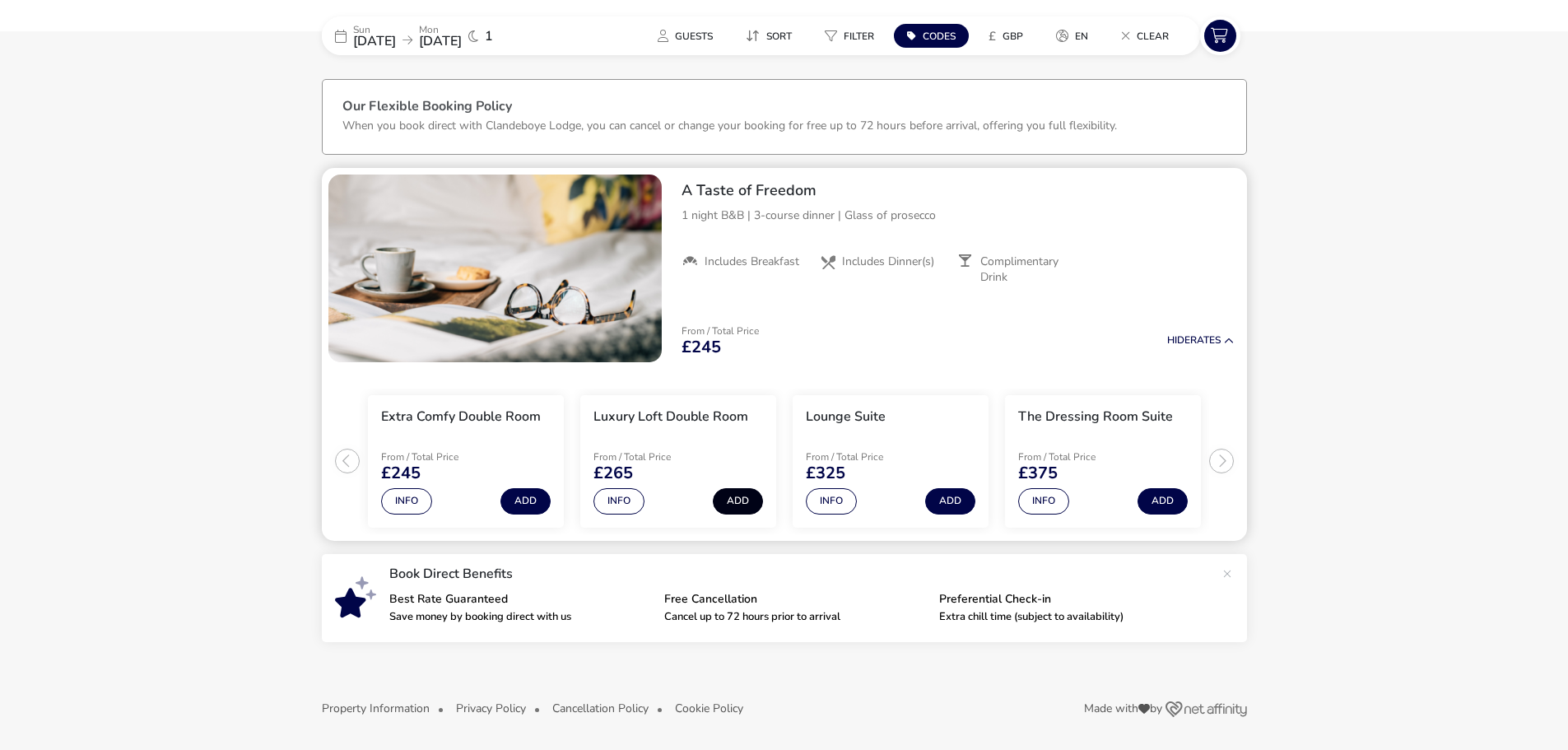
click at [754, 503] on button "Add" at bounding box center [738, 501] width 50 height 26
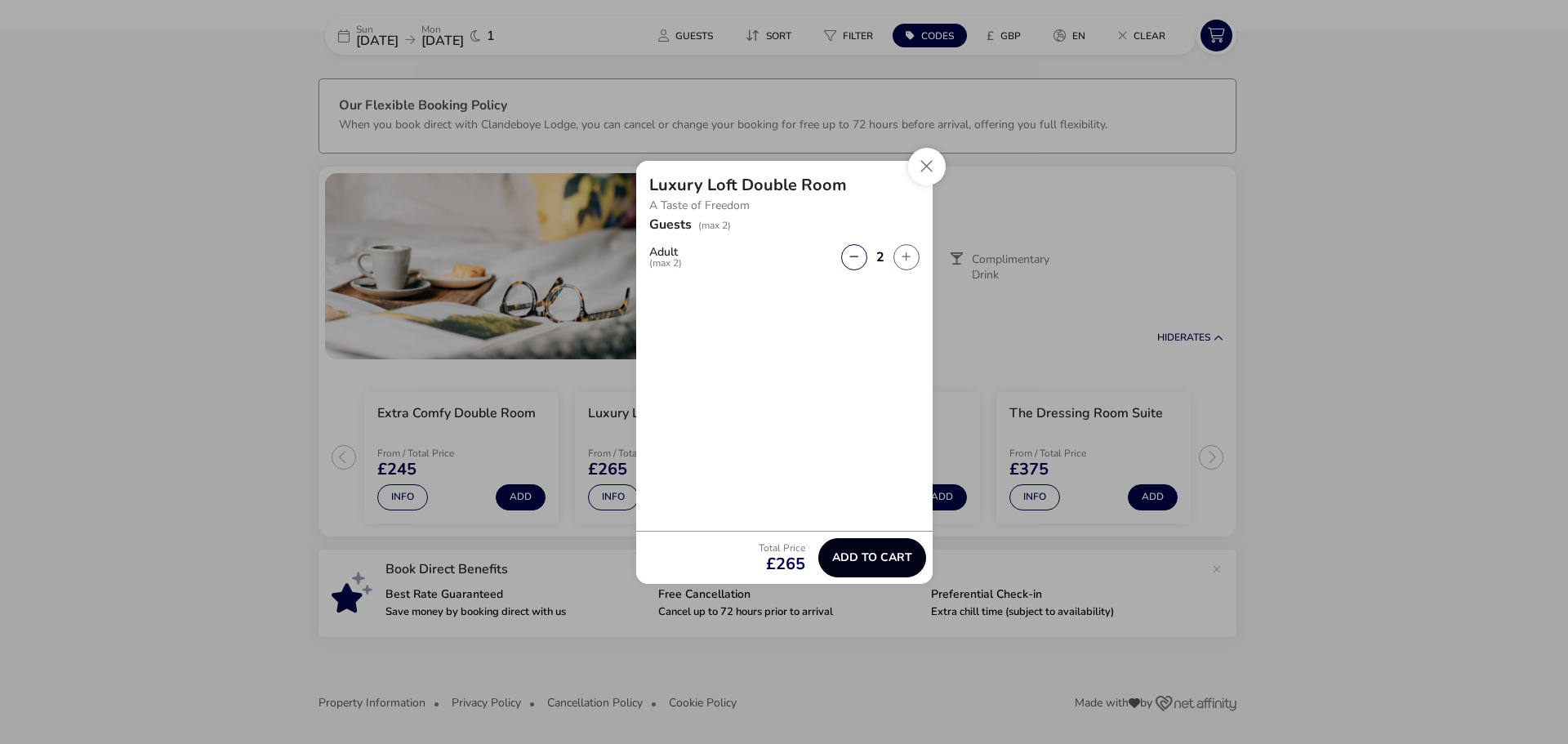
click at [862, 554] on span "Add to cart" at bounding box center [872, 558] width 80 height 12
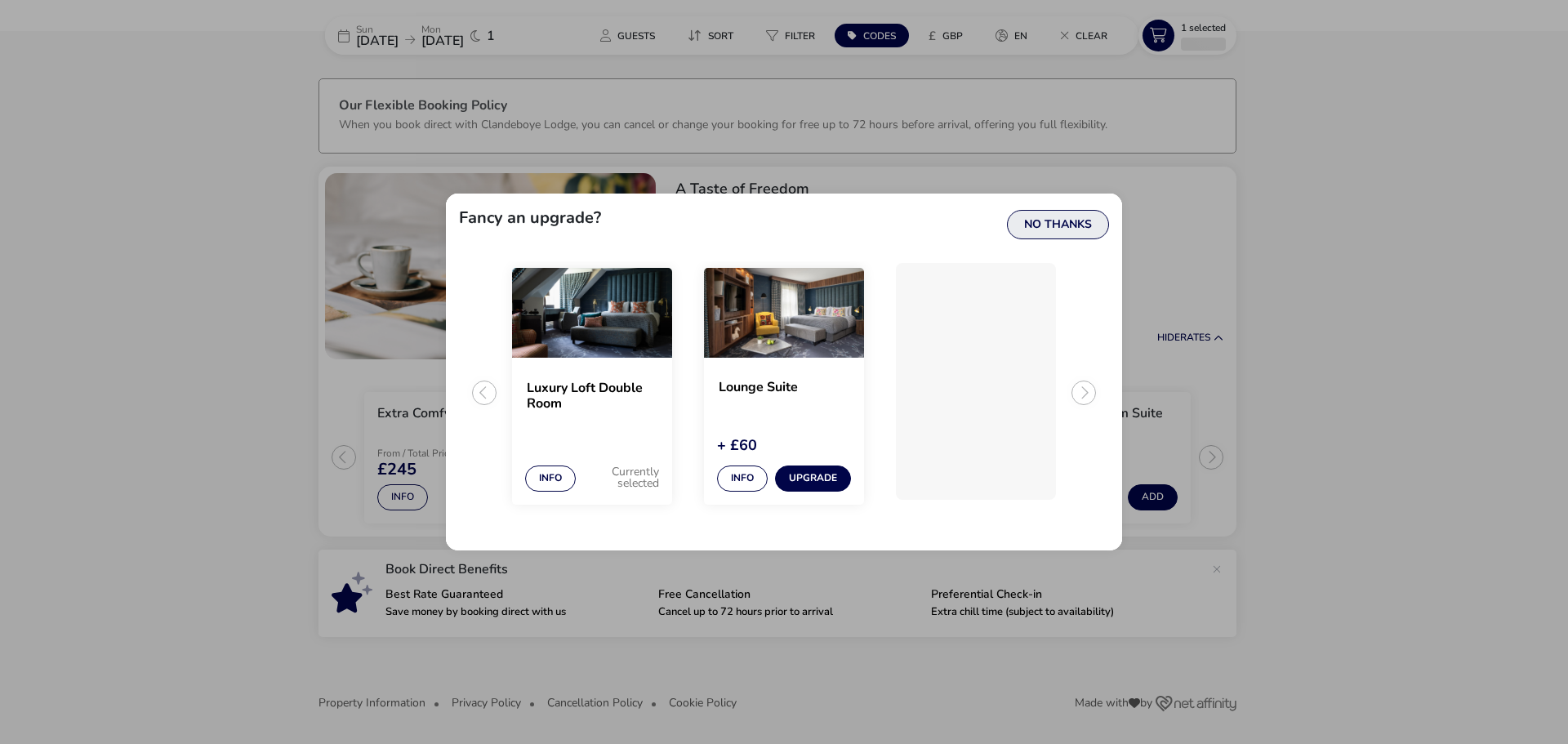
click at [1025, 221] on button "No Thanks" at bounding box center [1057, 225] width 102 height 30
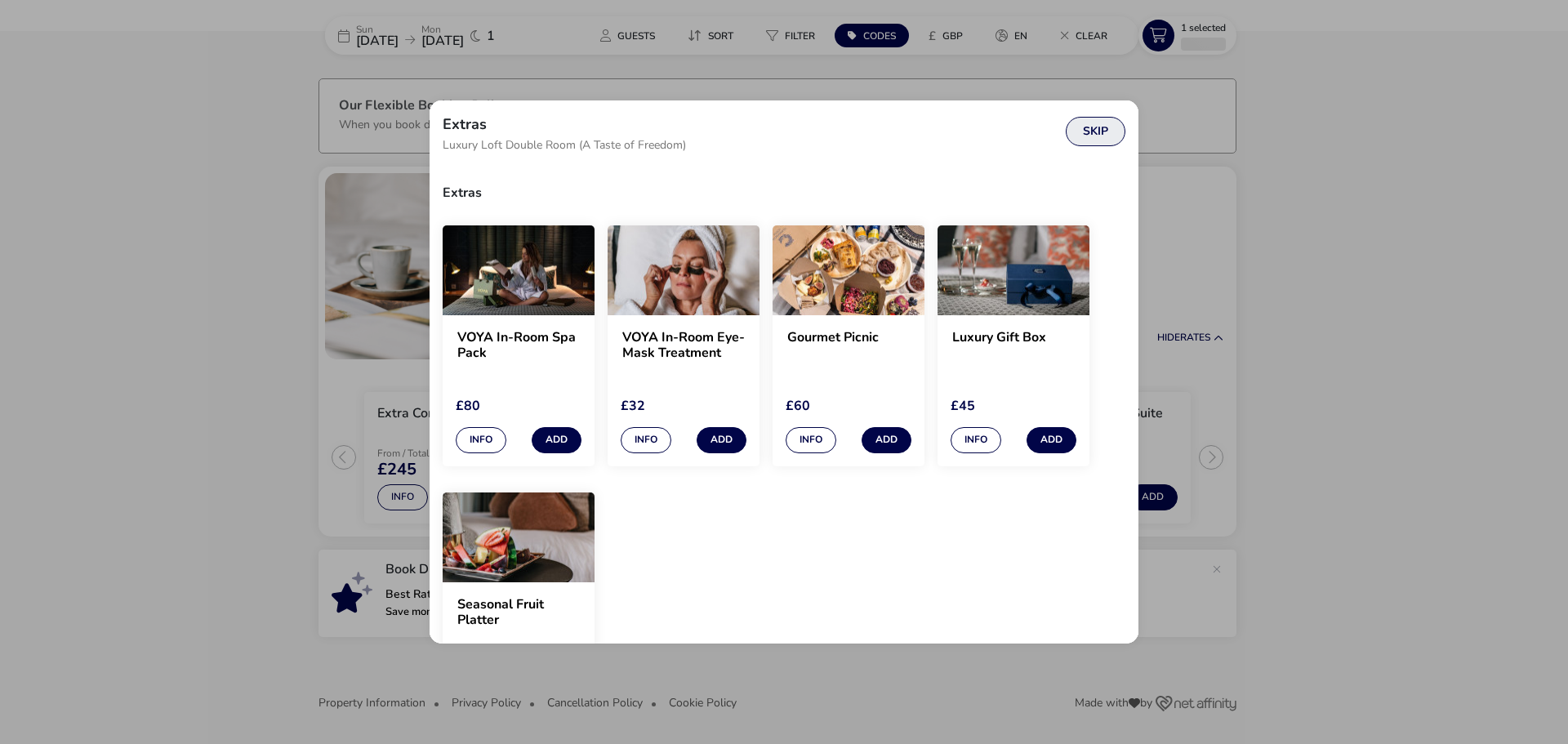
click at [1083, 128] on button "Skip" at bounding box center [1096, 132] width 59 height 30
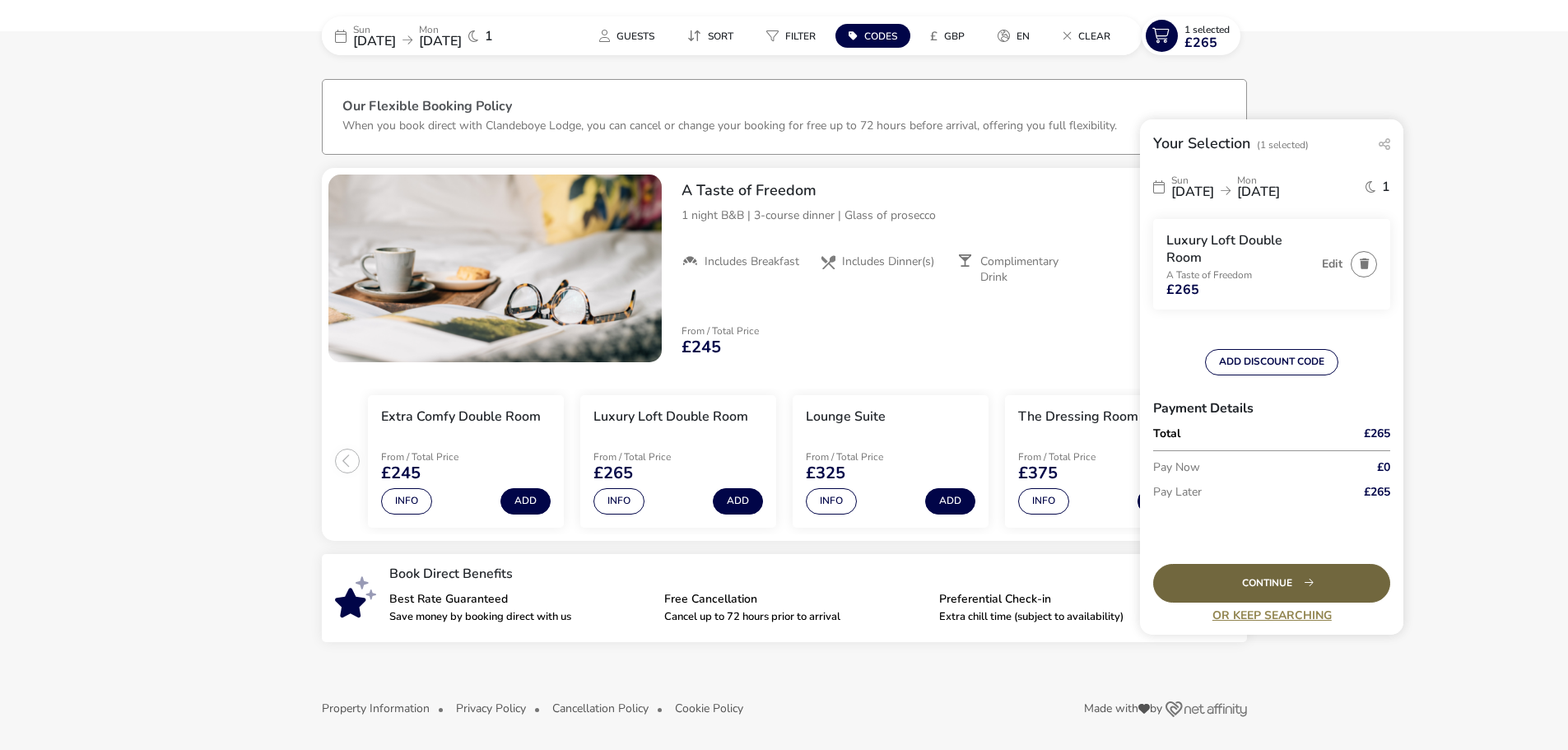
click at [1232, 571] on div "Continue" at bounding box center [1272, 583] width 237 height 39
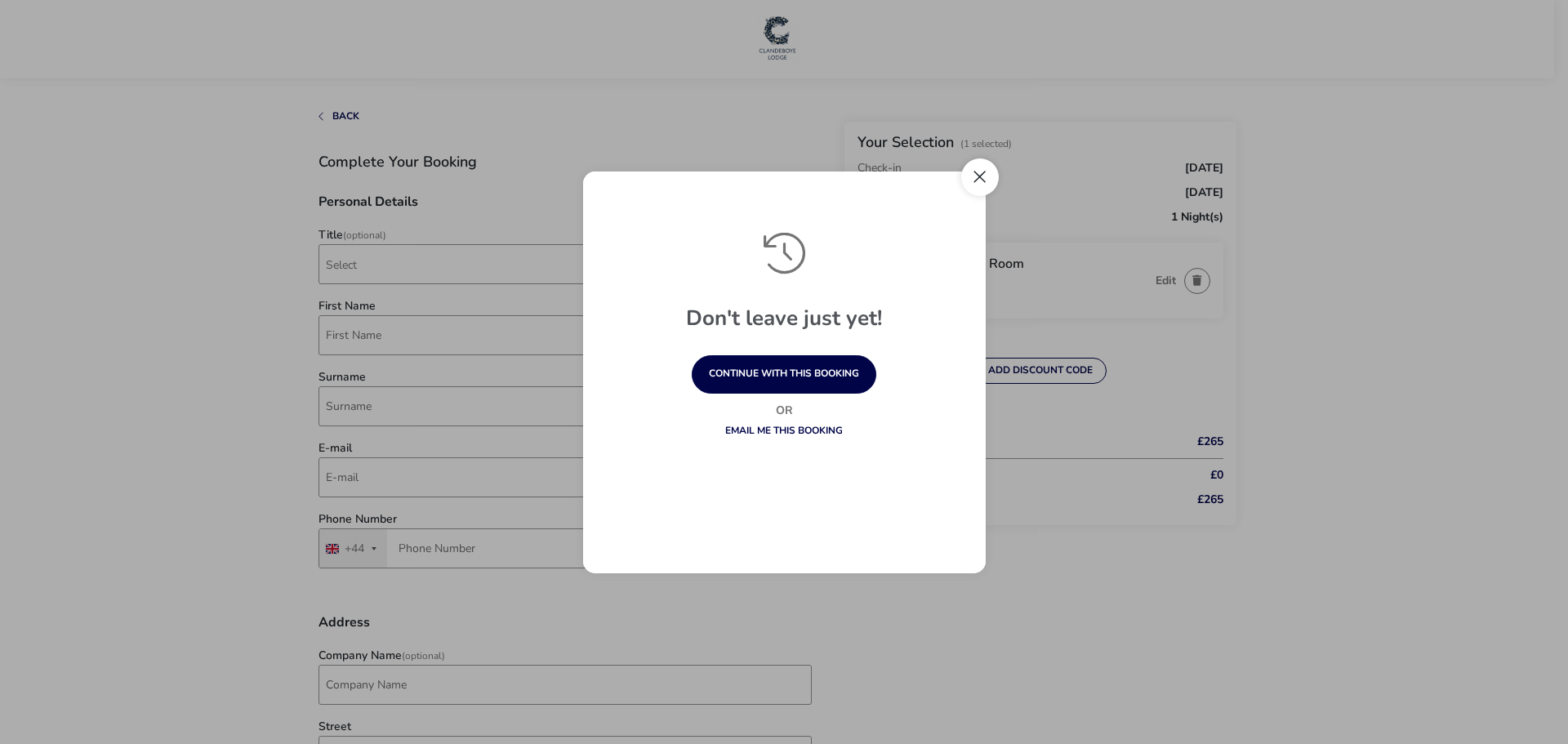
click at [976, 173] on button "Close" at bounding box center [980, 177] width 37 height 37
